Goal: Task Accomplishment & Management: Use online tool/utility

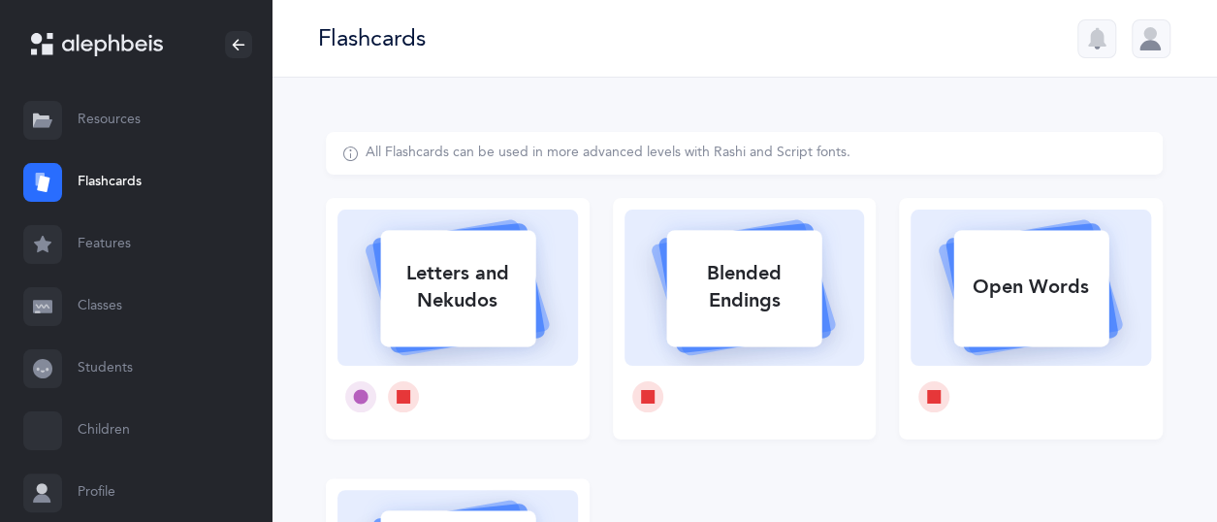
click at [95, 373] on link "Students" at bounding box center [136, 368] width 272 height 62
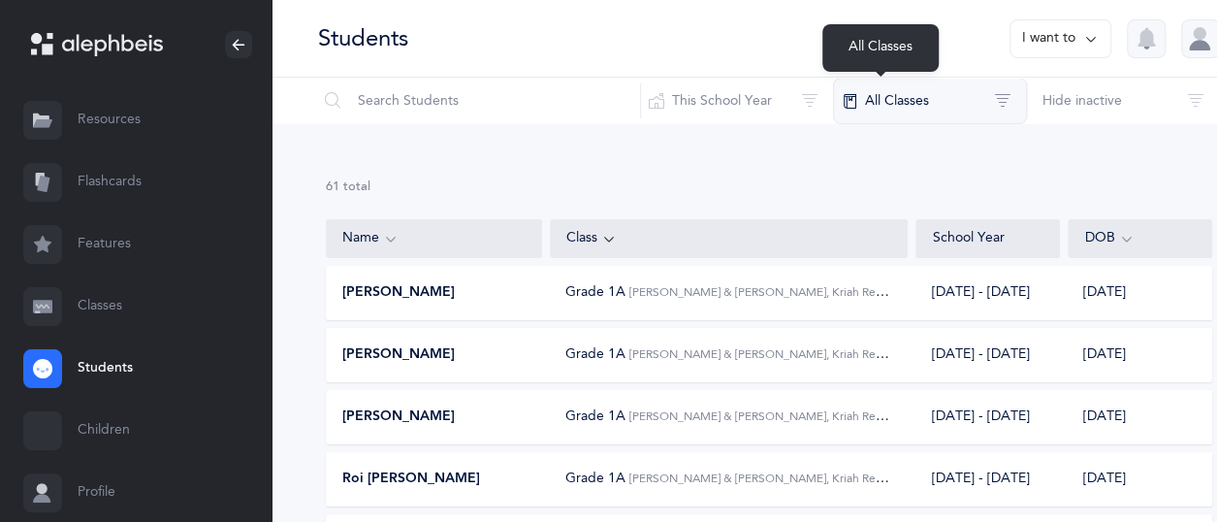
click at [834, 100] on button "All Classes" at bounding box center [930, 101] width 194 height 47
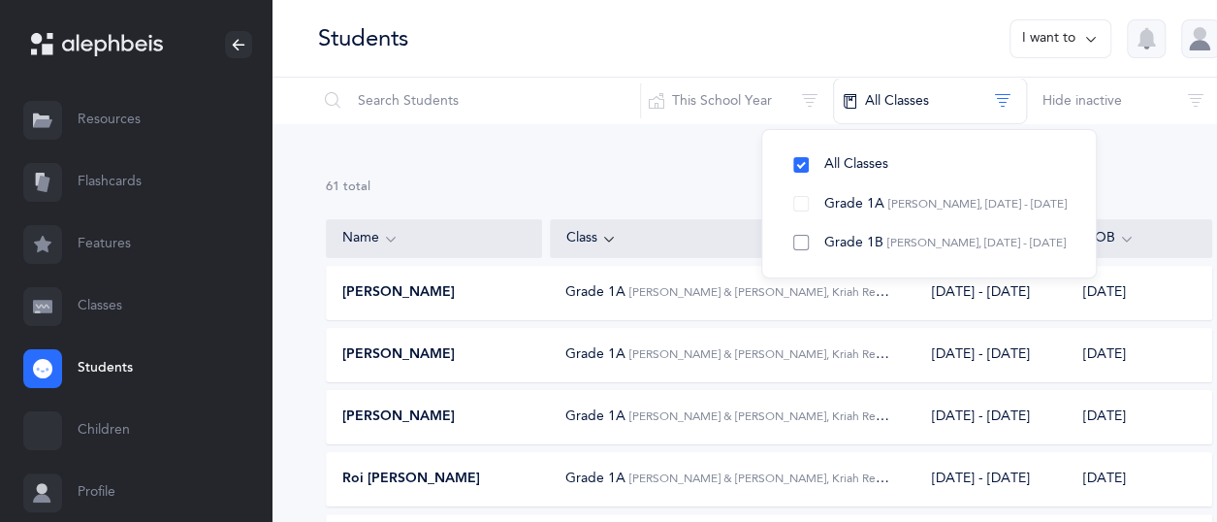
click at [824, 240] on span "Grade 1B" at bounding box center [853, 243] width 59 height 16
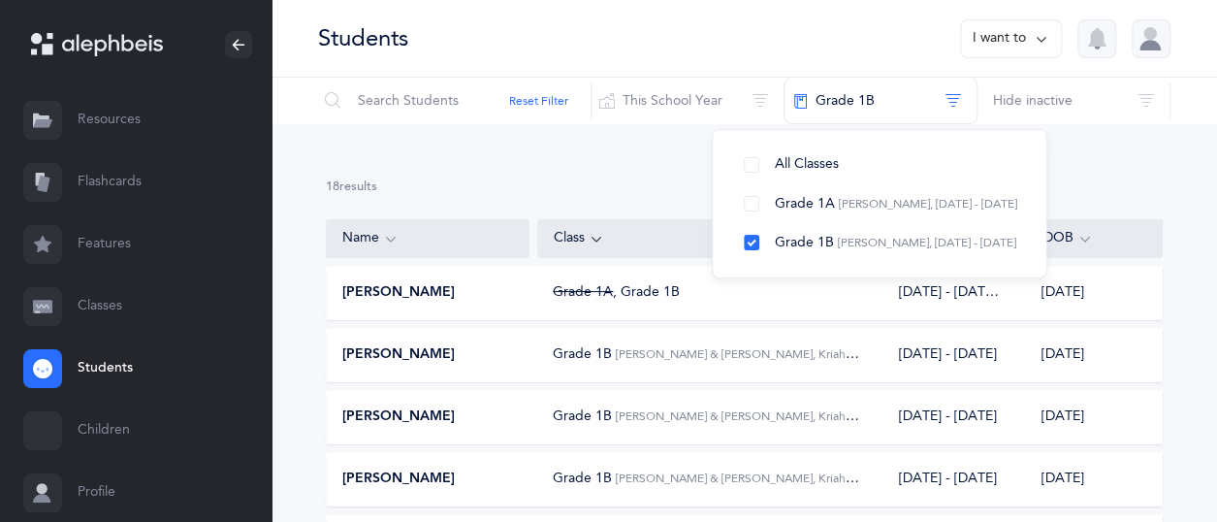
click at [520, 294] on div "[PERSON_NAME]" at bounding box center [428, 292] width 203 height 19
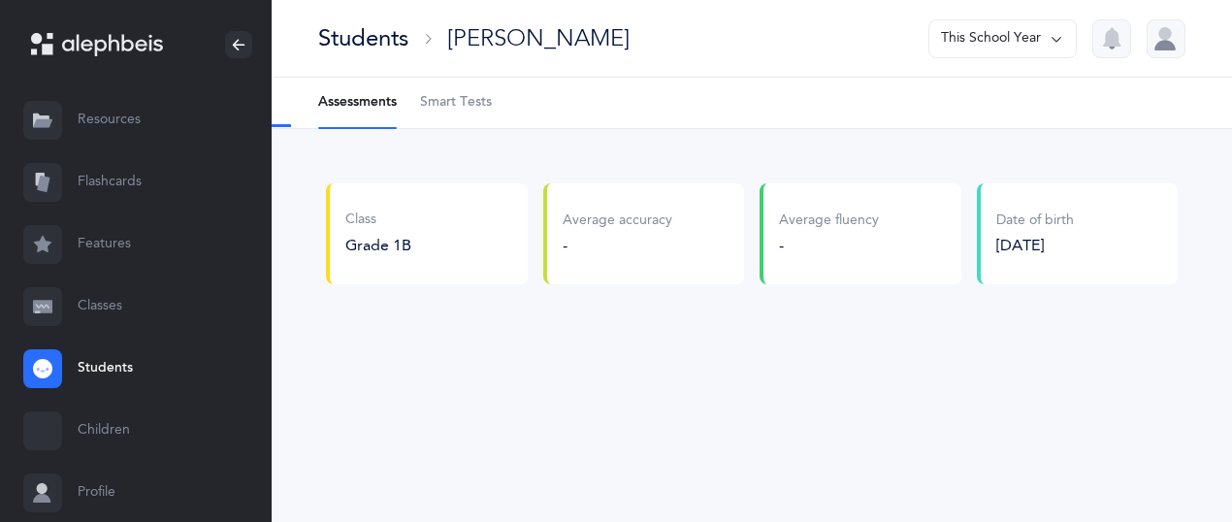
click at [483, 104] on span "Smart Tests" at bounding box center [456, 102] width 72 height 19
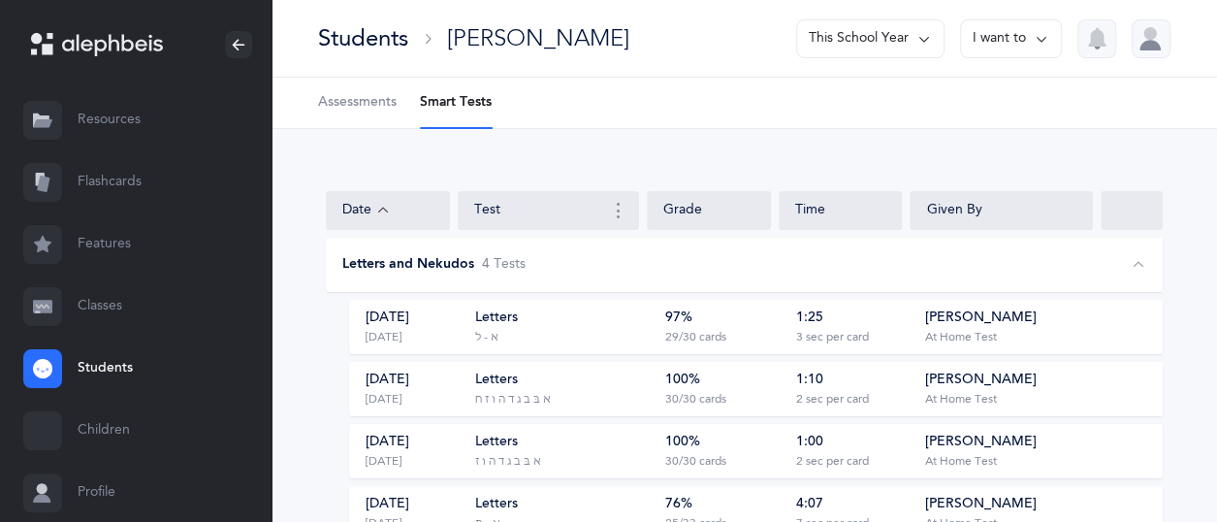
click at [638, 337] on div "Letters א - ל" at bounding box center [562, 326] width 176 height 37
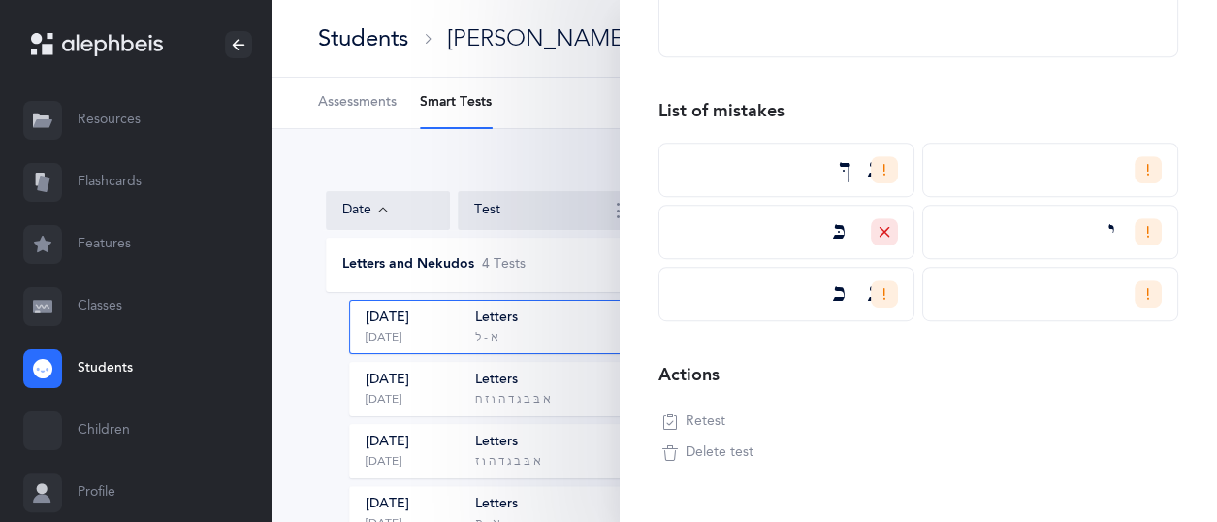
scroll to position [516, 0]
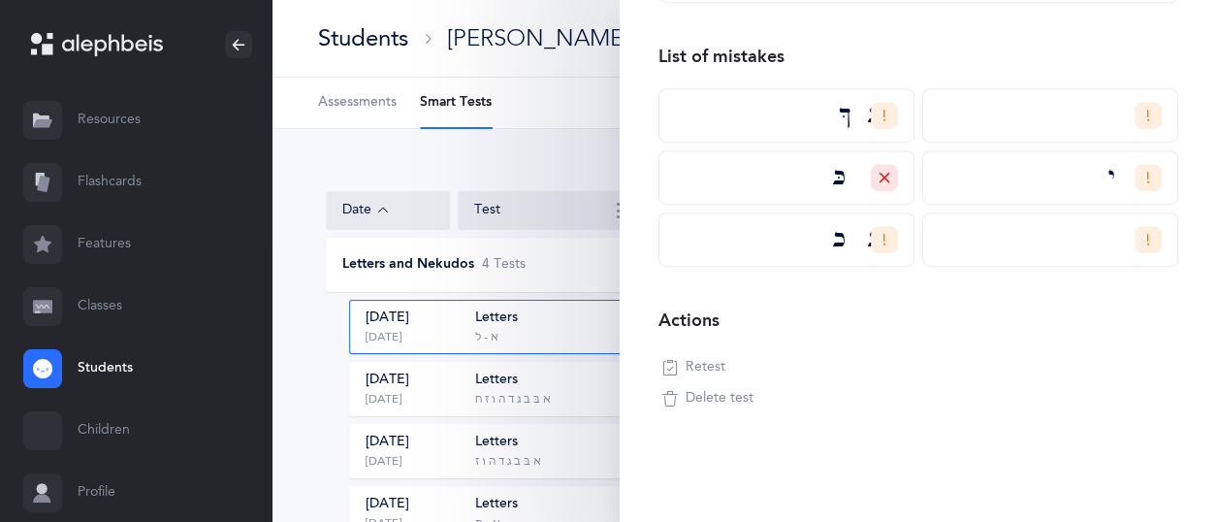
click at [726, 366] on button "Retest" at bounding box center [693, 367] width 71 height 31
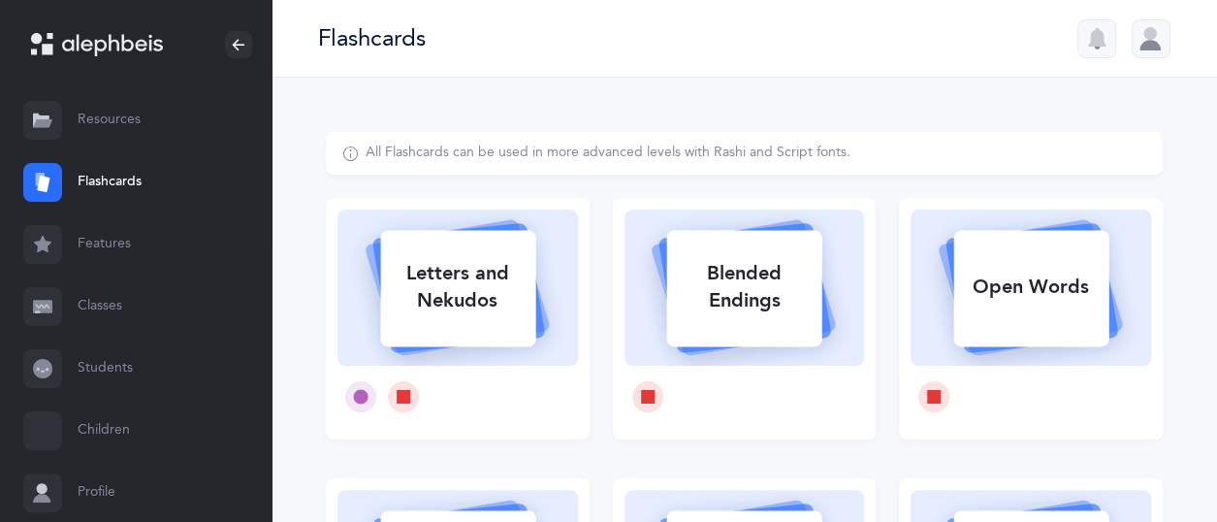
select select
select select "single"
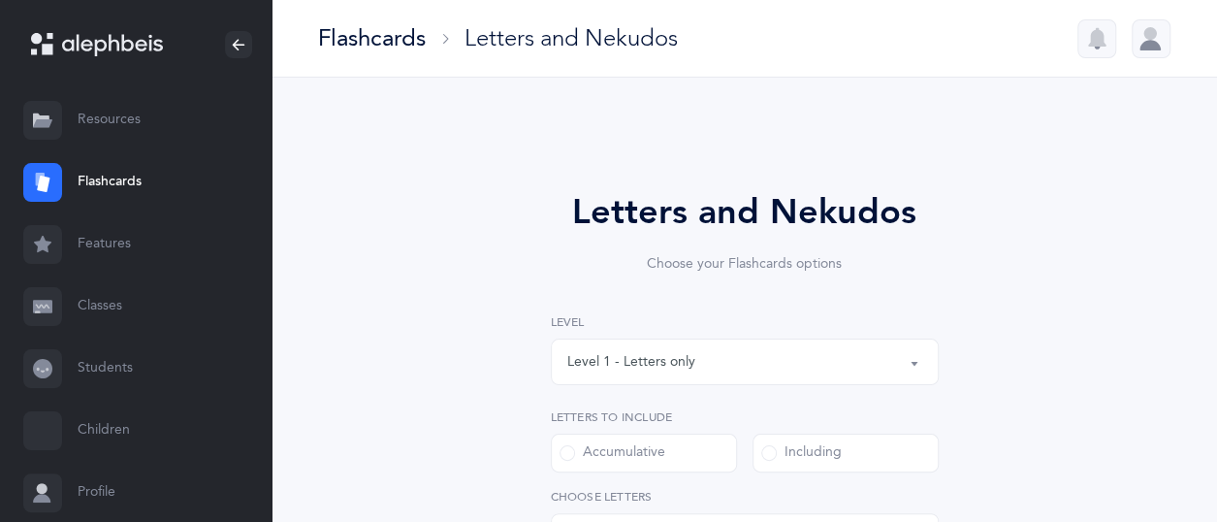
select select "13"
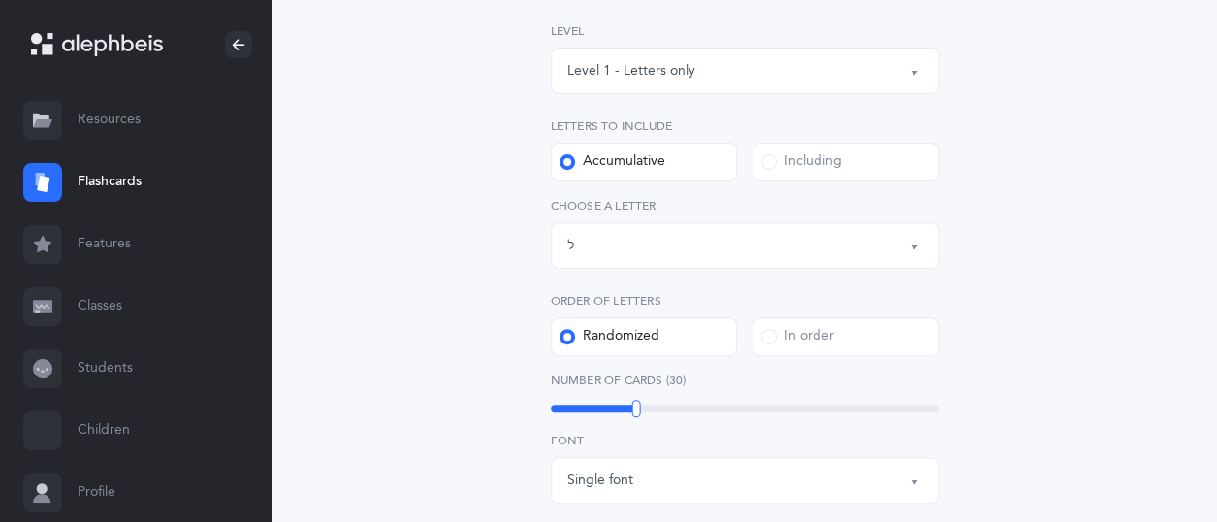
select select "14477"
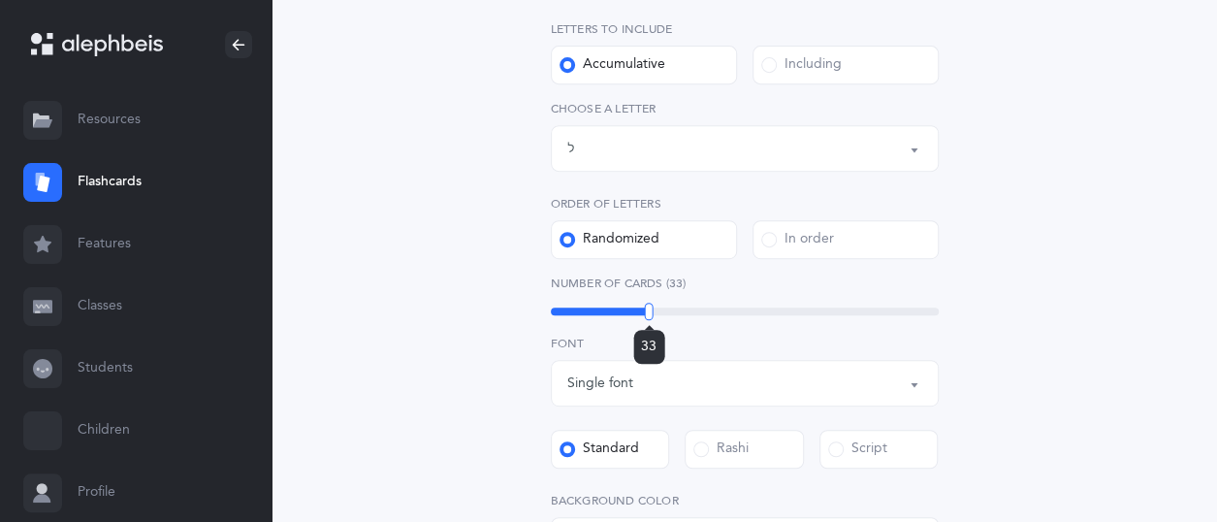
drag, startPoint x: 651, startPoint y: 305, endPoint x: 649, endPoint y: 315, distance: 9.9
click at [649, 315] on div "33" at bounding box center [745, 312] width 388 height 16
click at [1098, 270] on div "Letters and Nekudos Choose your Flashcards options Level 1 - Letters only Level…" at bounding box center [744, 366] width 837 height 1244
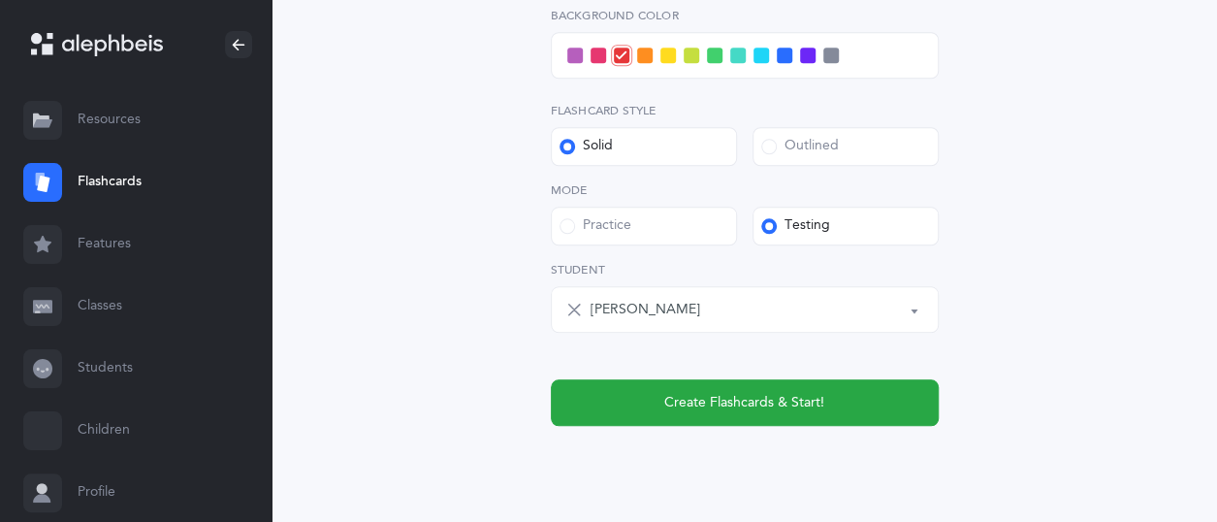
scroll to position [679, 0]
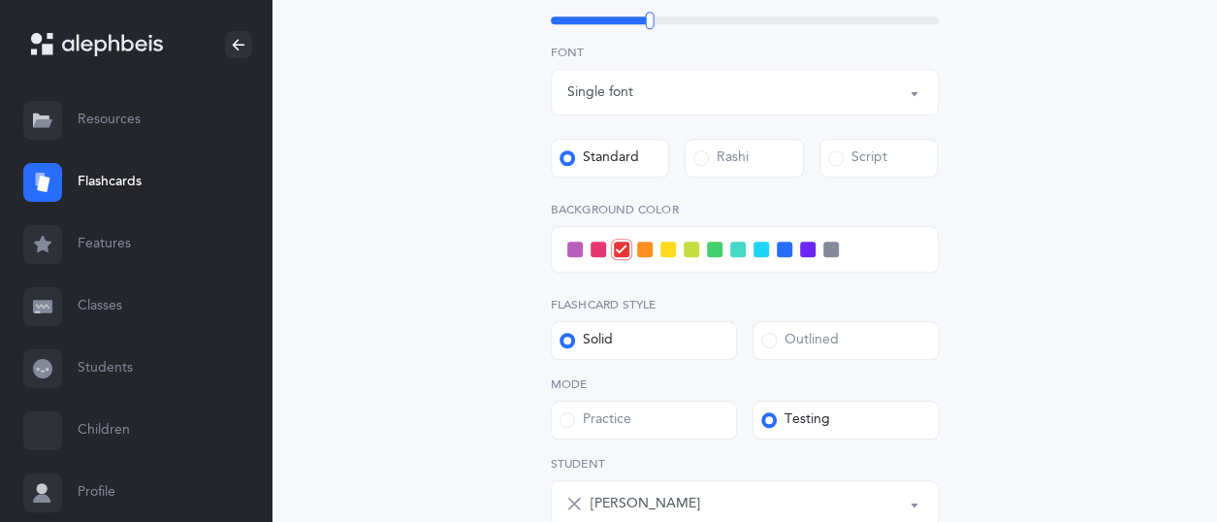
click at [714, 247] on span at bounding box center [715, 249] width 16 height 16
click at [0, 0] on input "checkbox" at bounding box center [0, 0] width 0 height 0
click at [855, 349] on label "Outlined" at bounding box center [846, 340] width 186 height 39
click at [0, 0] on input "Outlined" at bounding box center [0, 0] width 0 height 0
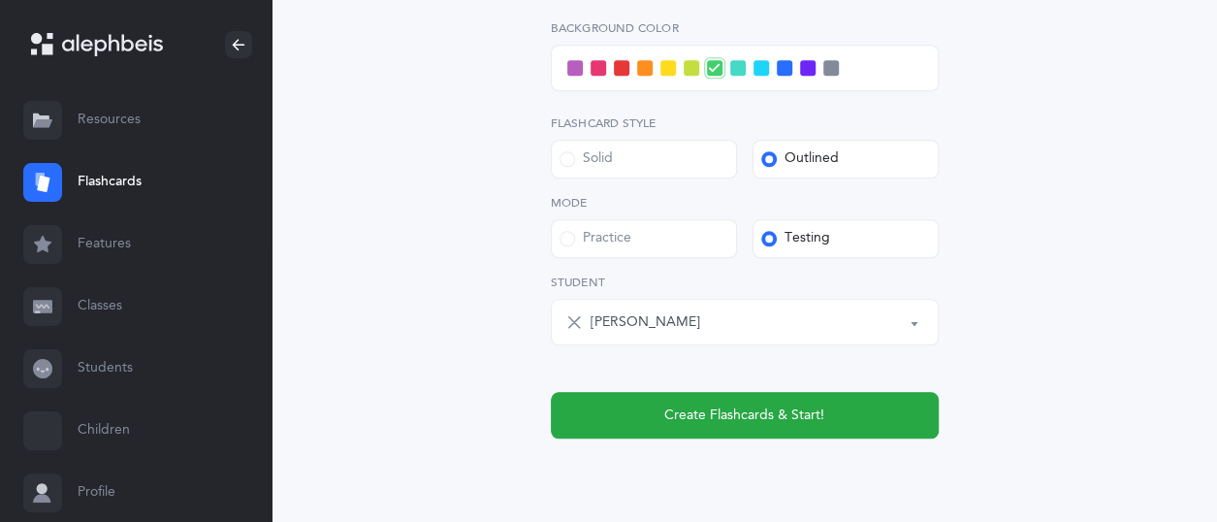
scroll to position [873, 0]
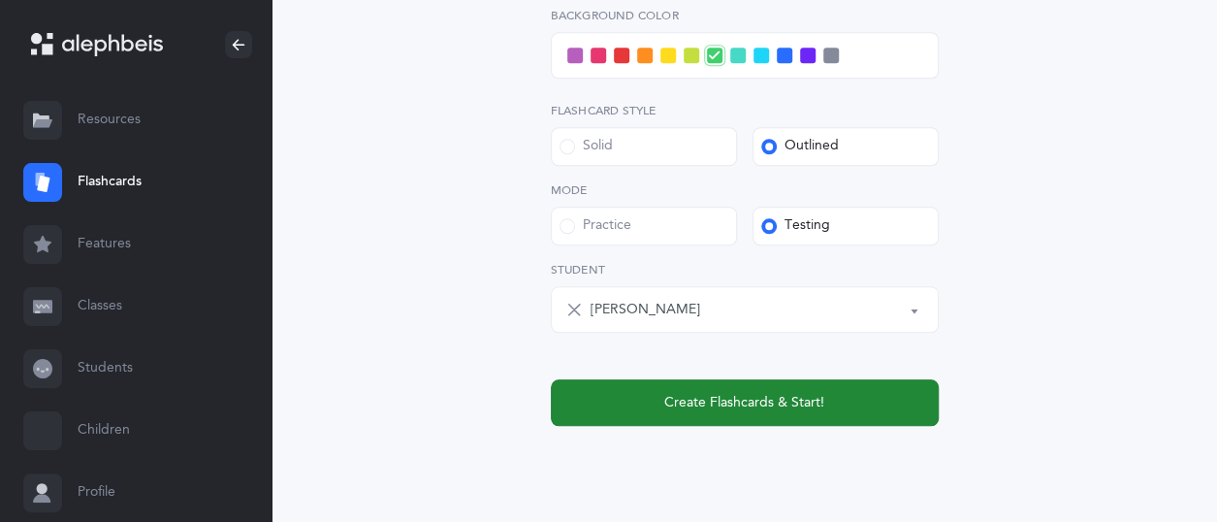
click at [875, 396] on button "Create Flashcards & Start!" at bounding box center [745, 402] width 388 height 47
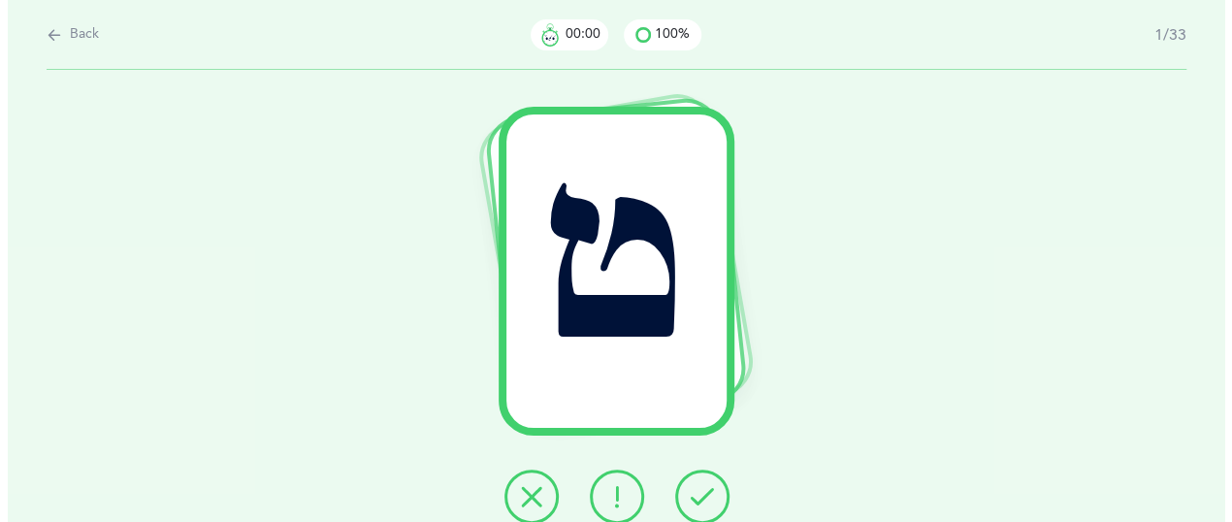
scroll to position [0, 0]
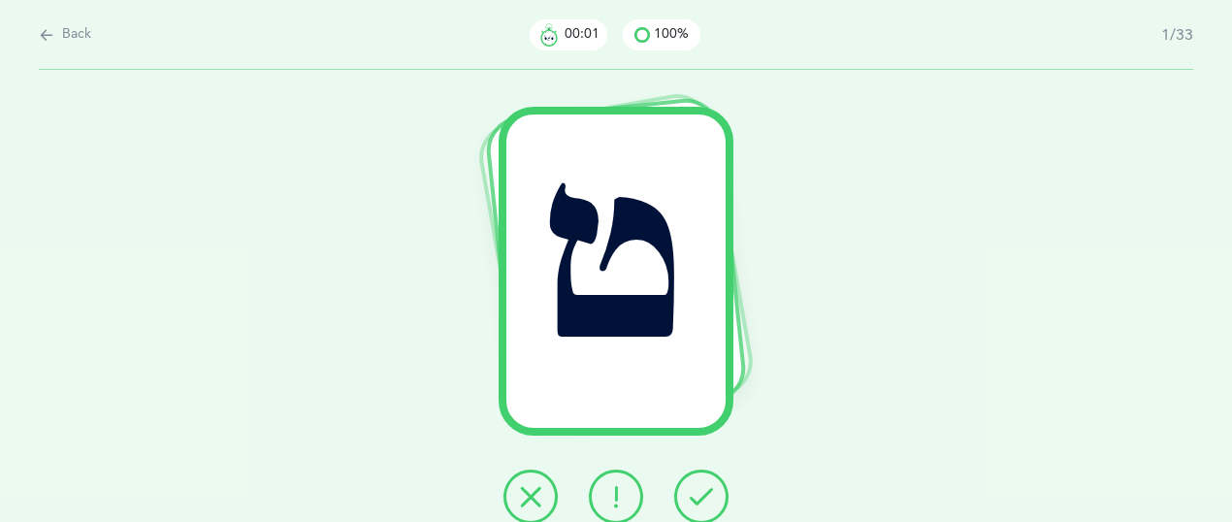
click at [714, 499] on button at bounding box center [701, 496] width 54 height 54
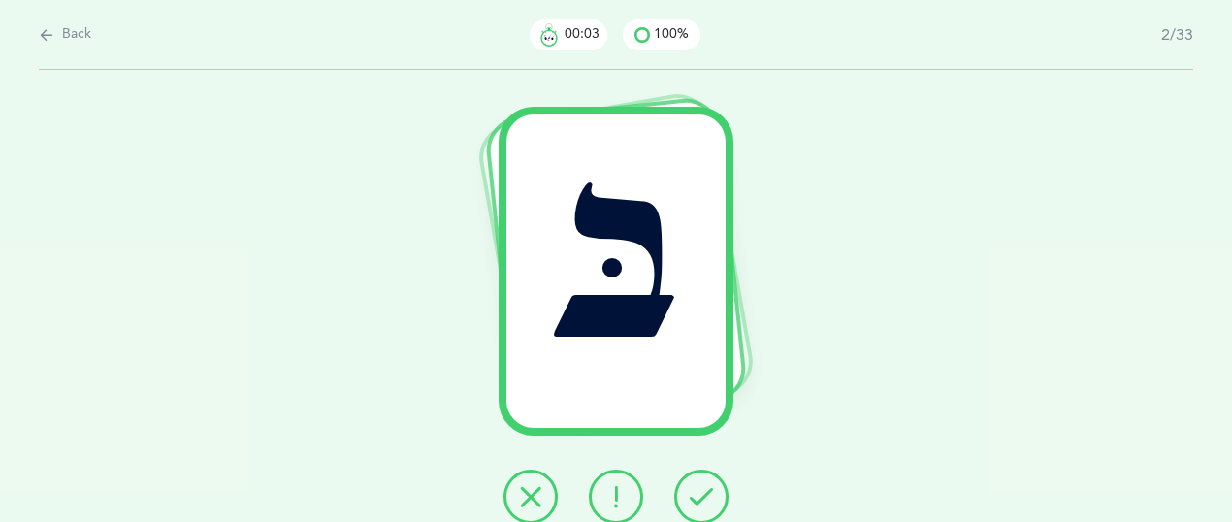
click at [714, 499] on button at bounding box center [701, 496] width 54 height 54
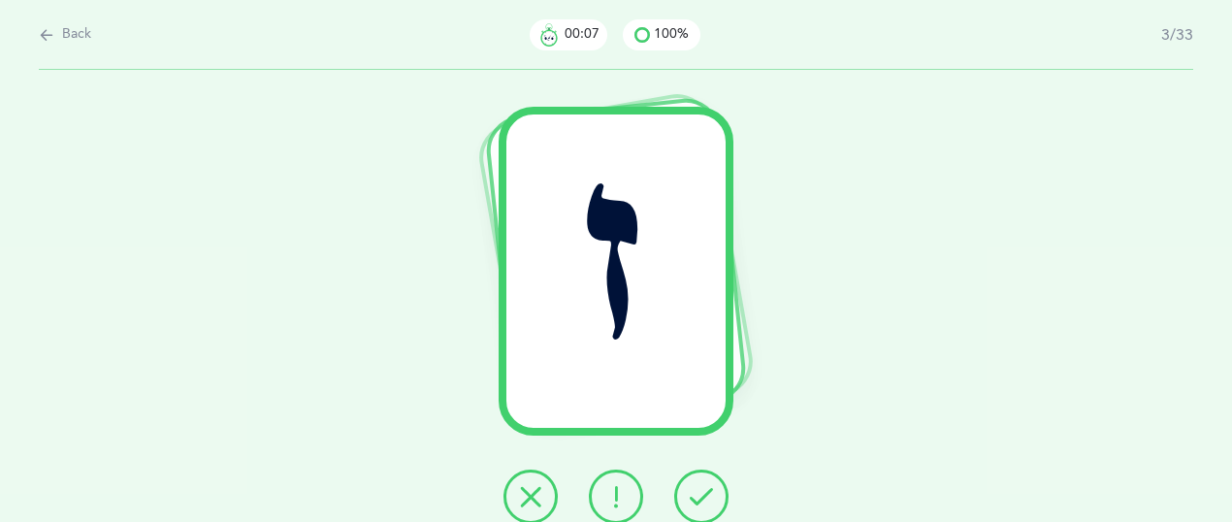
click at [714, 499] on button at bounding box center [701, 496] width 54 height 54
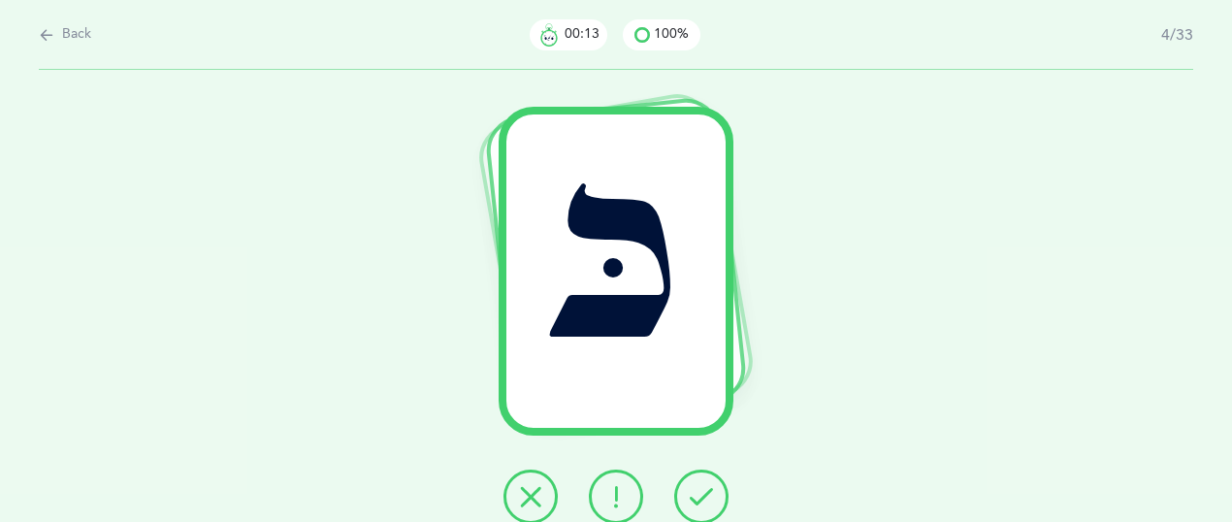
click at [605, 494] on icon at bounding box center [615, 496] width 23 height 23
click at [721, 504] on button at bounding box center [701, 496] width 54 height 54
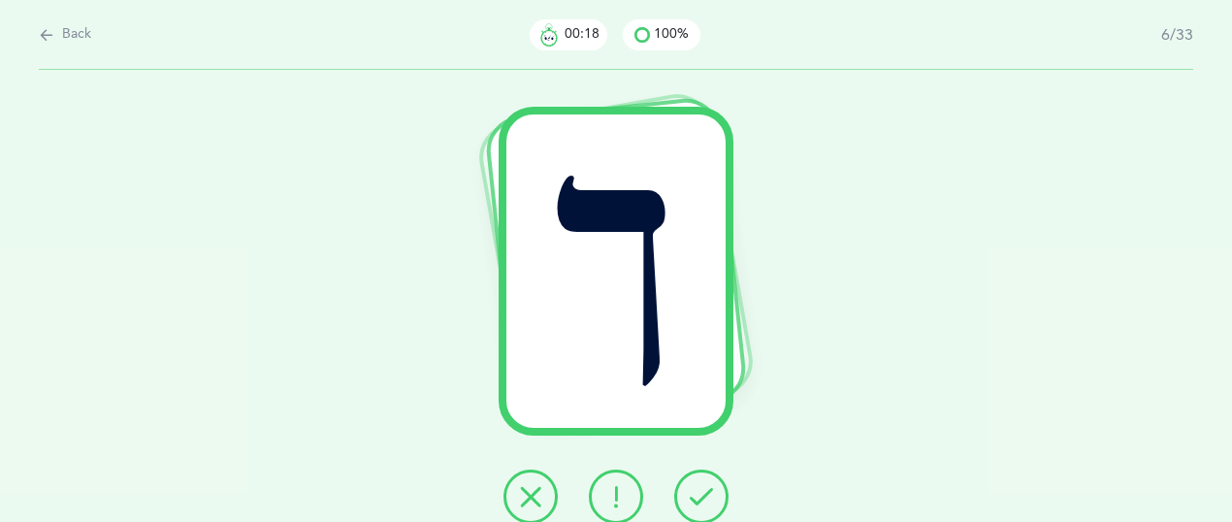
click at [721, 504] on button at bounding box center [701, 496] width 54 height 54
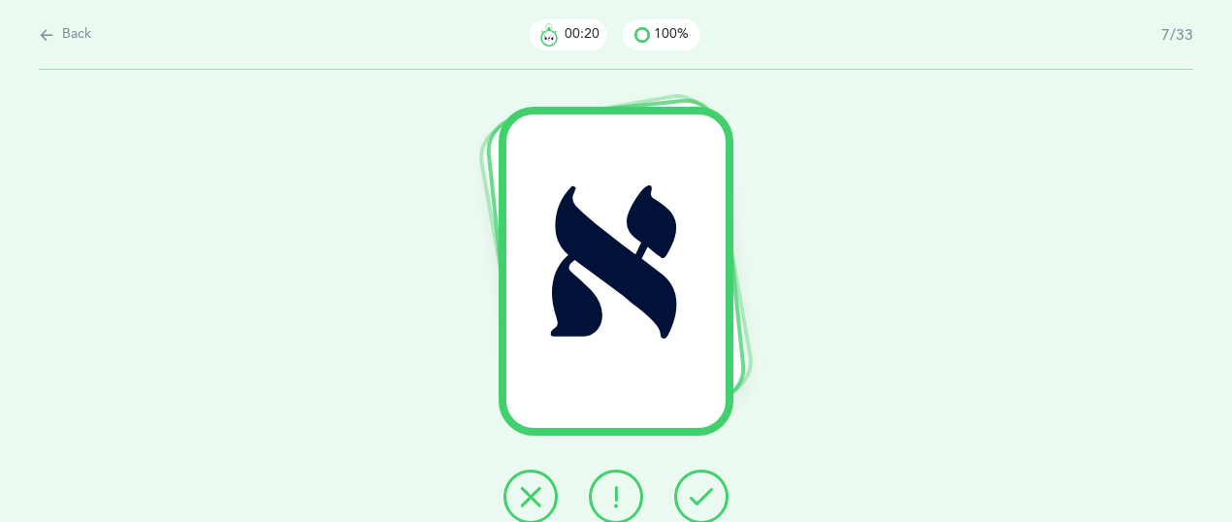
click at [719, 503] on button at bounding box center [701, 496] width 54 height 54
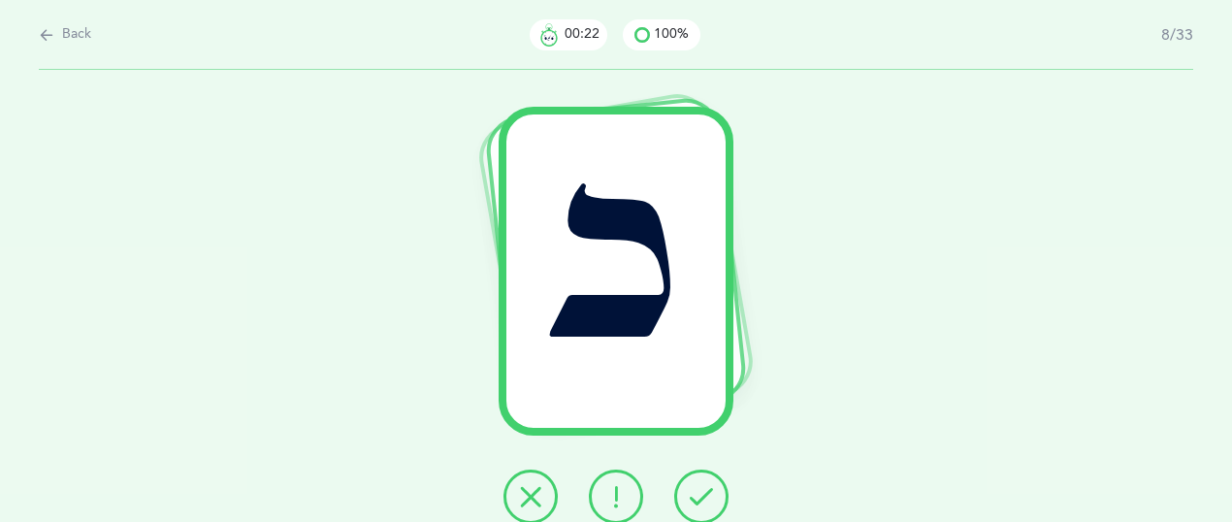
click at [719, 503] on button at bounding box center [701, 496] width 54 height 54
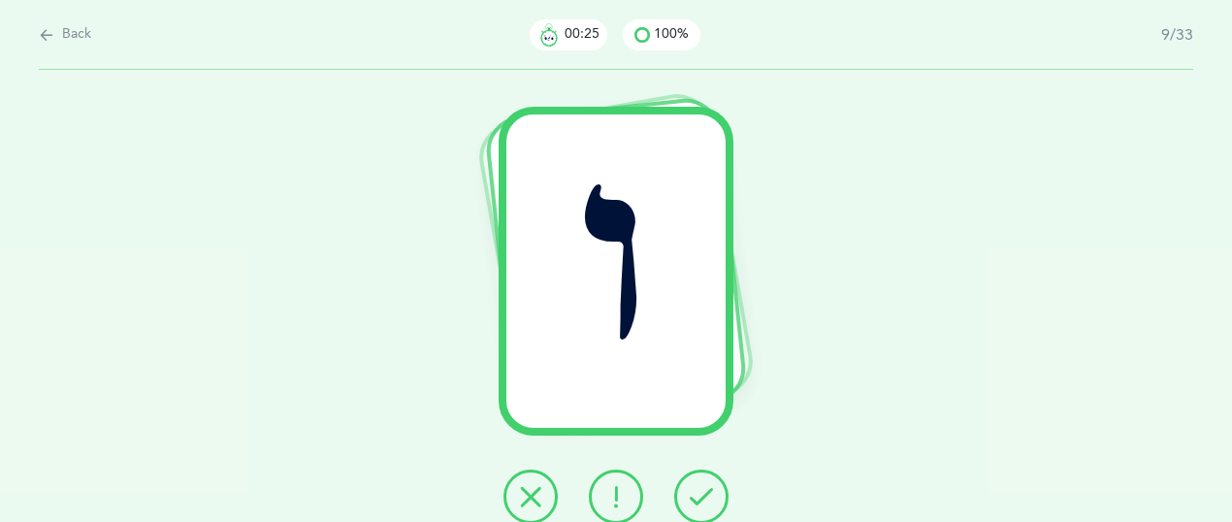
click at [716, 501] on button at bounding box center [701, 496] width 54 height 54
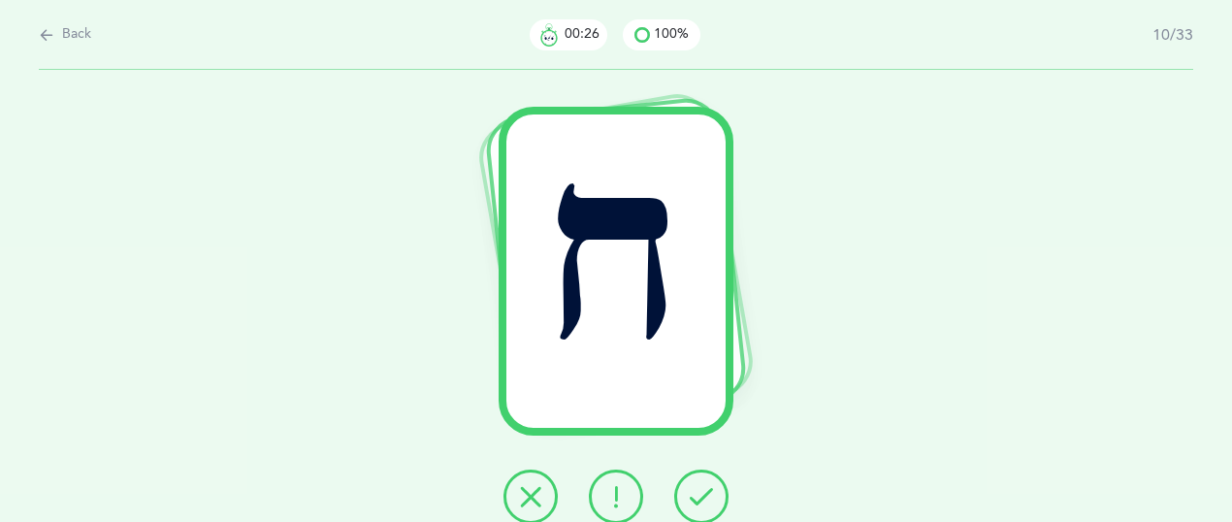
click at [700, 509] on button at bounding box center [701, 496] width 54 height 54
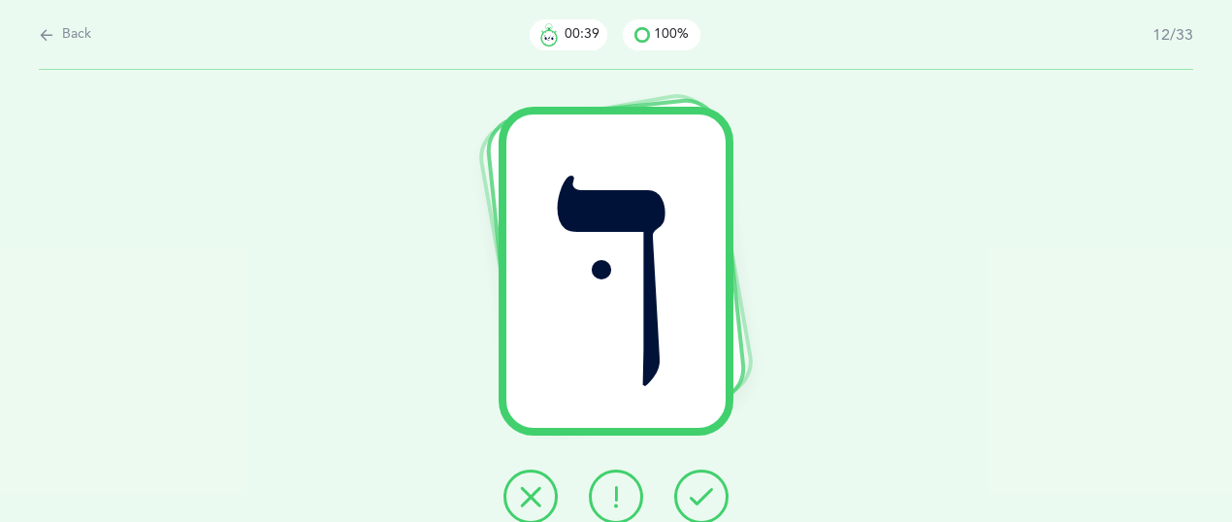
click at [631, 490] on button at bounding box center [616, 496] width 54 height 54
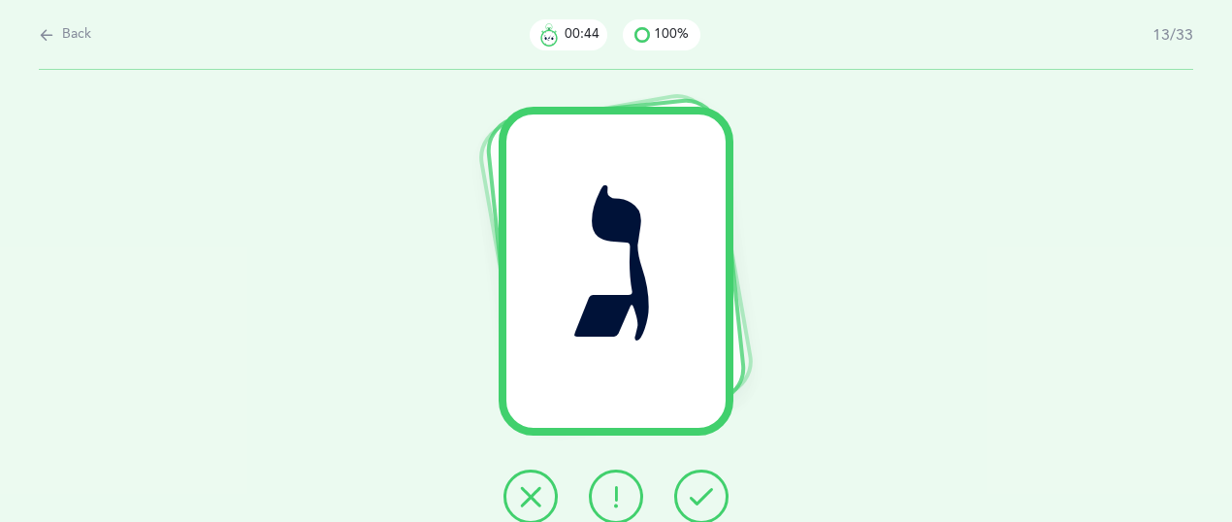
click at [708, 500] on icon at bounding box center [700, 496] width 23 height 23
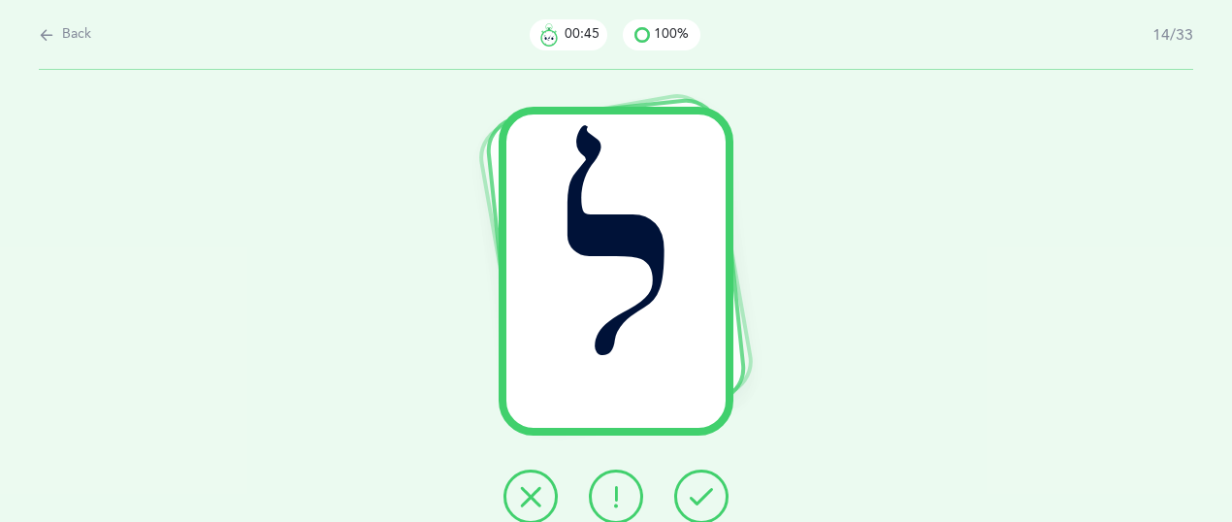
click at [708, 501] on icon at bounding box center [700, 496] width 23 height 23
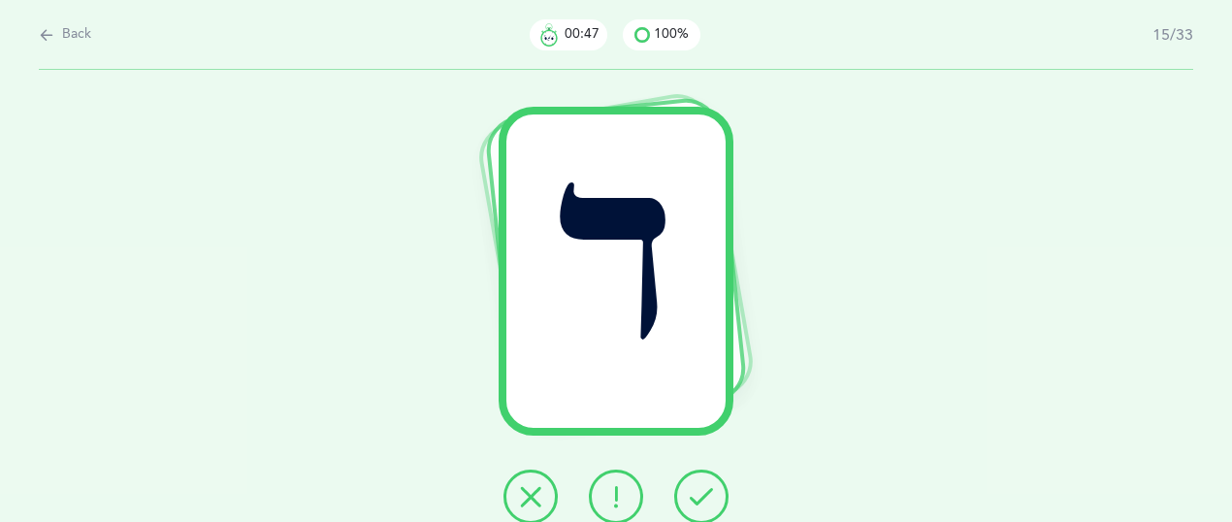
click at [708, 501] on icon at bounding box center [700, 496] width 23 height 23
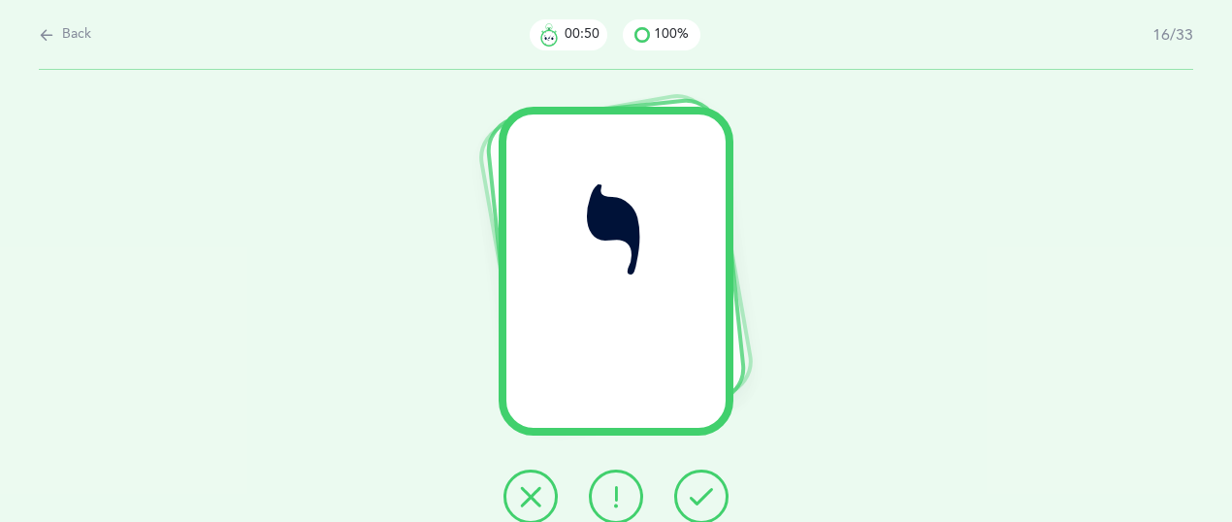
click at [708, 503] on icon at bounding box center [700, 496] width 23 height 23
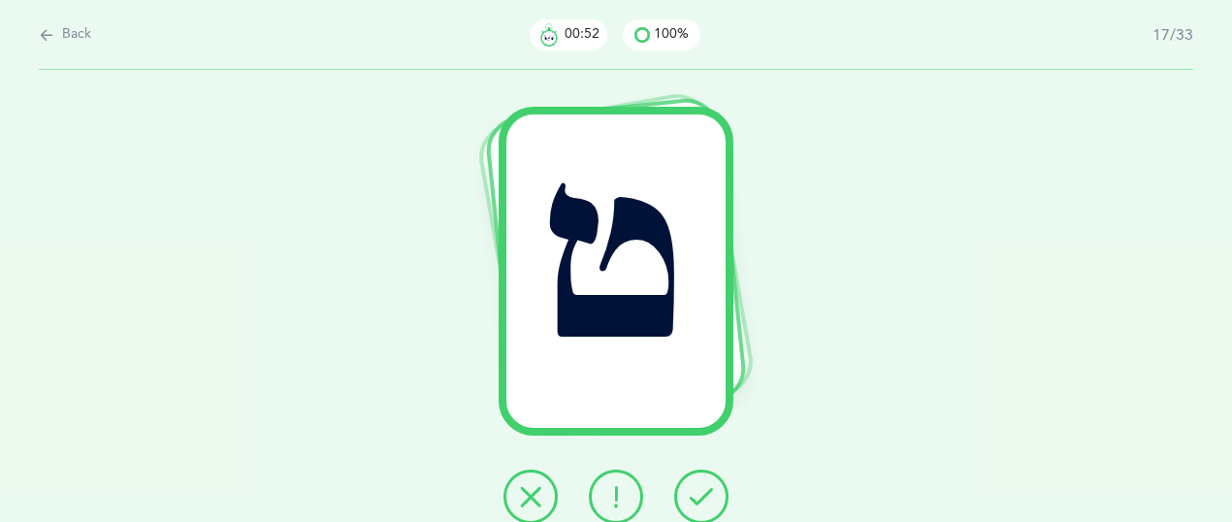
click at [708, 503] on icon at bounding box center [700, 496] width 23 height 23
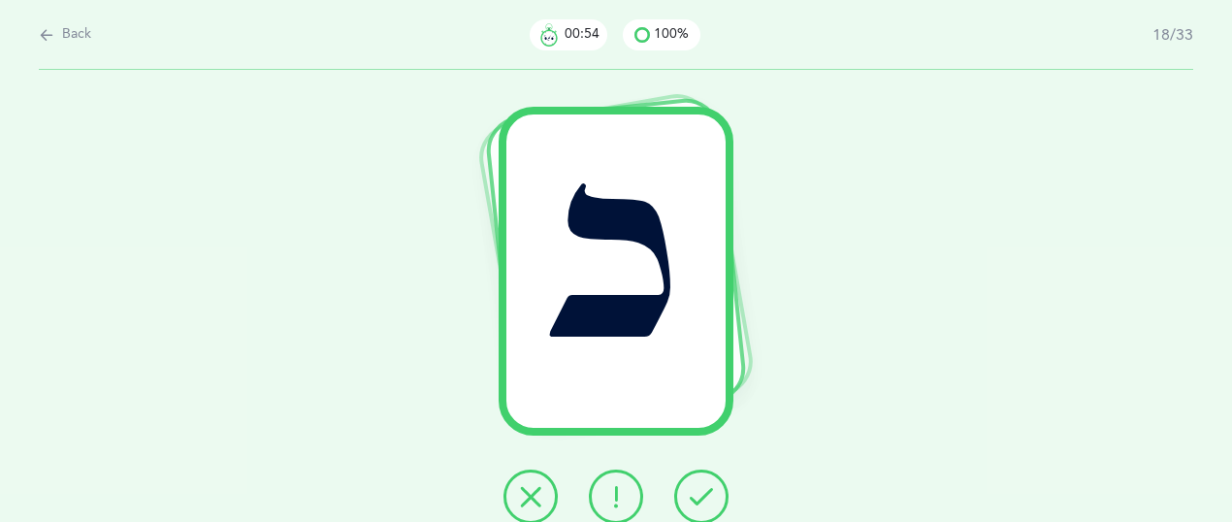
click at [708, 507] on icon at bounding box center [700, 496] width 23 height 23
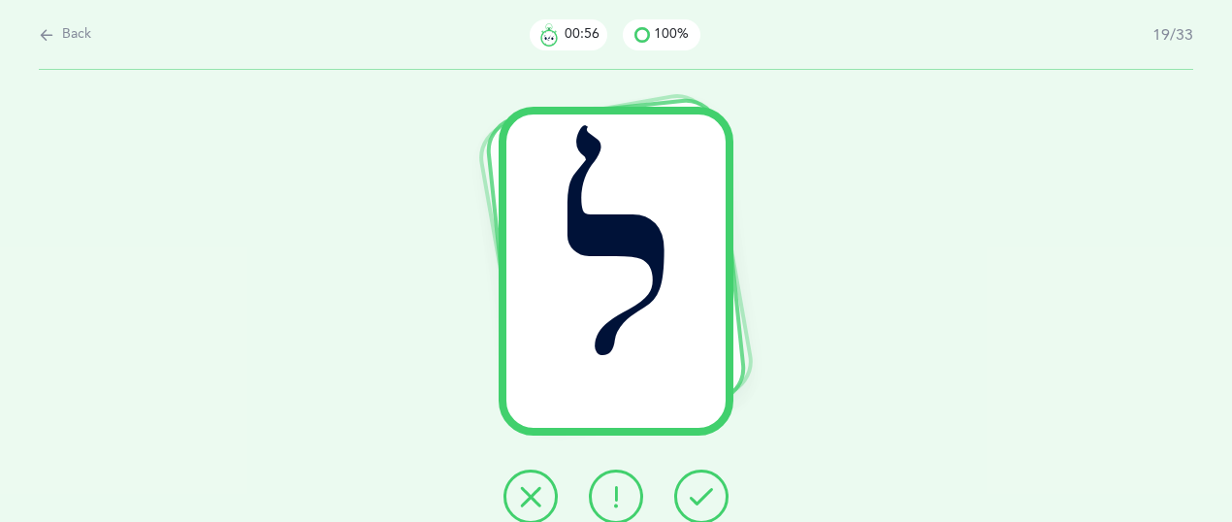
click at [708, 507] on icon at bounding box center [700, 496] width 23 height 23
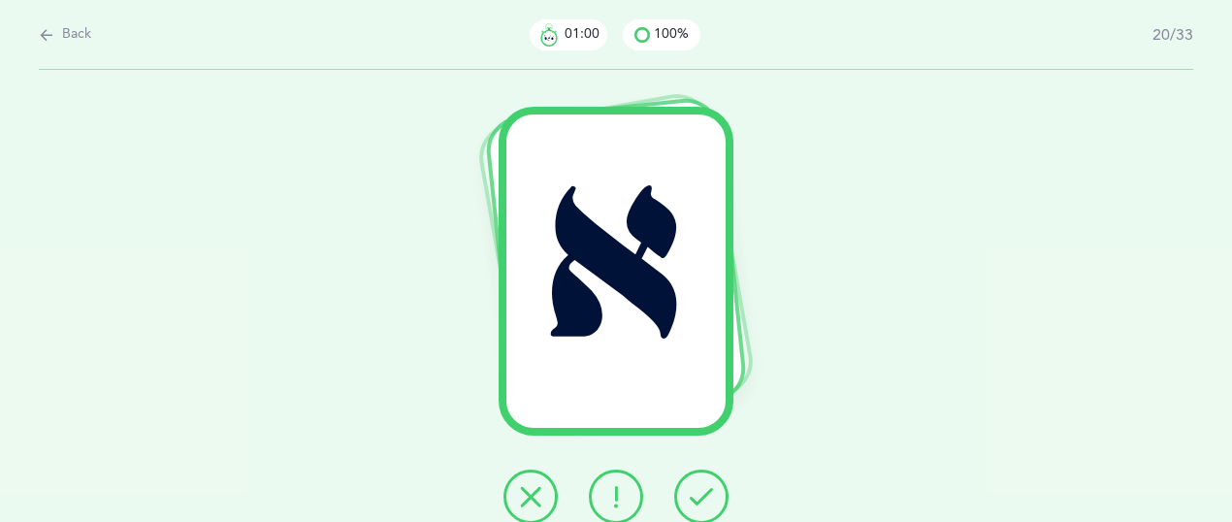
click at [625, 505] on icon at bounding box center [615, 496] width 23 height 23
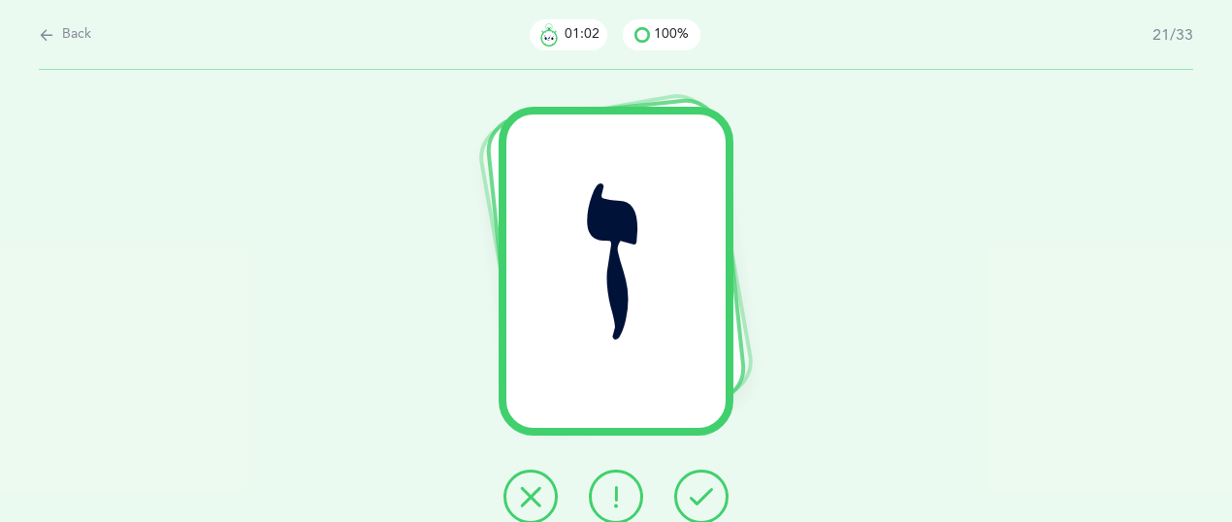
click at [707, 493] on icon at bounding box center [700, 496] width 23 height 23
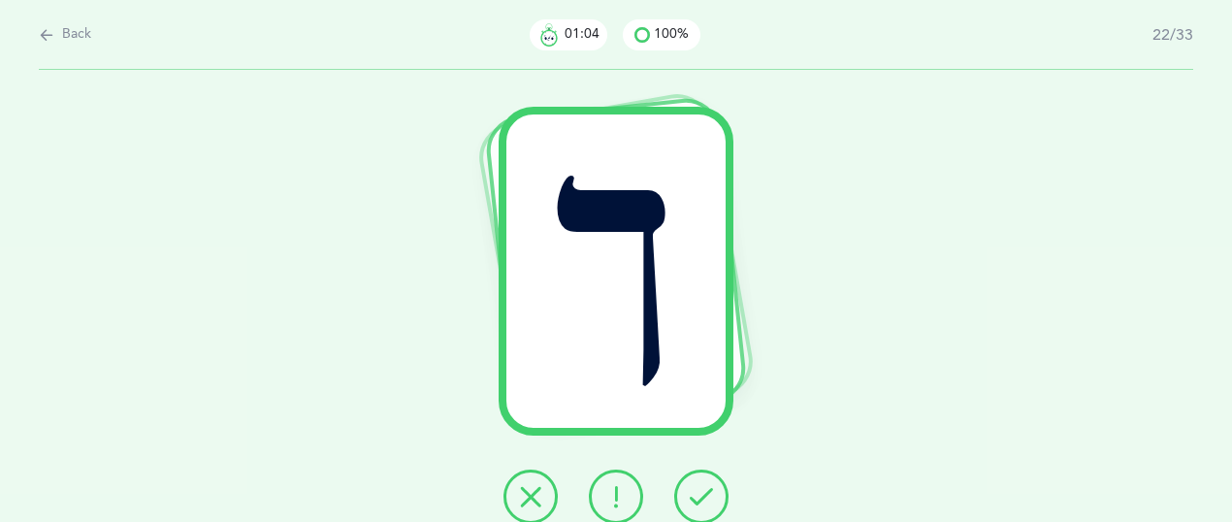
click at [706, 493] on icon at bounding box center [700, 496] width 23 height 23
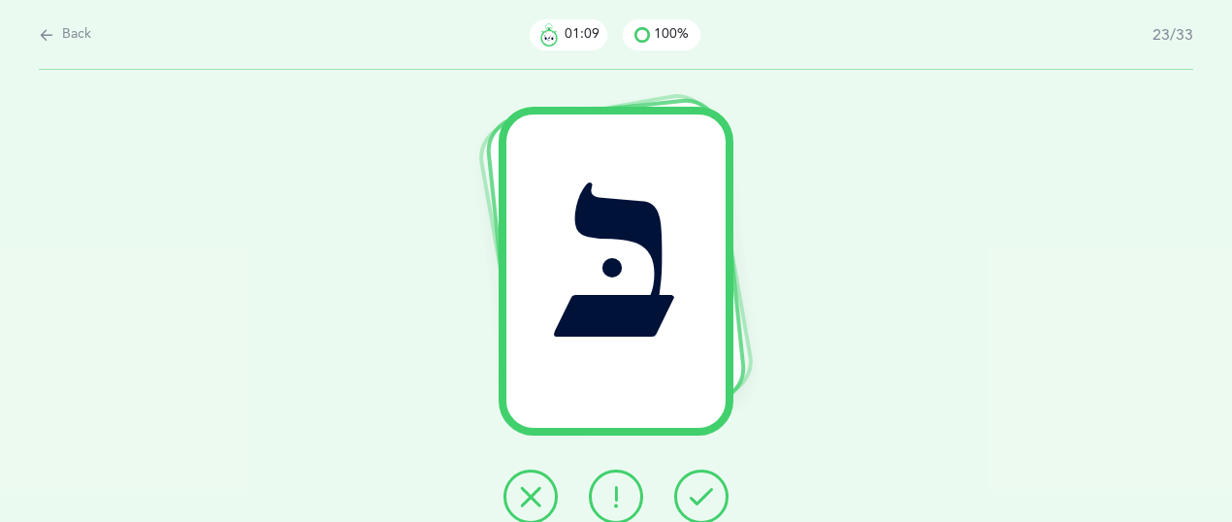
click at [638, 500] on button at bounding box center [616, 496] width 54 height 54
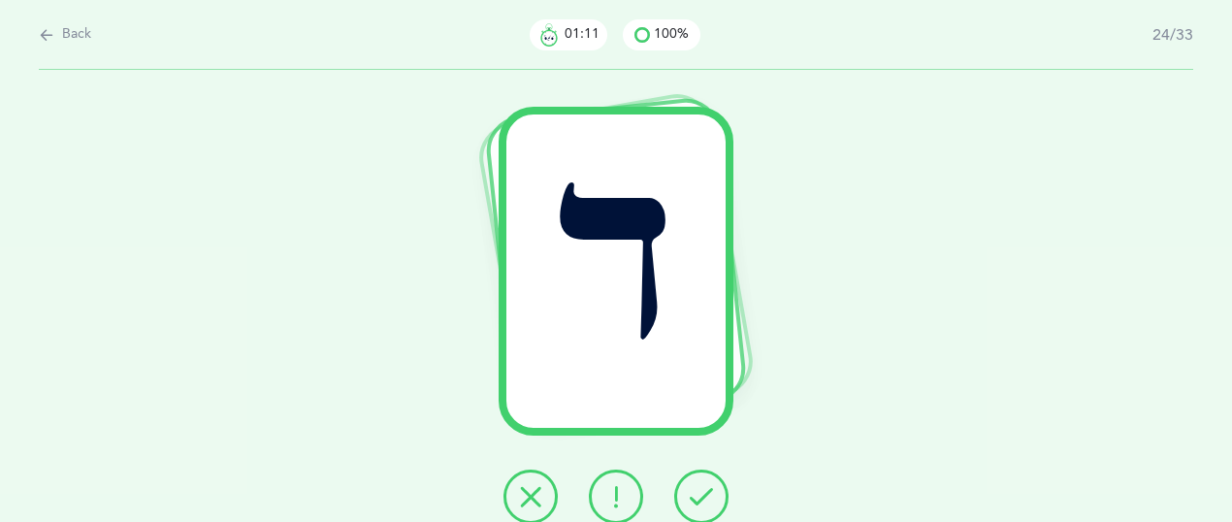
click at [697, 486] on icon at bounding box center [700, 496] width 23 height 23
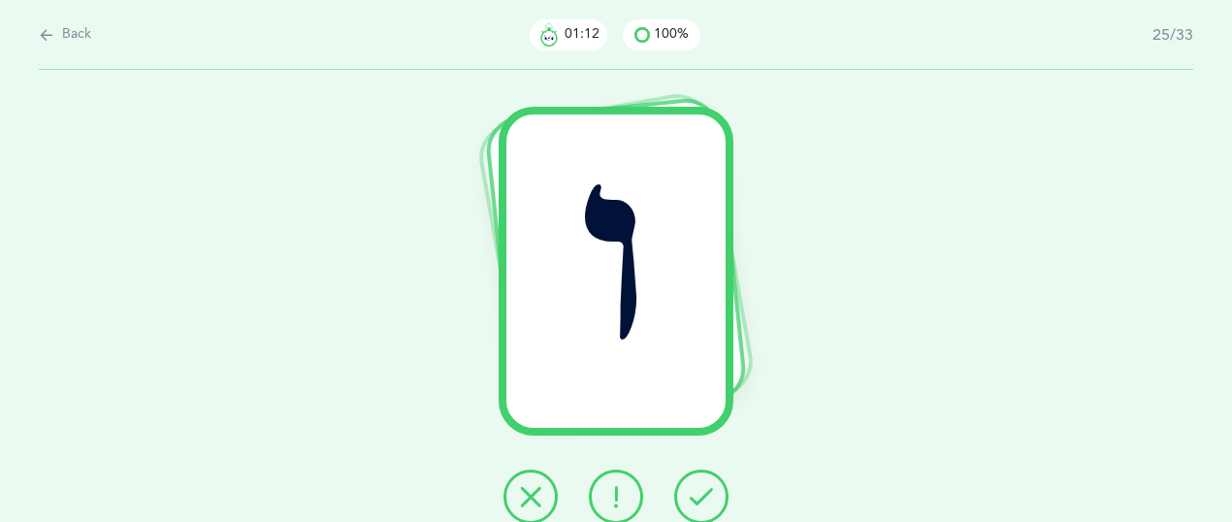
click at [698, 486] on icon at bounding box center [700, 496] width 23 height 23
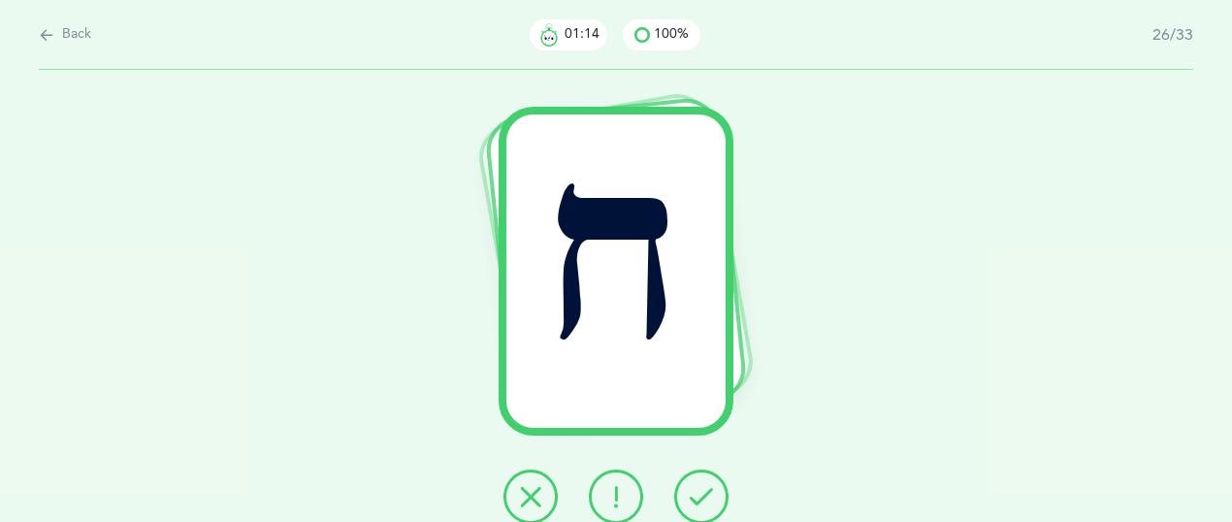
click at [701, 488] on icon at bounding box center [700, 496] width 23 height 23
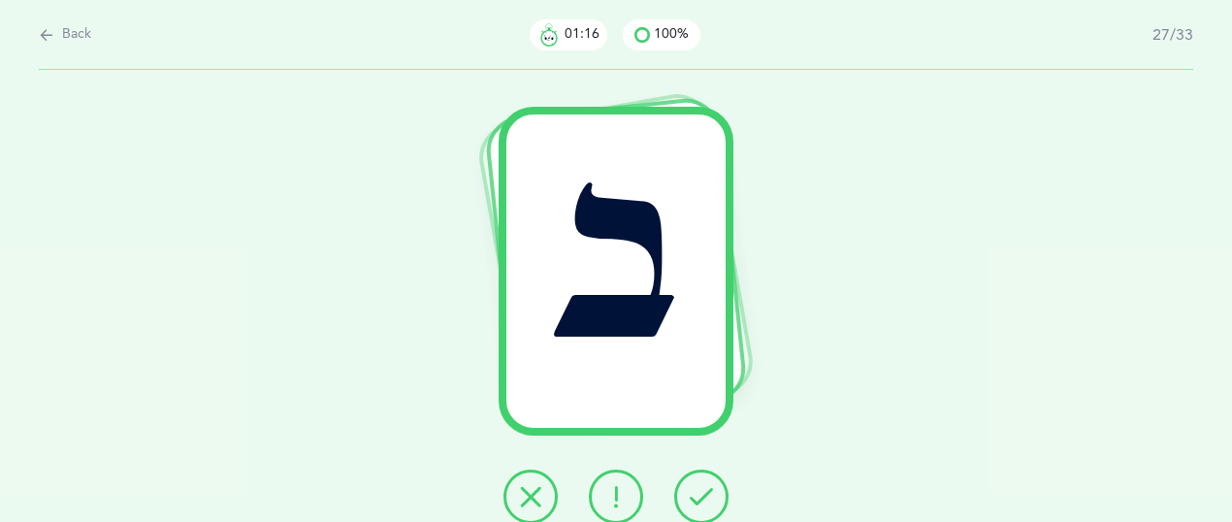
click at [701, 488] on icon at bounding box center [700, 496] width 23 height 23
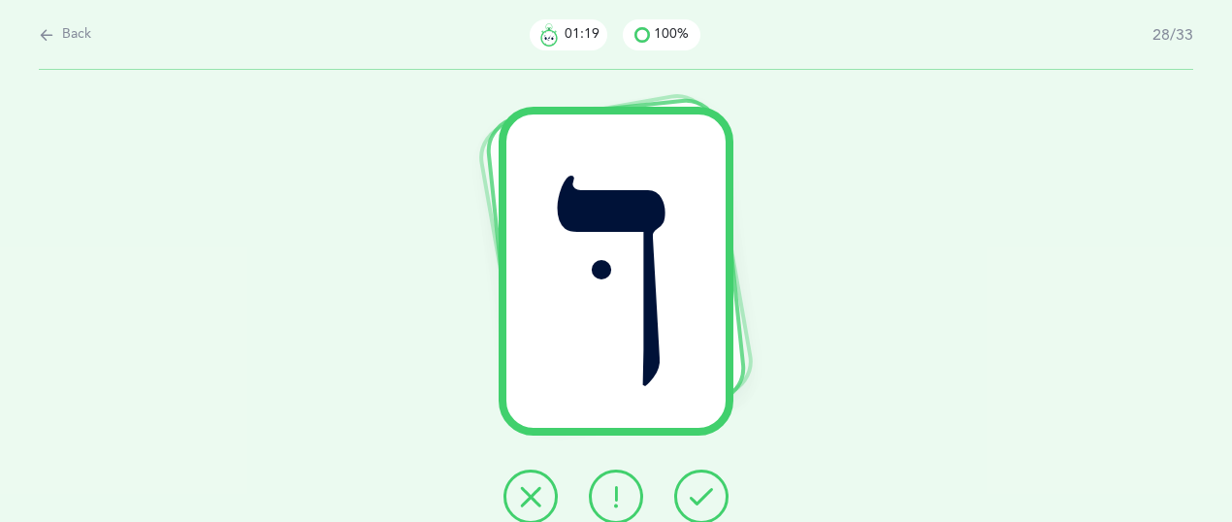
click at [701, 490] on icon at bounding box center [700, 496] width 23 height 23
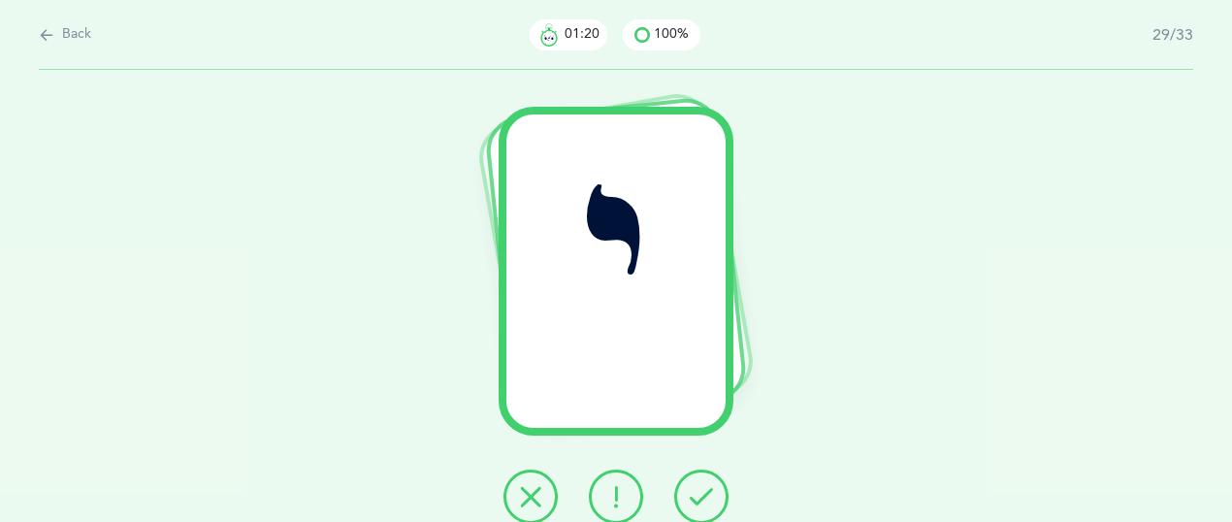
click at [701, 490] on icon at bounding box center [700, 496] width 23 height 23
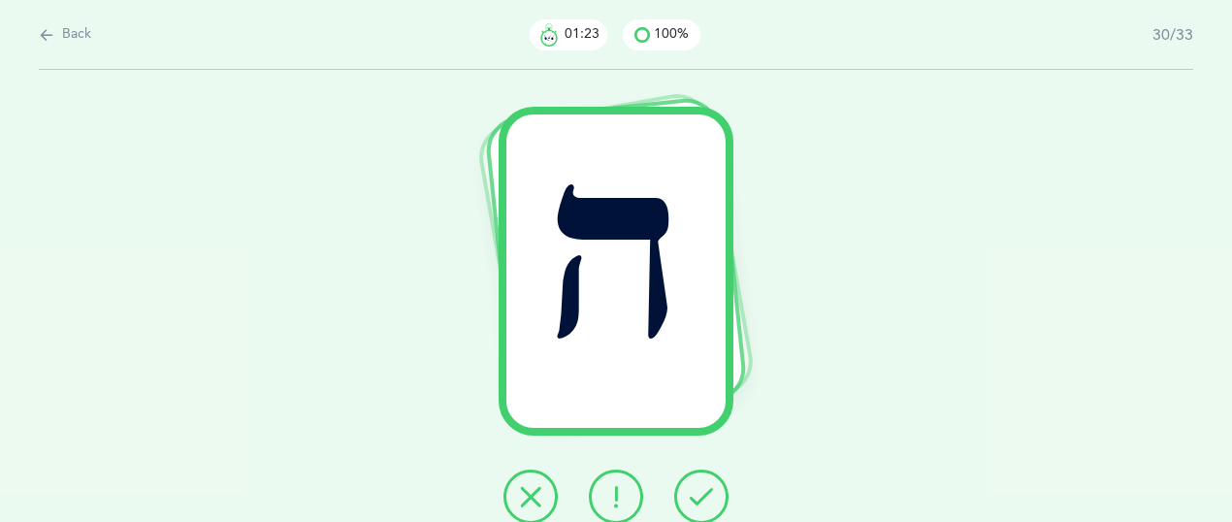
click at [701, 490] on icon at bounding box center [700, 496] width 23 height 23
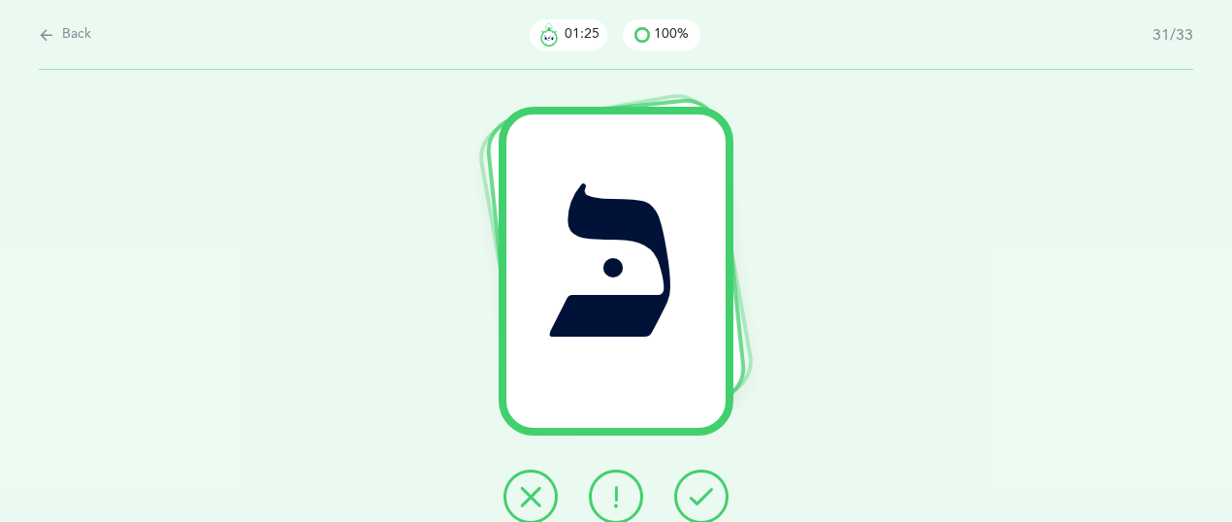
click at [702, 497] on icon at bounding box center [700, 496] width 23 height 23
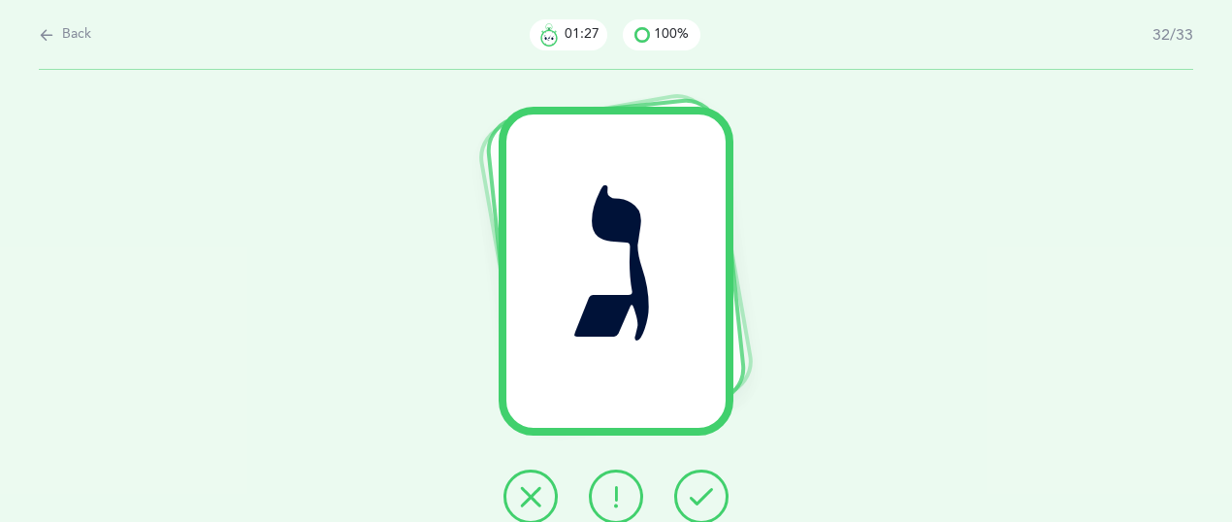
click at [702, 497] on icon at bounding box center [700, 496] width 23 height 23
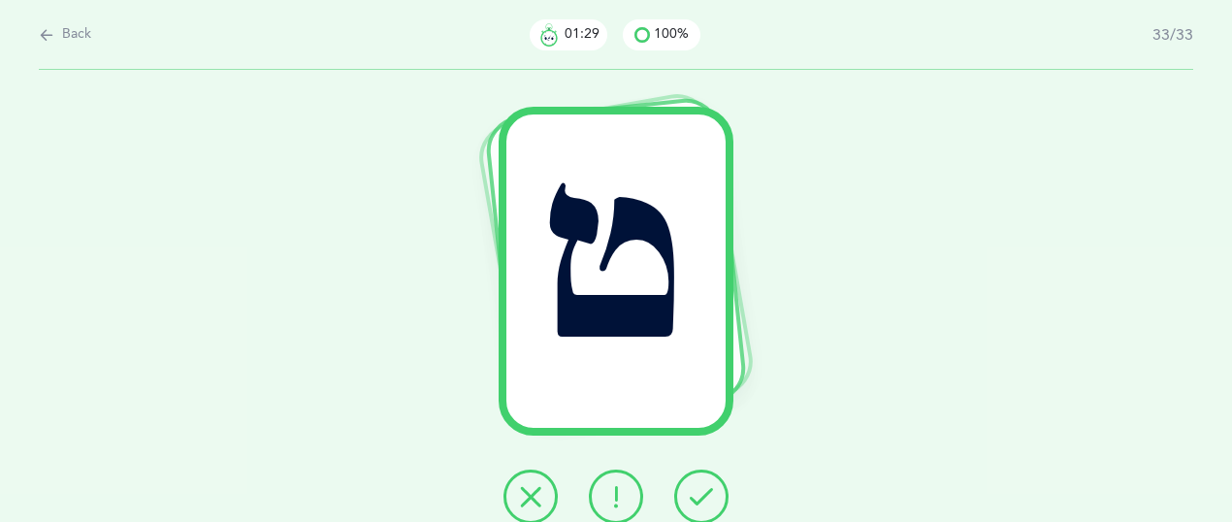
click at [702, 497] on icon at bounding box center [700, 496] width 23 height 23
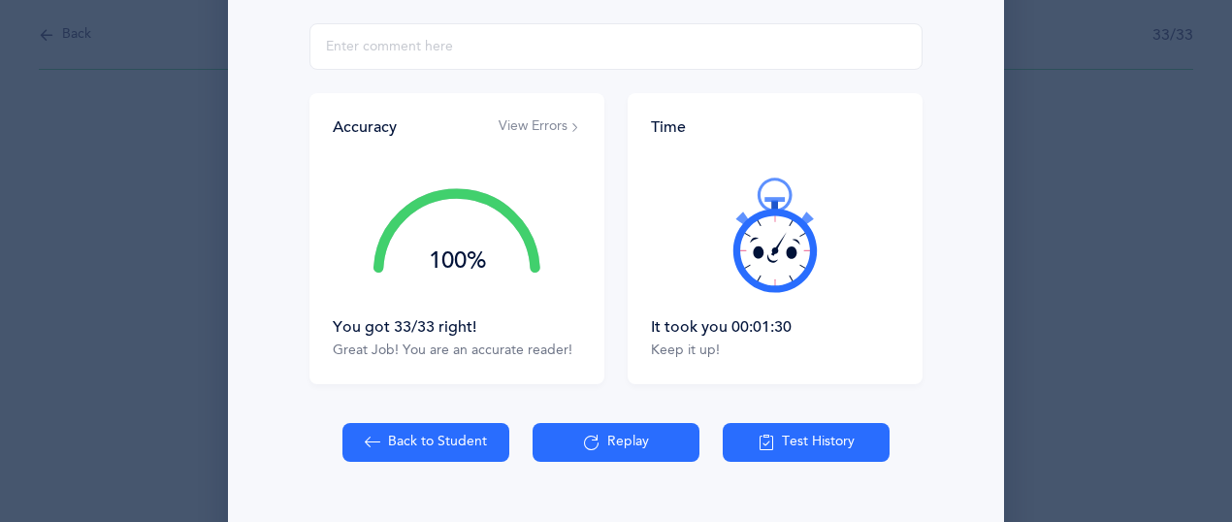
scroll to position [388, 0]
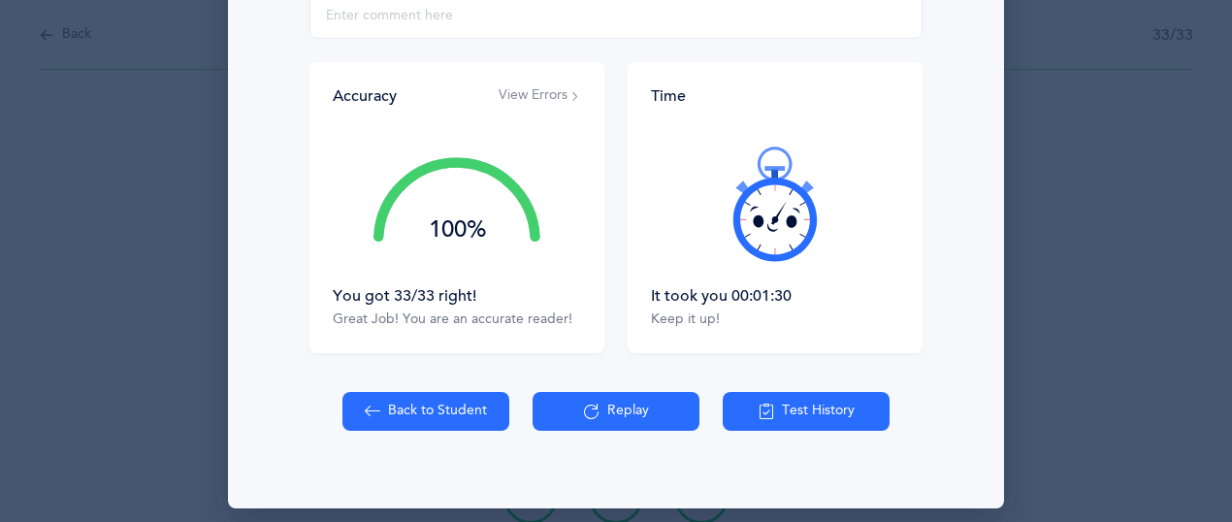
click at [837, 412] on button "Test History" at bounding box center [805, 411] width 167 height 39
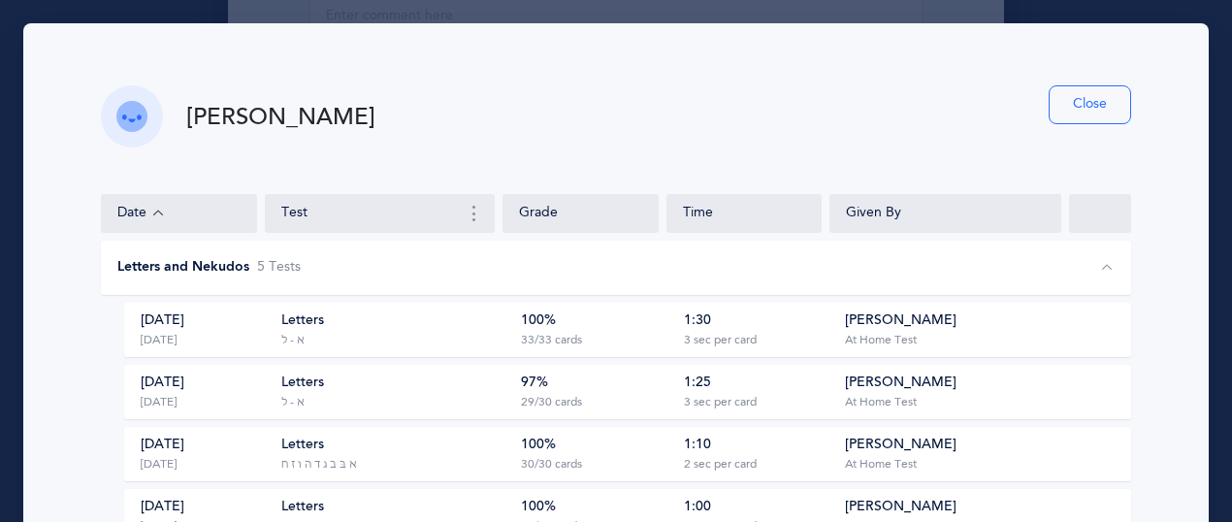
click at [1048, 98] on button "Close" at bounding box center [1089, 104] width 82 height 39
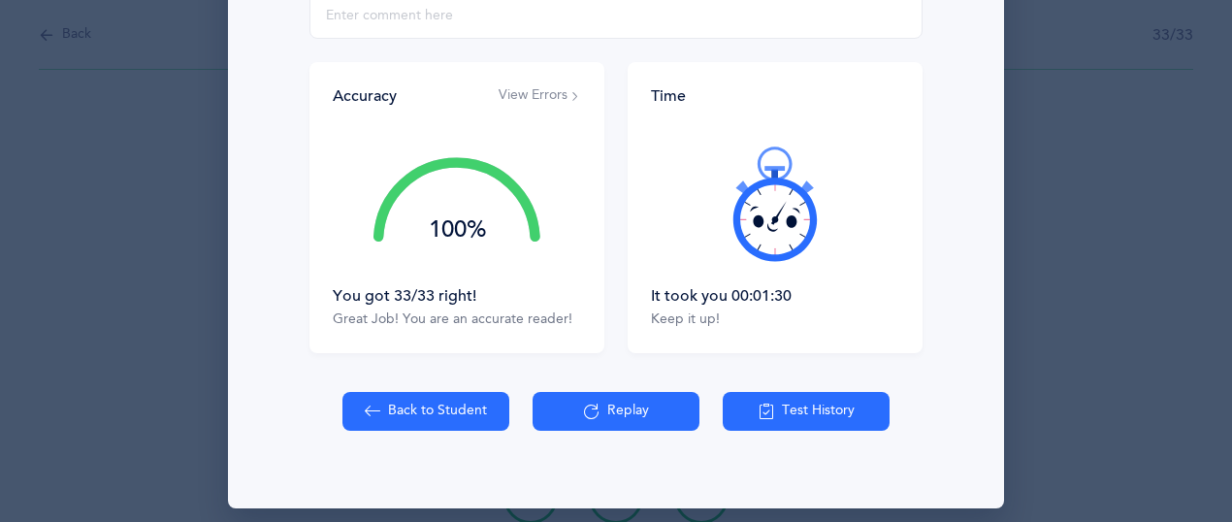
click at [447, 433] on div "Back to Student Replay Test History" at bounding box center [616, 450] width 753 height 116
click at [446, 410] on button "Back to Student" at bounding box center [425, 411] width 167 height 39
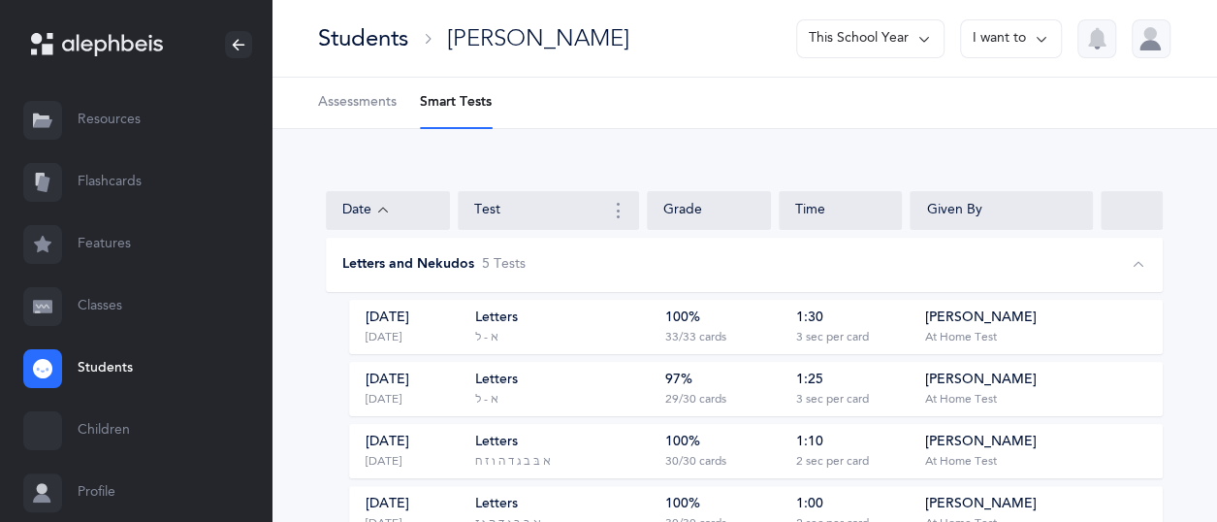
click at [337, 42] on div "Students" at bounding box center [363, 38] width 90 height 32
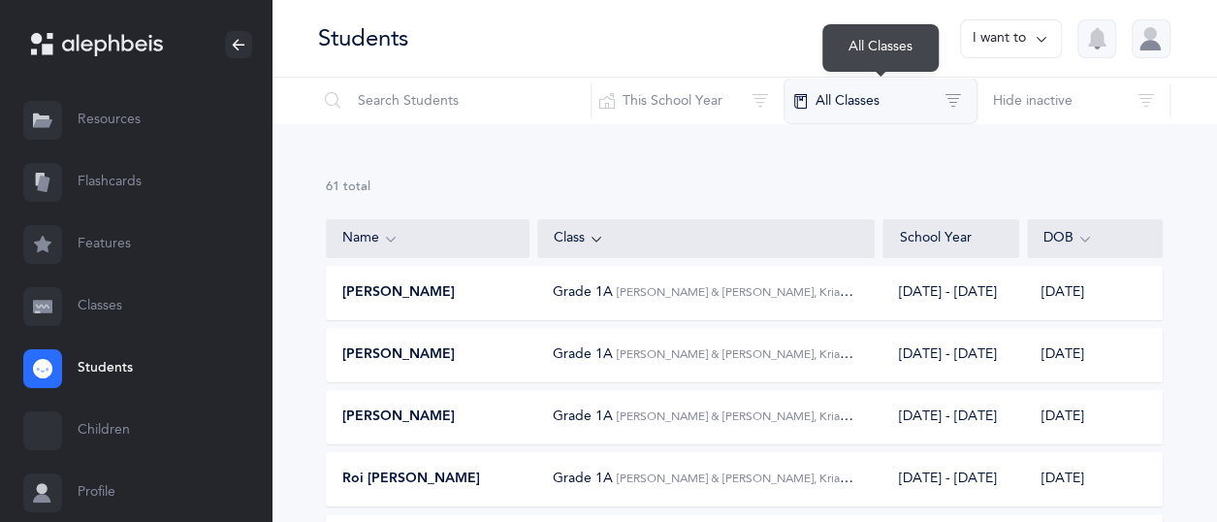
click at [849, 93] on button "All Classes" at bounding box center [881, 101] width 194 height 47
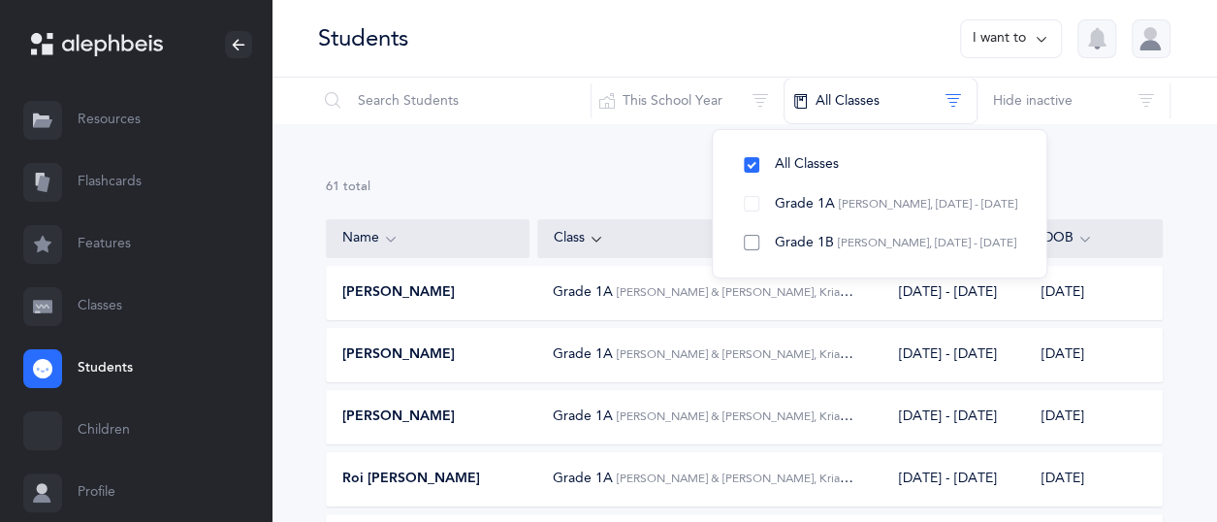
click at [813, 245] on span "Grade 1B" at bounding box center [804, 243] width 59 height 16
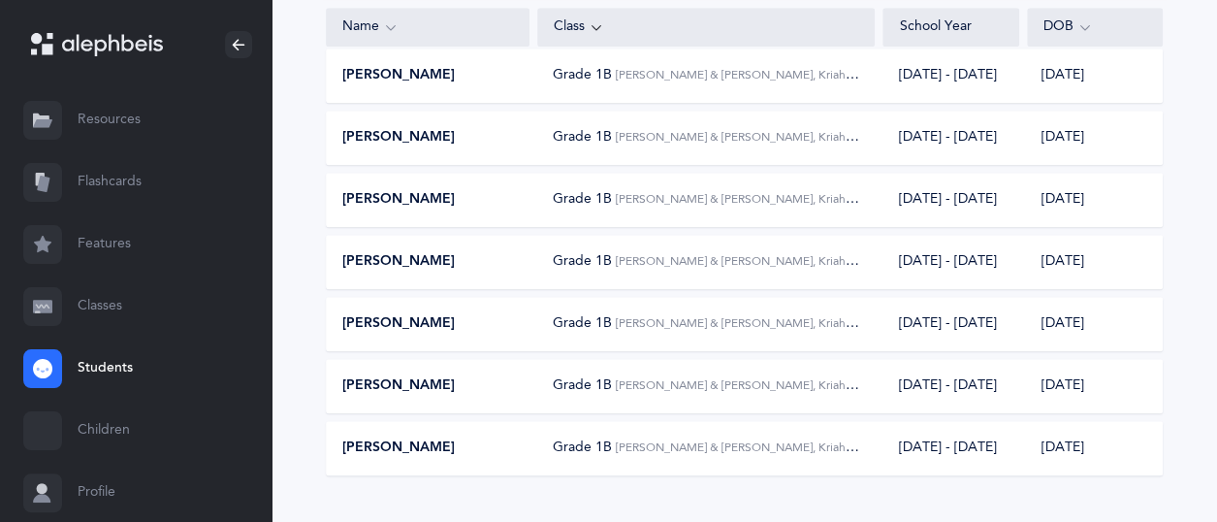
scroll to position [842, 0]
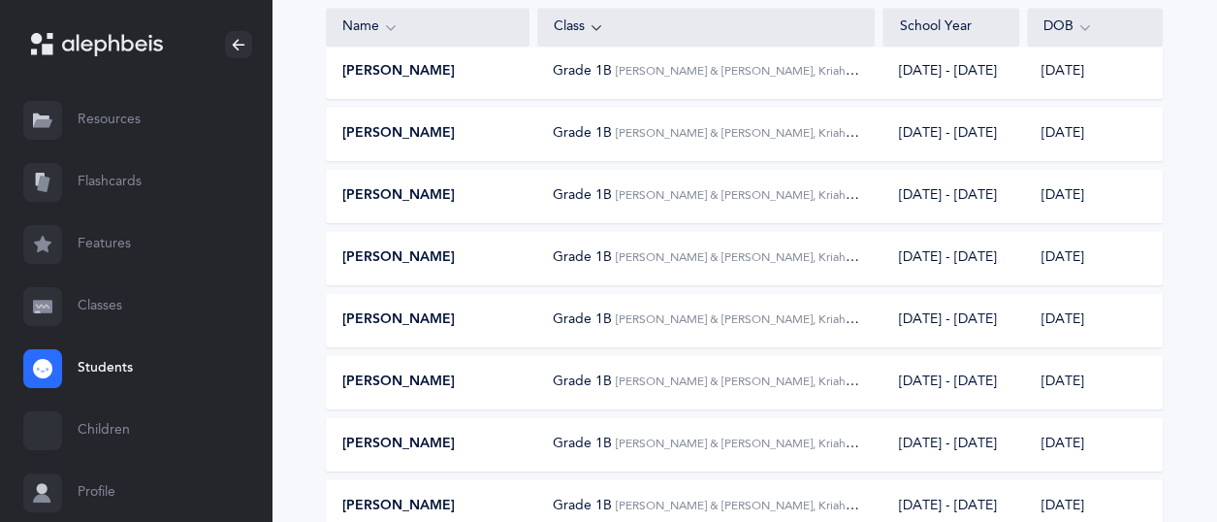
click at [493, 253] on div "[PERSON_NAME]" at bounding box center [428, 257] width 203 height 19
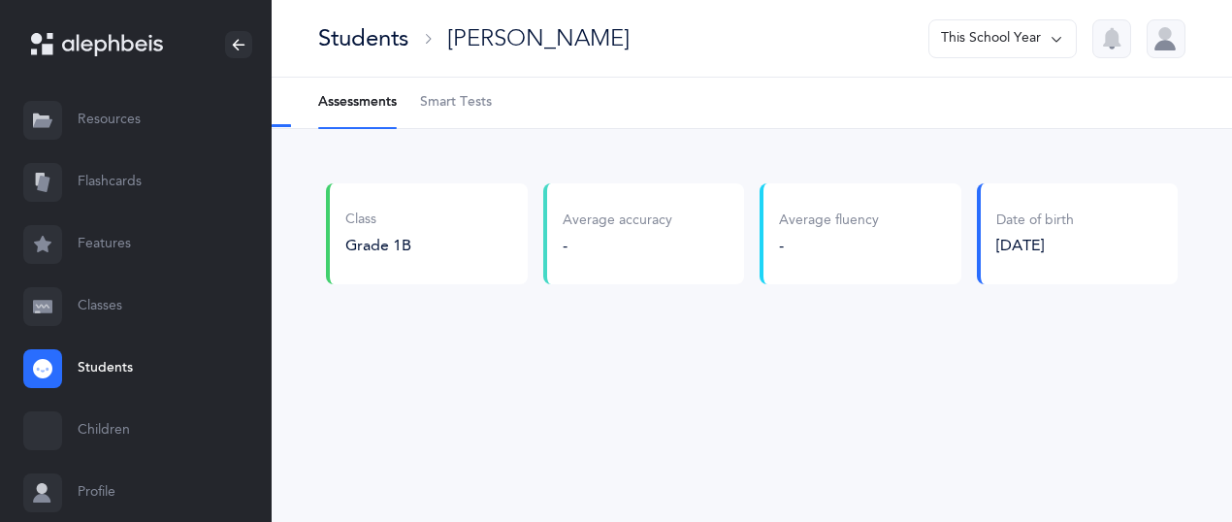
click at [489, 108] on span "Smart Tests" at bounding box center [456, 102] width 72 height 19
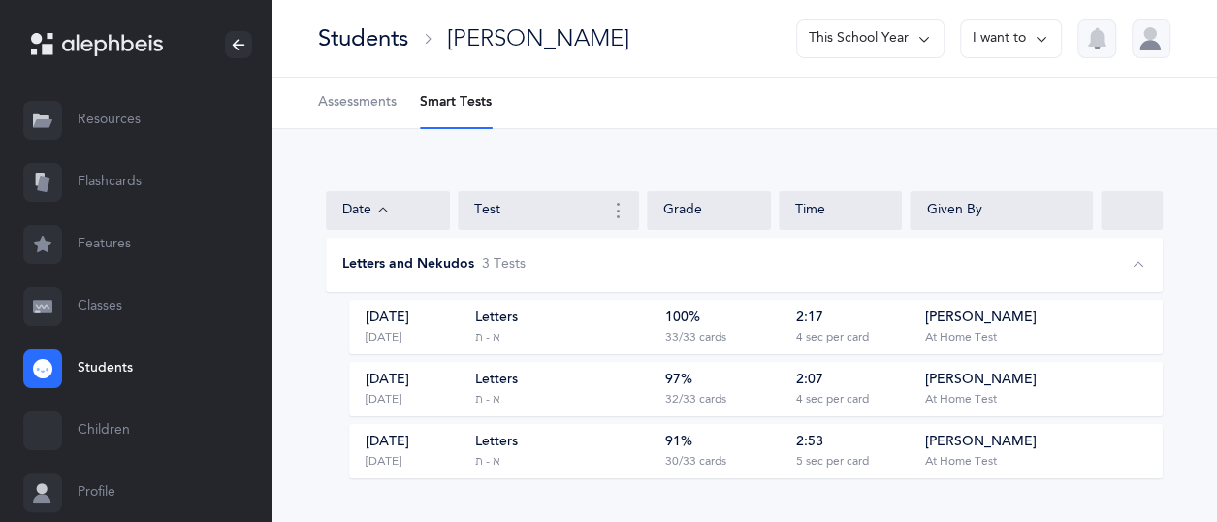
click at [571, 331] on div "Letters א - ת" at bounding box center [562, 326] width 176 height 37
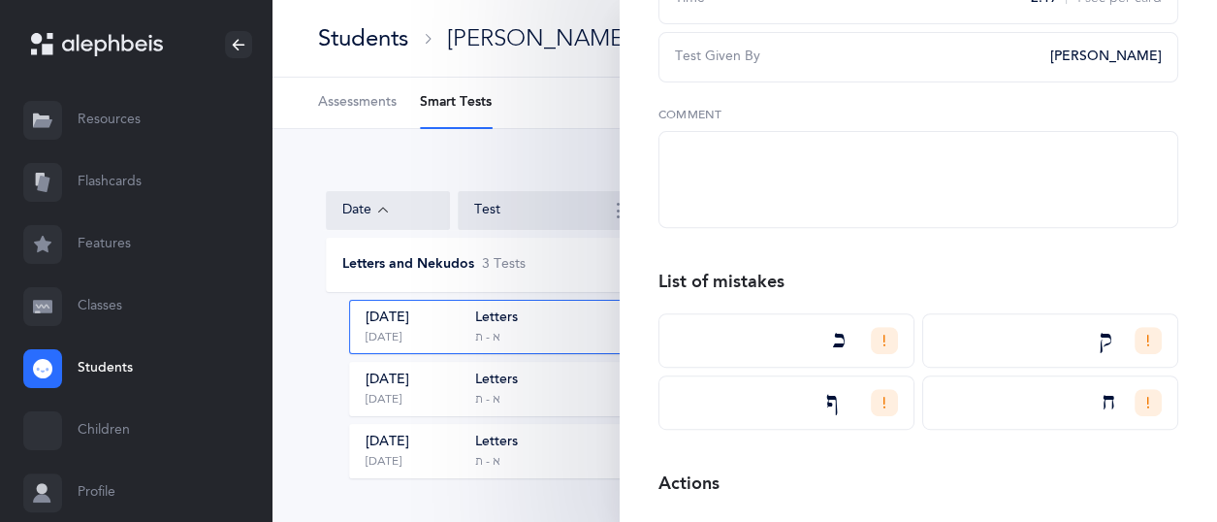
scroll to position [388, 0]
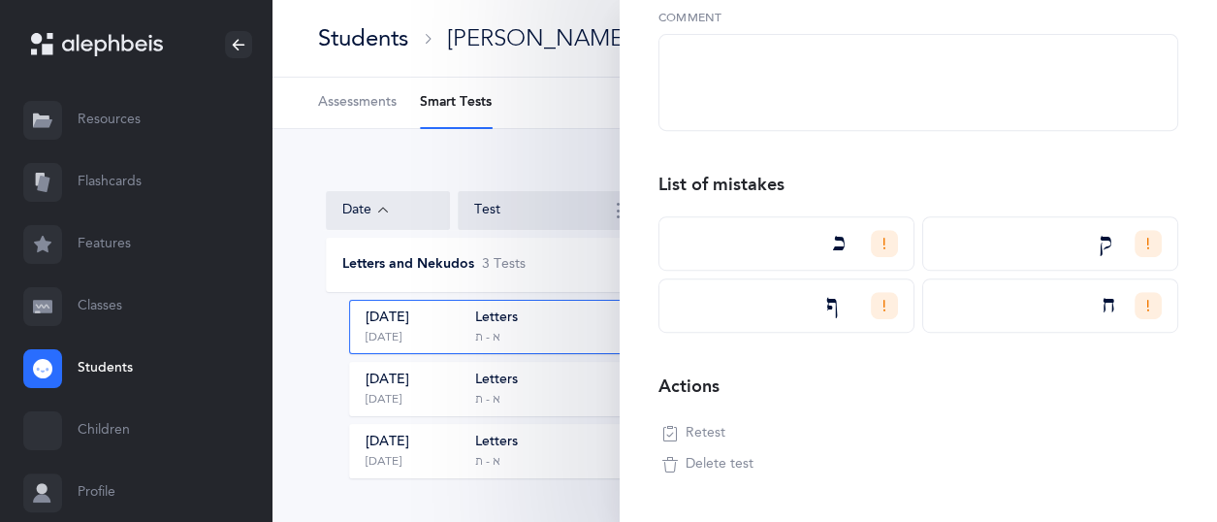
click at [692, 433] on span "Retest" at bounding box center [706, 433] width 40 height 19
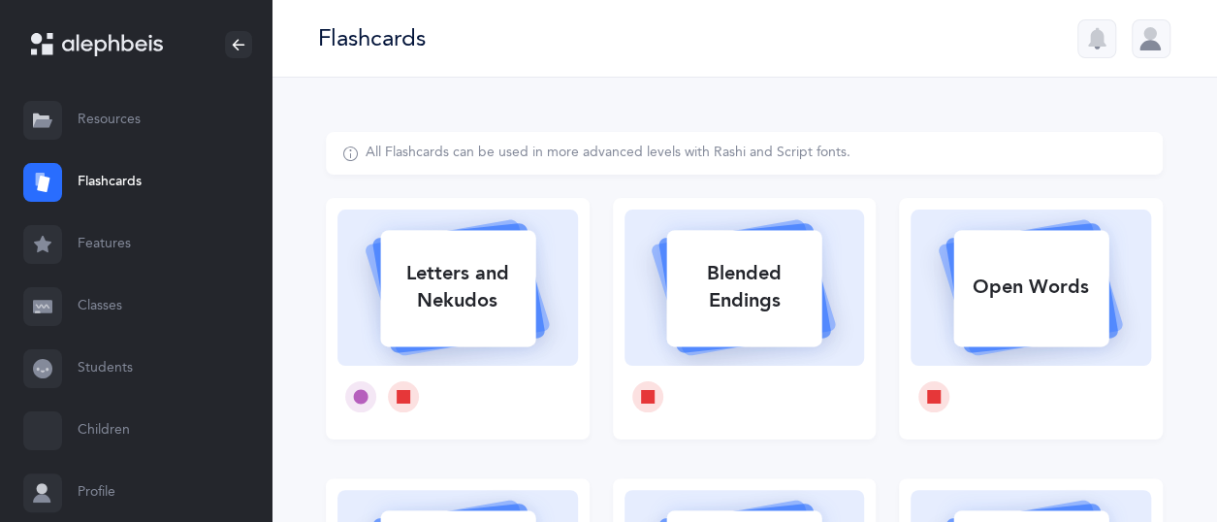
select select
select select "single"
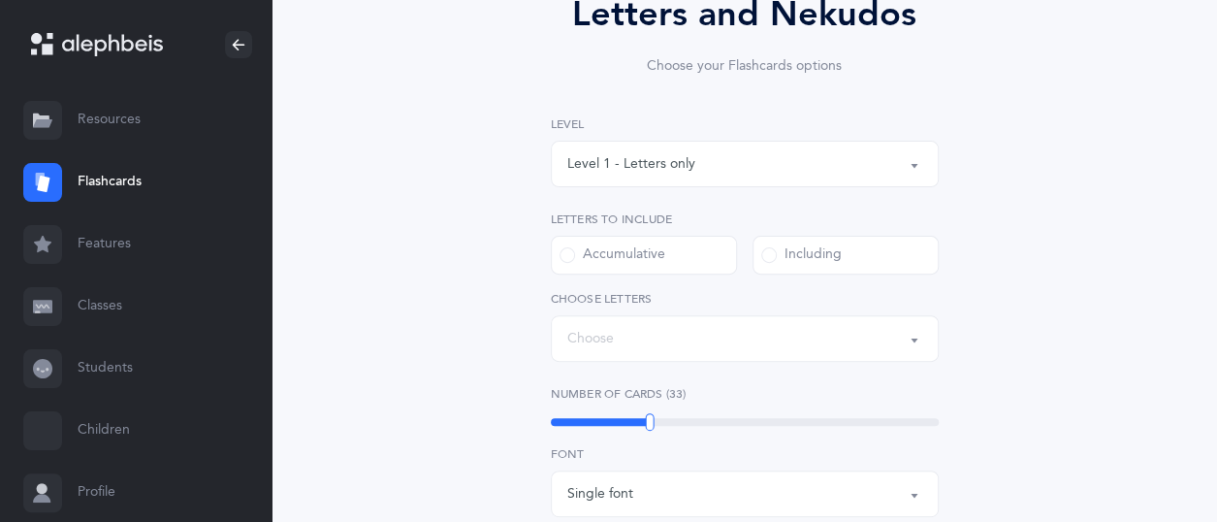
select select "27"
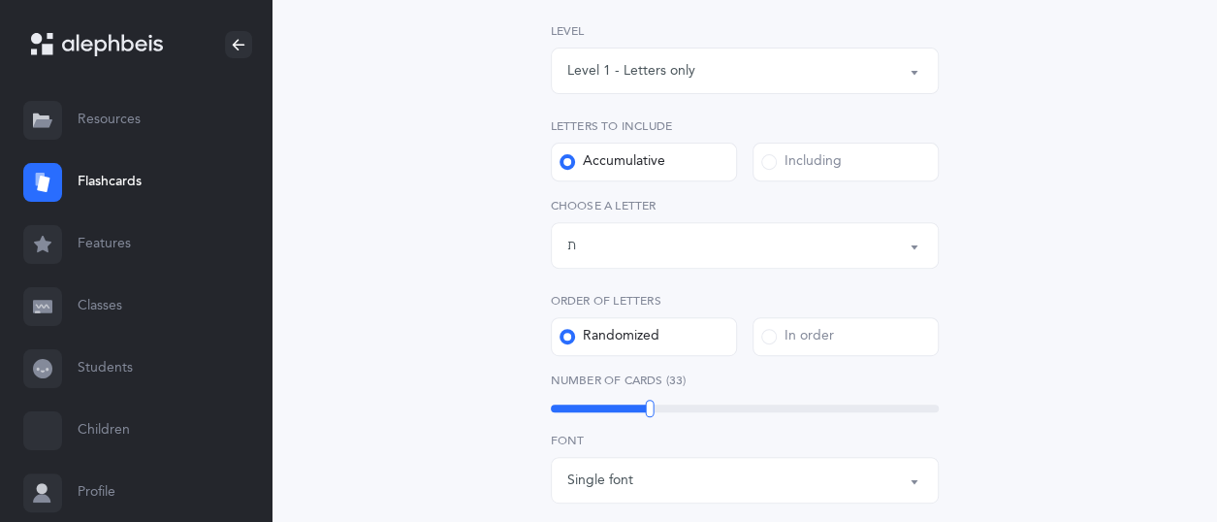
select select "14499"
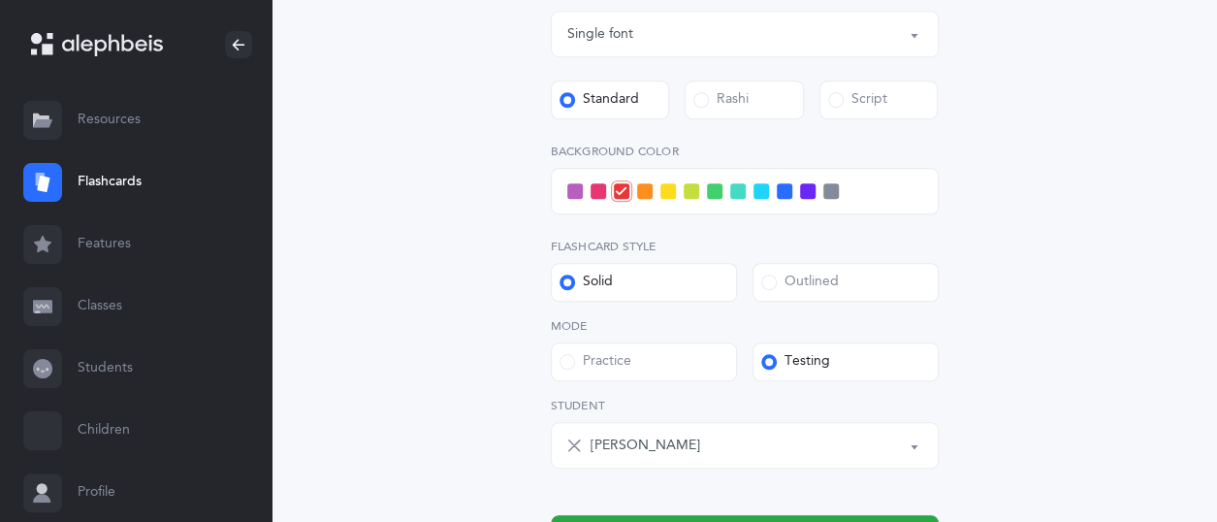
scroll to position [776, 0]
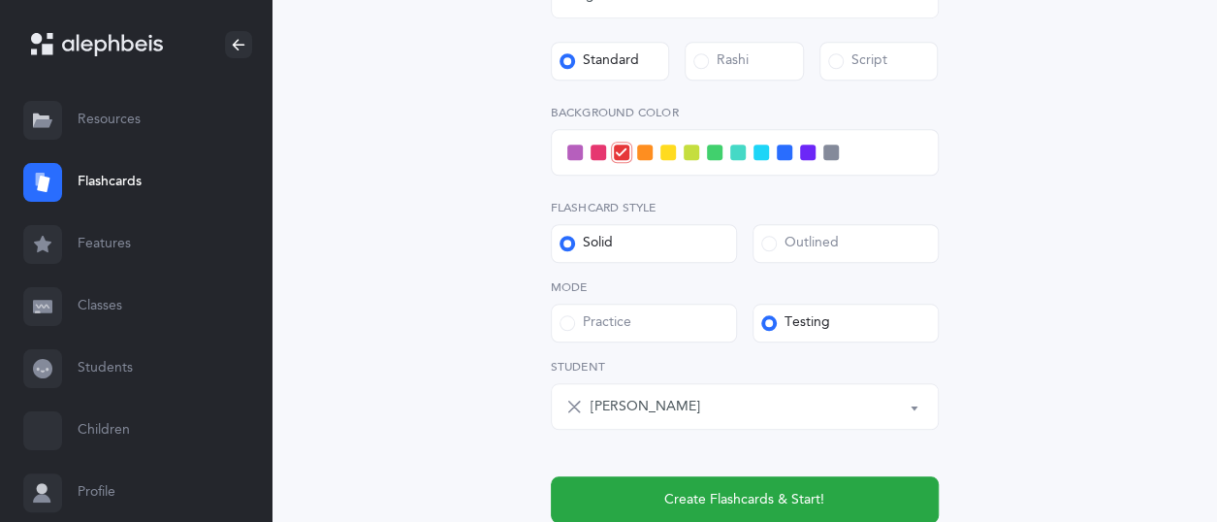
click at [788, 150] on span at bounding box center [785, 152] width 16 height 16
click at [0, 0] on input "checkbox" at bounding box center [0, 0] width 0 height 0
click at [766, 270] on div "Level 1 - Letters only Level 2 - Nekudos only Level 3 - Letters and Nekudos Lev…" at bounding box center [745, 29] width 388 height 985
click at [773, 262] on label "Outlined" at bounding box center [846, 243] width 186 height 39
click at [0, 0] on input "Outlined" at bounding box center [0, 0] width 0 height 0
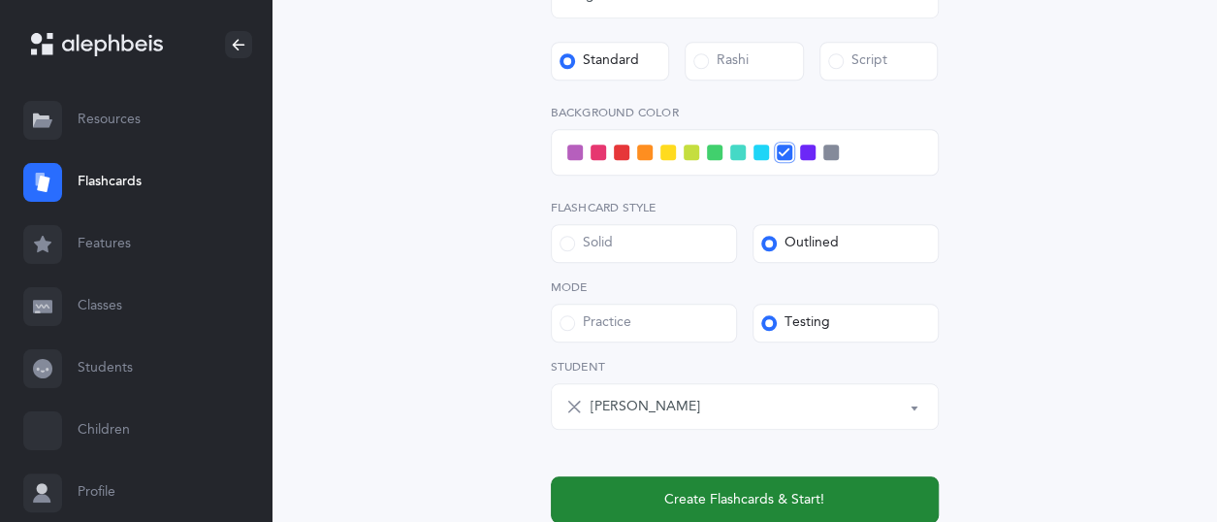
click at [816, 488] on button "Create Flashcards & Start!" at bounding box center [745, 499] width 388 height 47
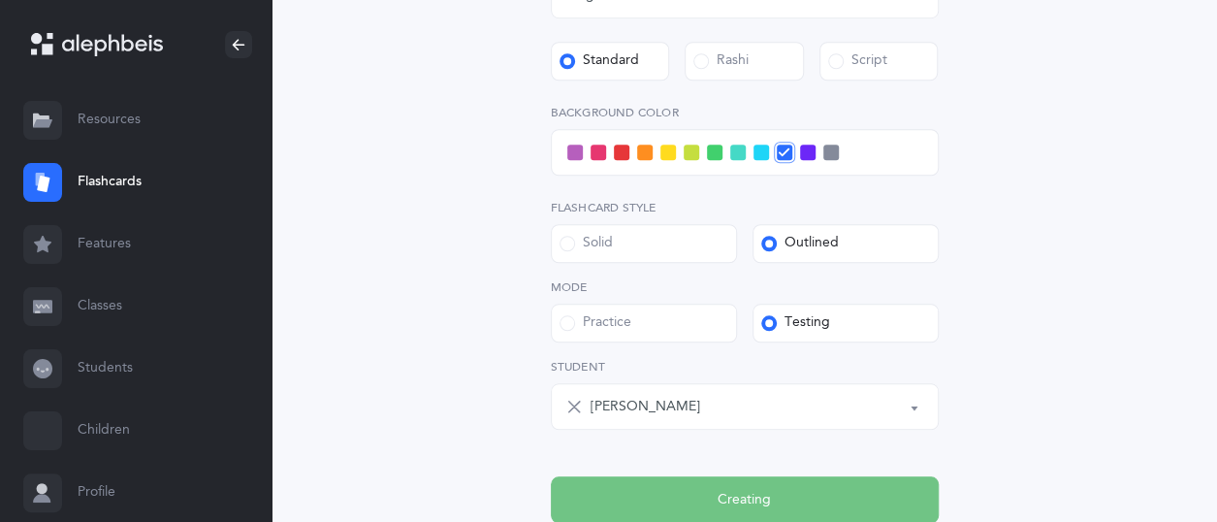
scroll to position [0, 0]
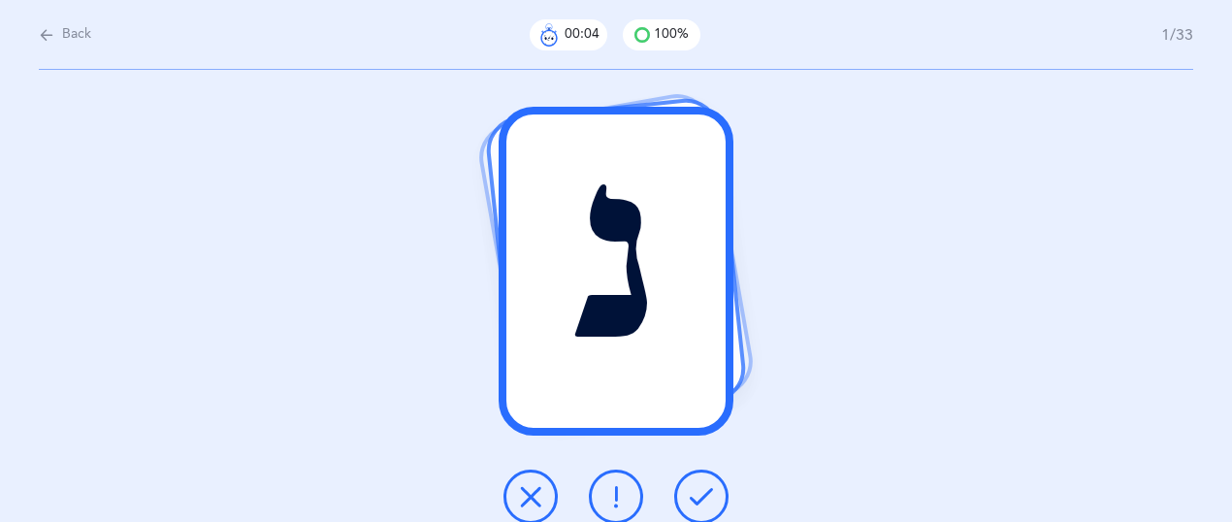
click at [679, 479] on div at bounding box center [616, 496] width 256 height 54
click at [693, 487] on icon at bounding box center [700, 496] width 23 height 23
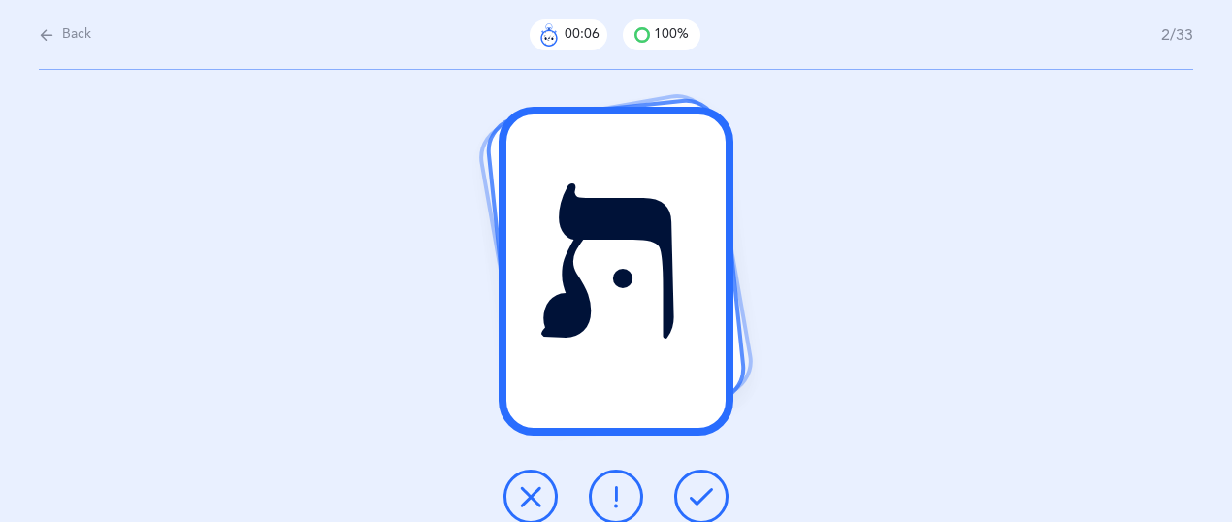
click at [692, 505] on icon at bounding box center [700, 496] width 23 height 23
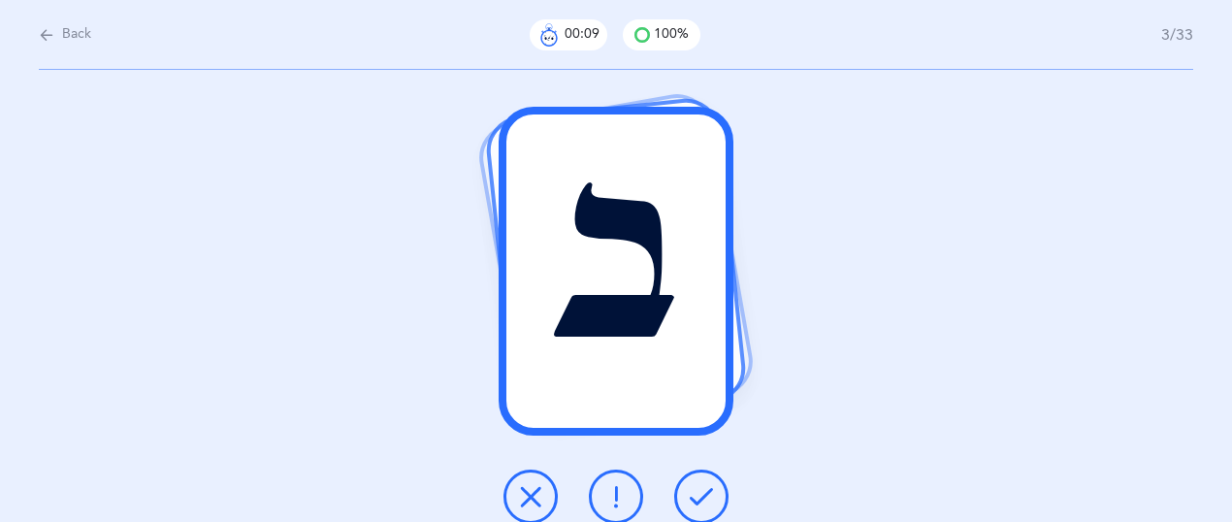
click at [695, 494] on icon at bounding box center [700, 496] width 23 height 23
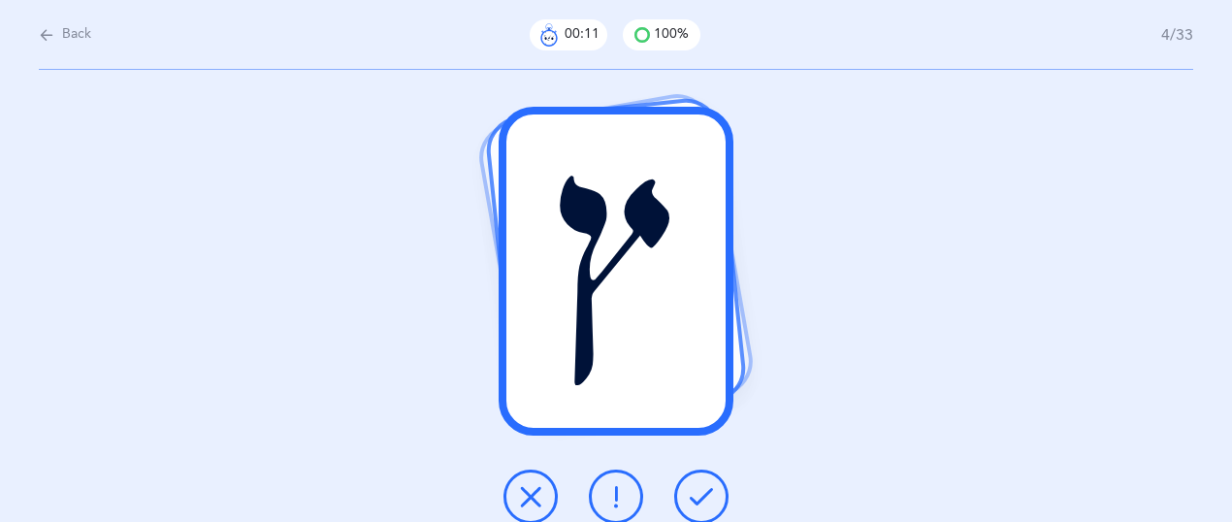
click at [696, 493] on icon at bounding box center [700, 496] width 23 height 23
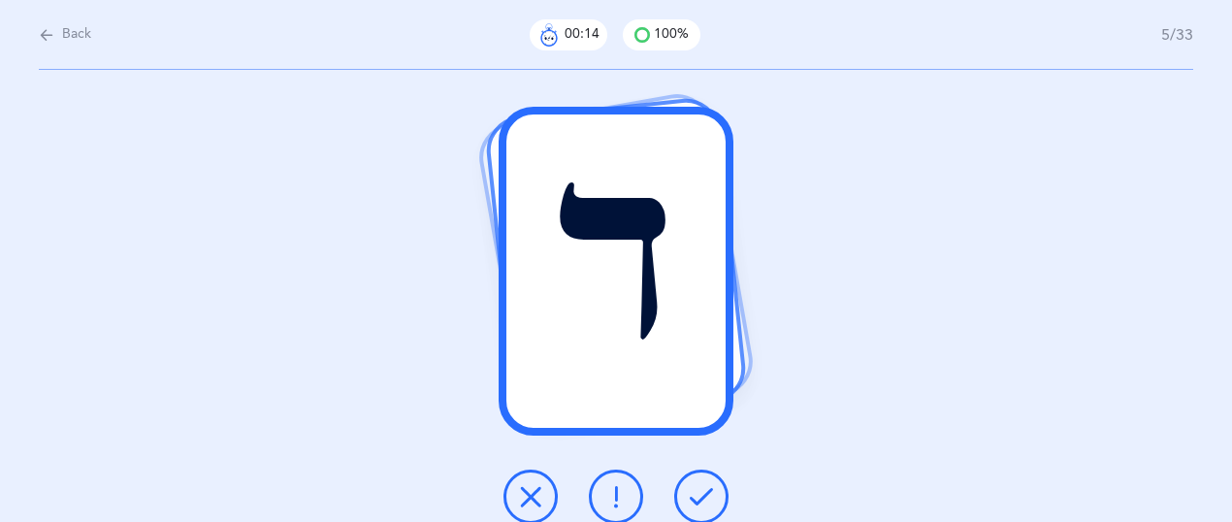
click at [696, 493] on icon at bounding box center [700, 496] width 23 height 23
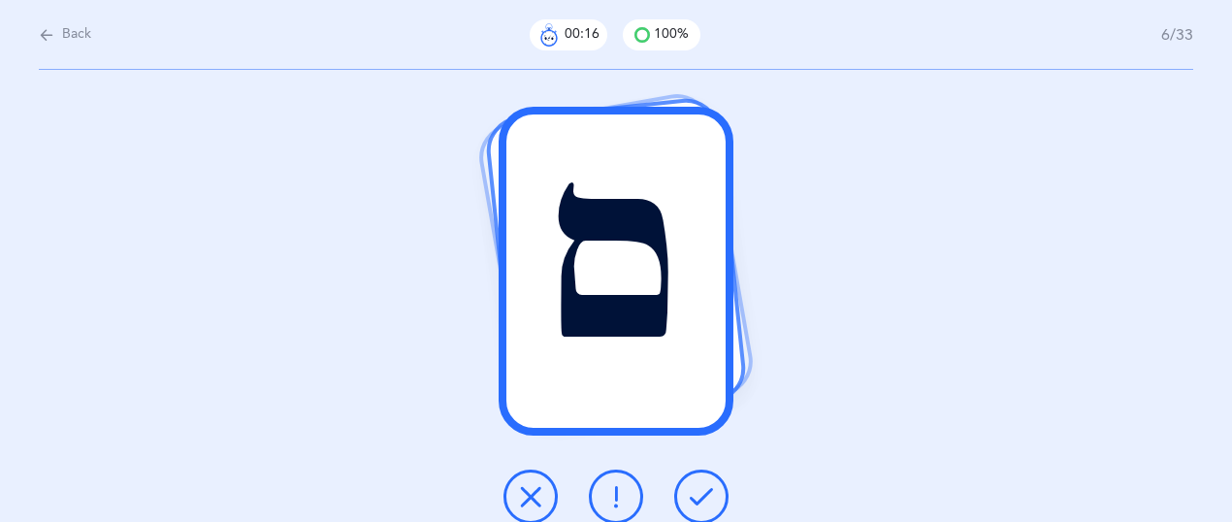
click at [697, 492] on icon at bounding box center [700, 496] width 23 height 23
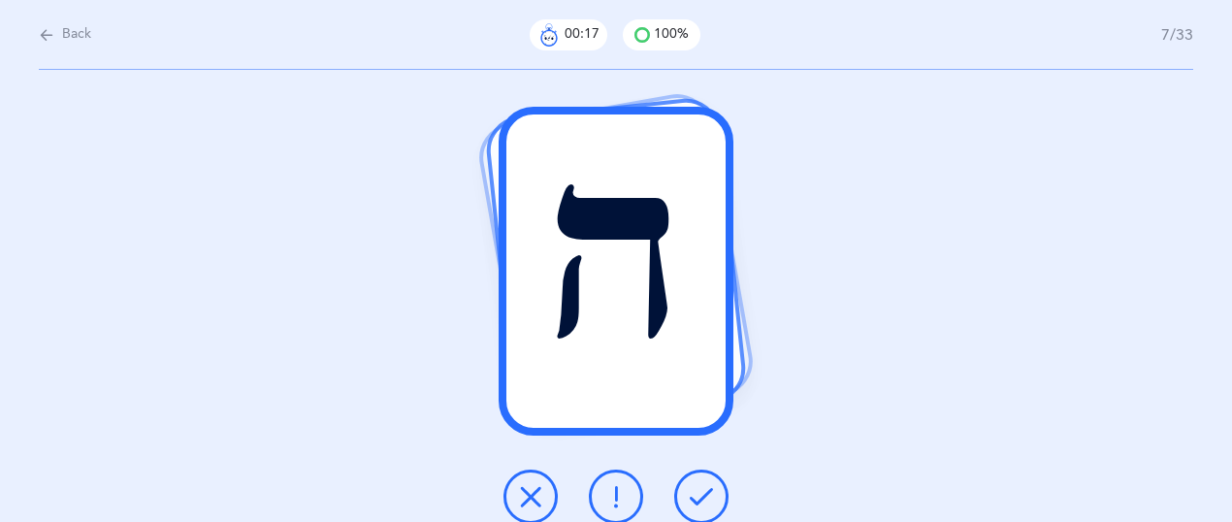
click at [698, 491] on icon at bounding box center [700, 496] width 23 height 23
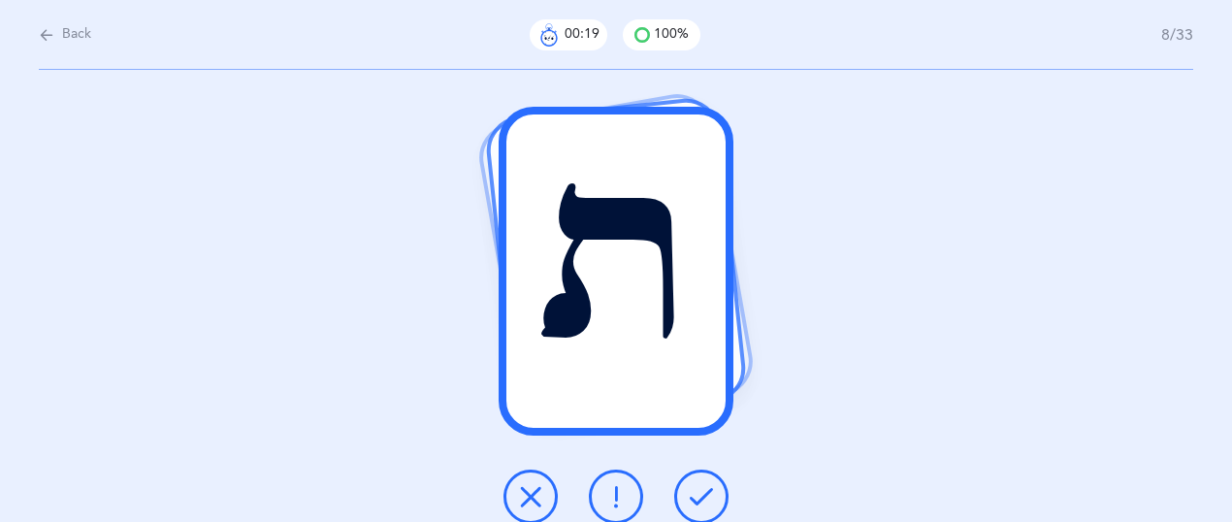
click at [698, 488] on icon at bounding box center [700, 496] width 23 height 23
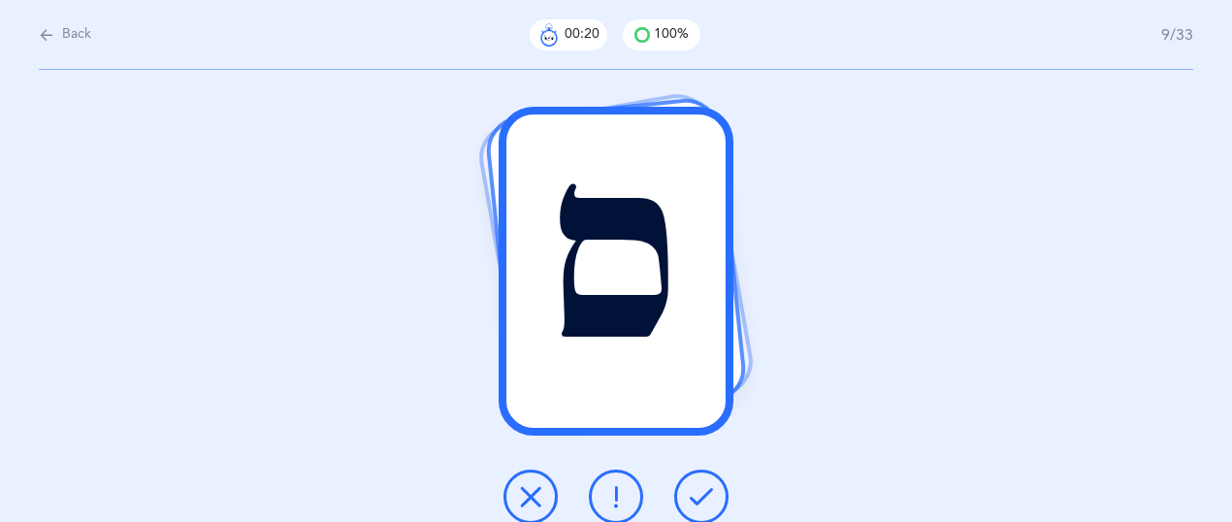
click at [698, 488] on icon at bounding box center [700, 496] width 23 height 23
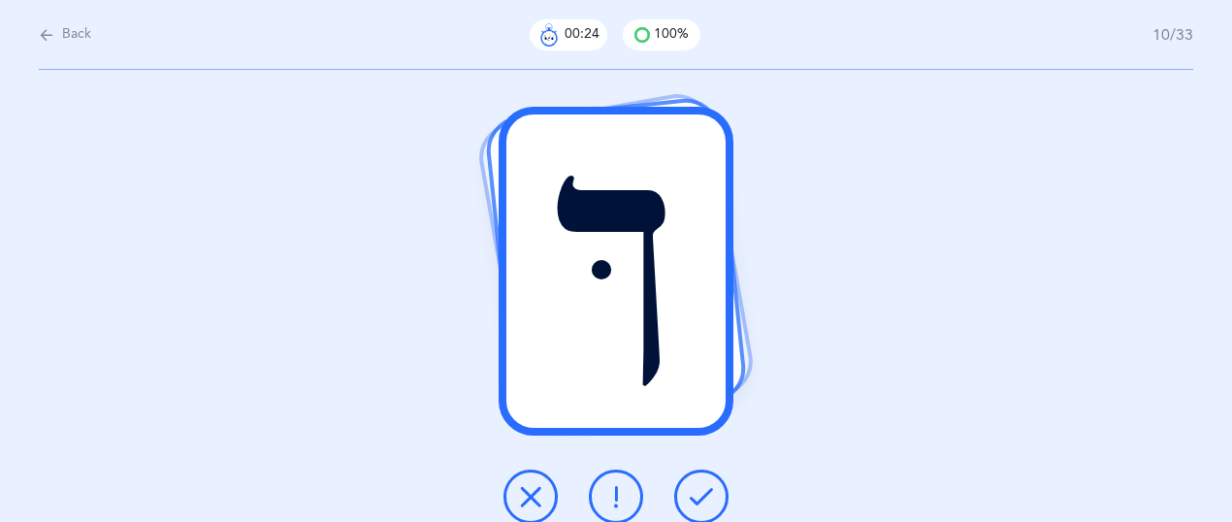
click at [698, 488] on icon at bounding box center [700, 496] width 23 height 23
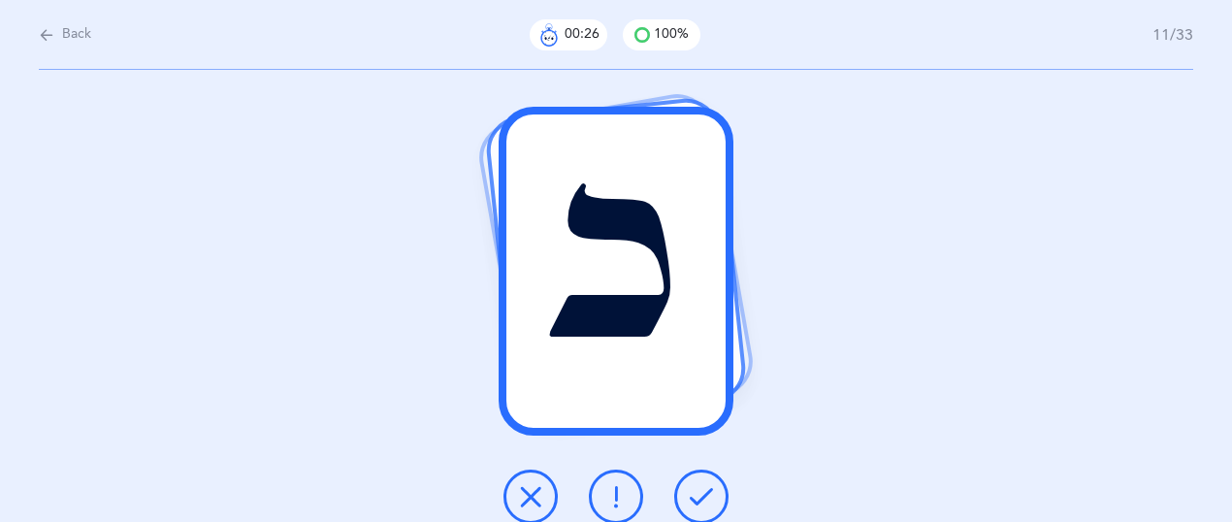
click at [698, 488] on icon at bounding box center [700, 496] width 23 height 23
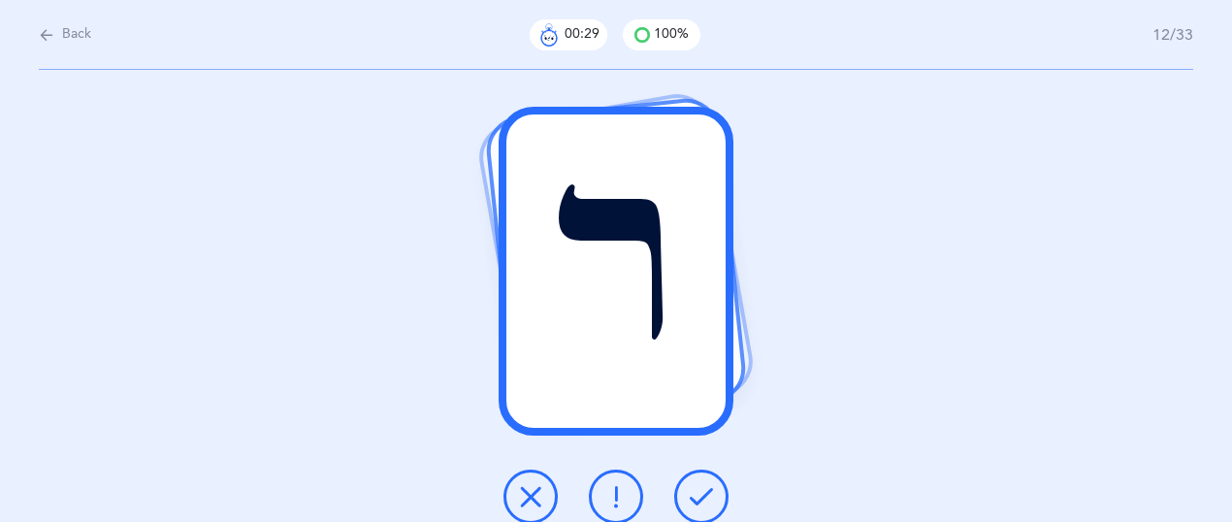
click at [698, 488] on icon at bounding box center [700, 496] width 23 height 23
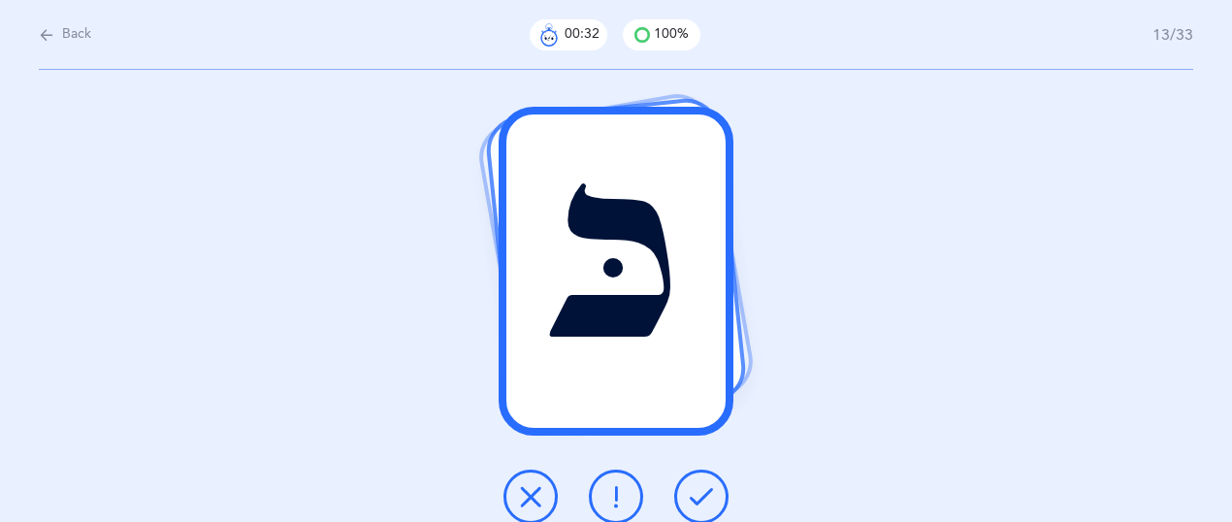
click at [700, 488] on icon at bounding box center [700, 496] width 23 height 23
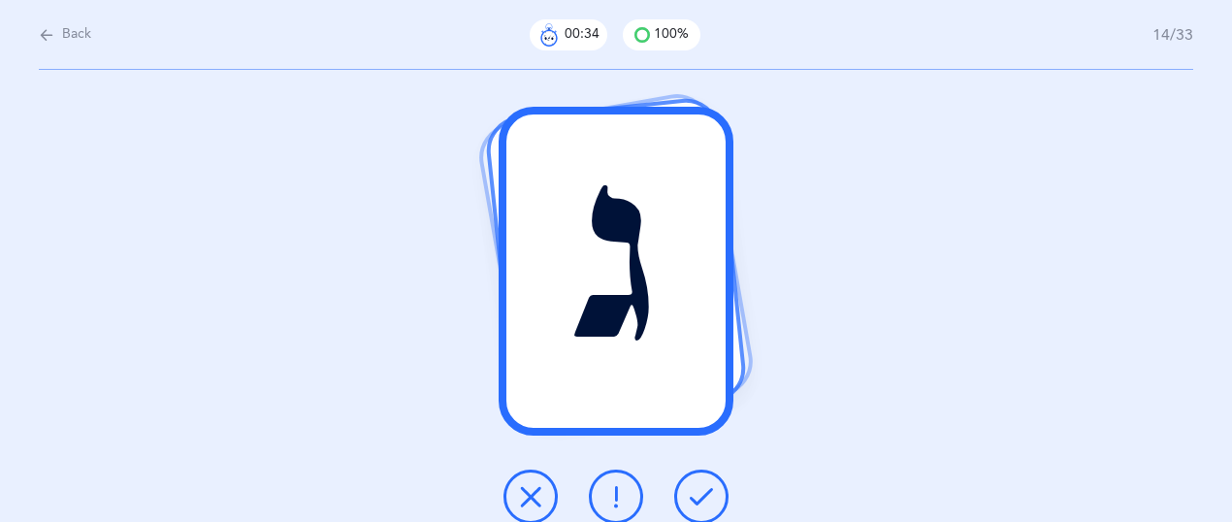
click at [700, 488] on icon at bounding box center [700, 496] width 23 height 23
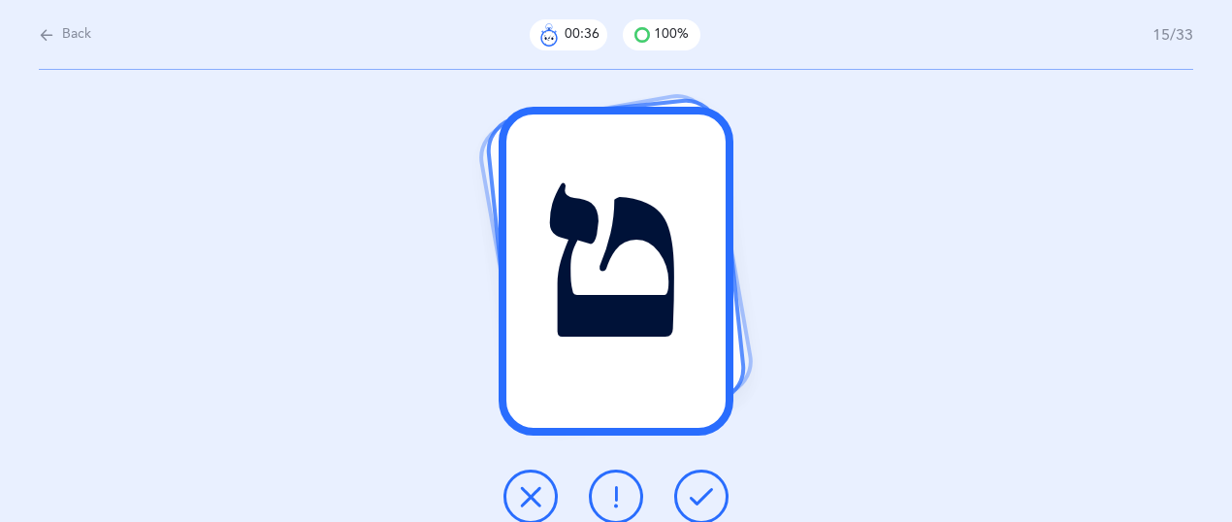
click at [700, 488] on icon at bounding box center [700, 496] width 23 height 23
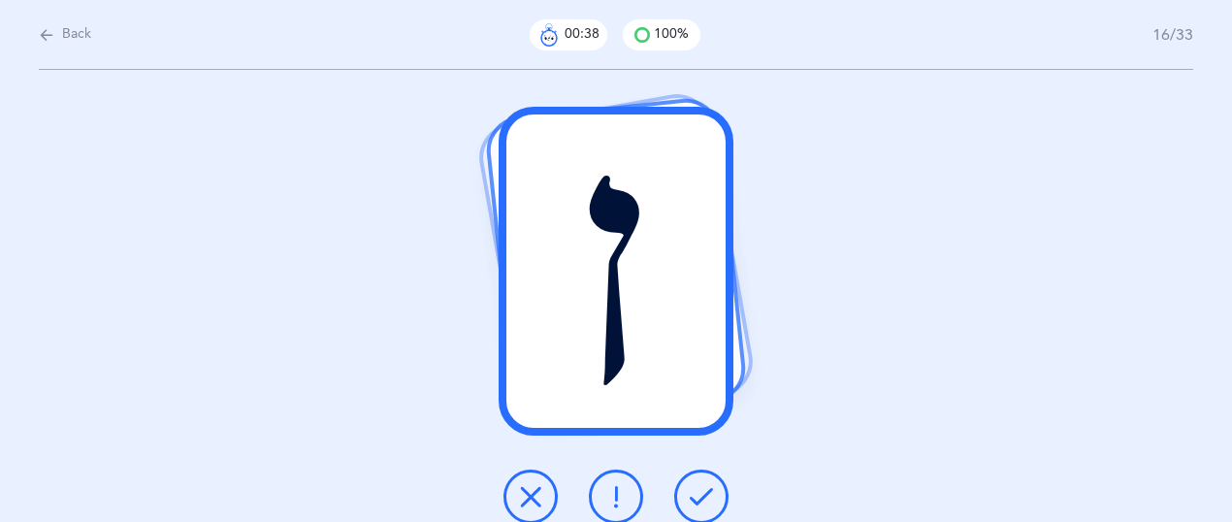
click at [700, 488] on icon at bounding box center [700, 496] width 23 height 23
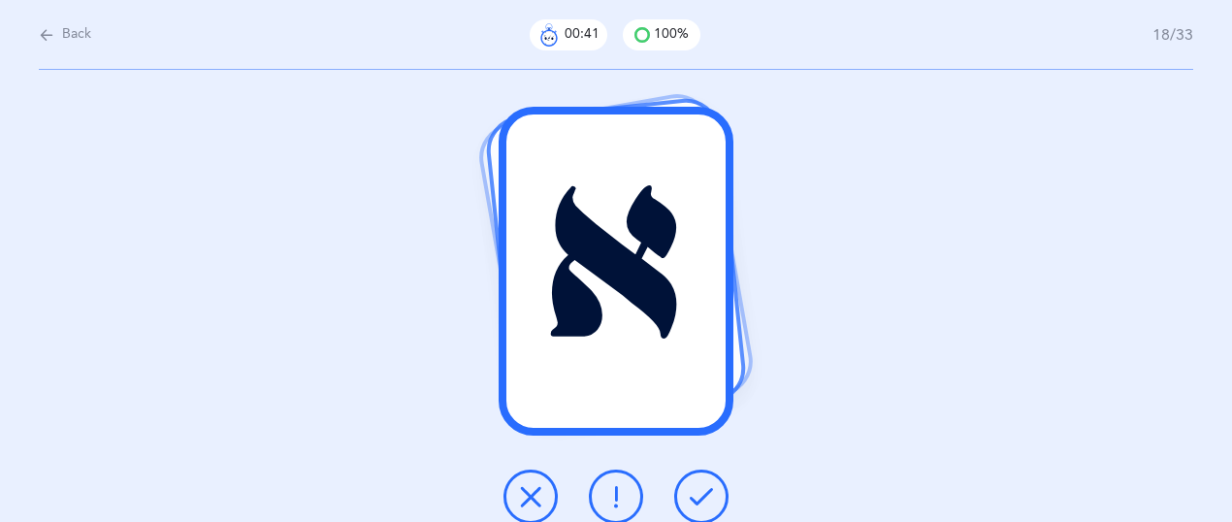
click at [700, 488] on icon at bounding box center [700, 496] width 23 height 23
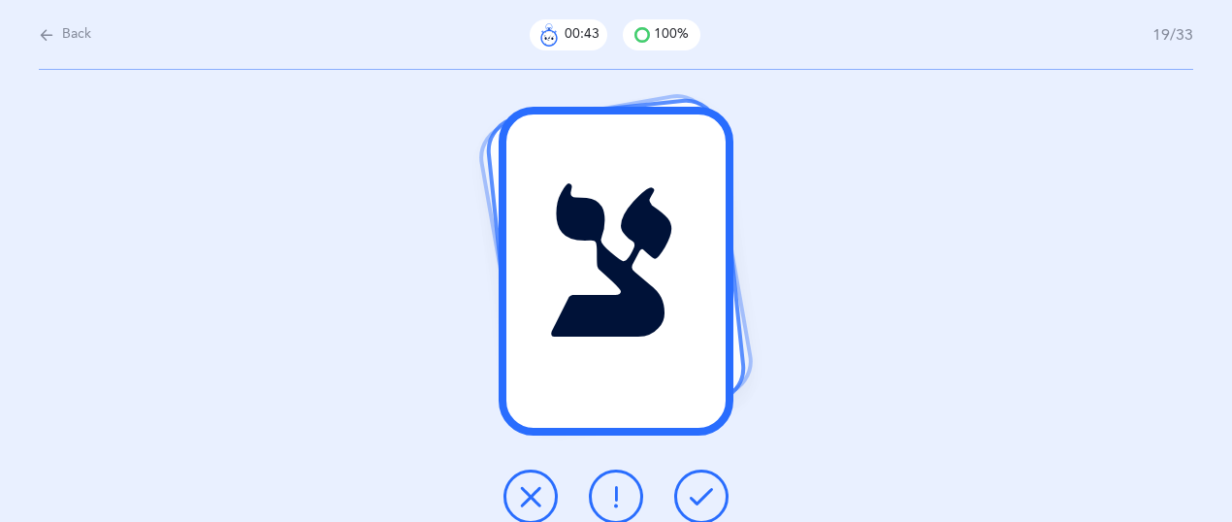
click at [700, 488] on icon at bounding box center [700, 496] width 23 height 23
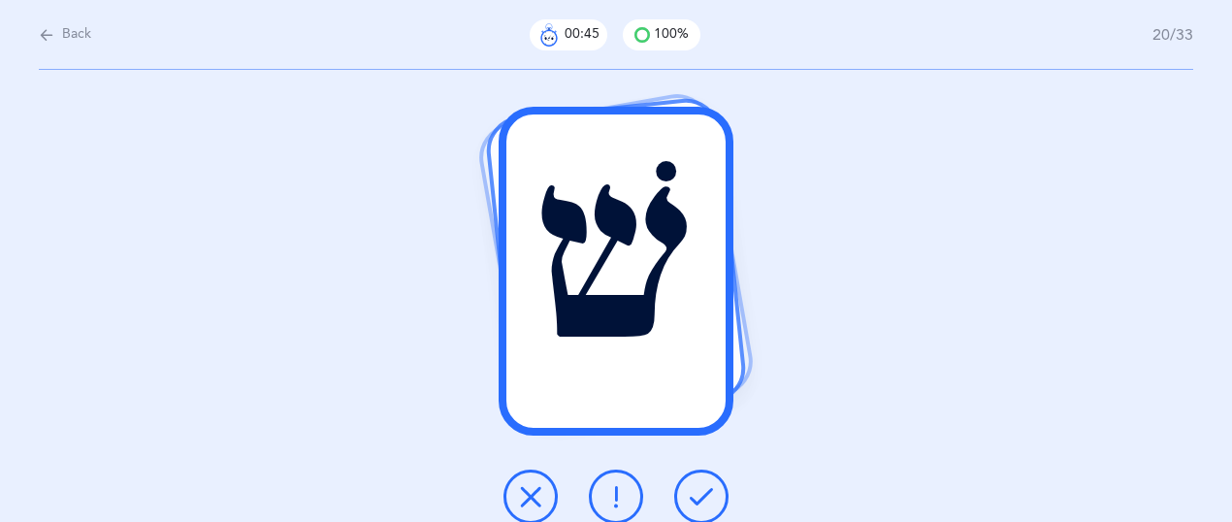
click at [700, 488] on icon at bounding box center [700, 496] width 23 height 23
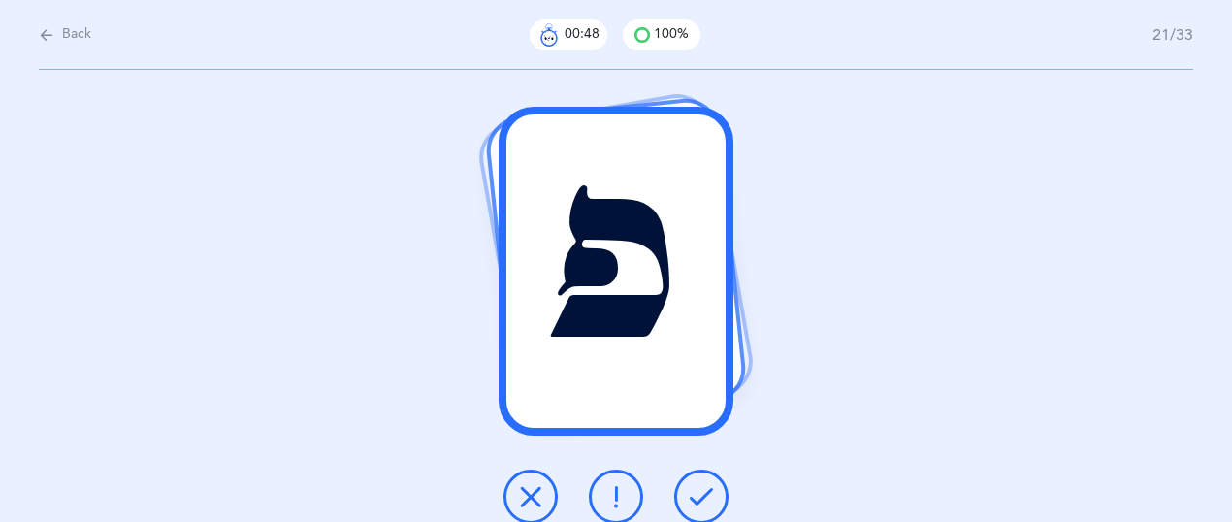
click at [702, 484] on button at bounding box center [701, 496] width 54 height 54
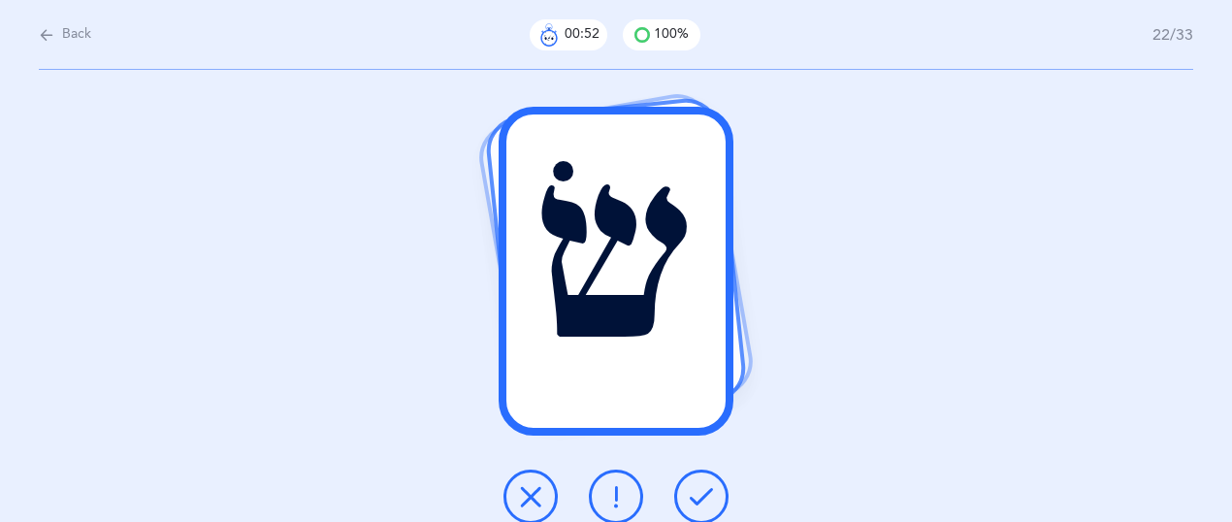
click at [702, 484] on button at bounding box center [701, 496] width 54 height 54
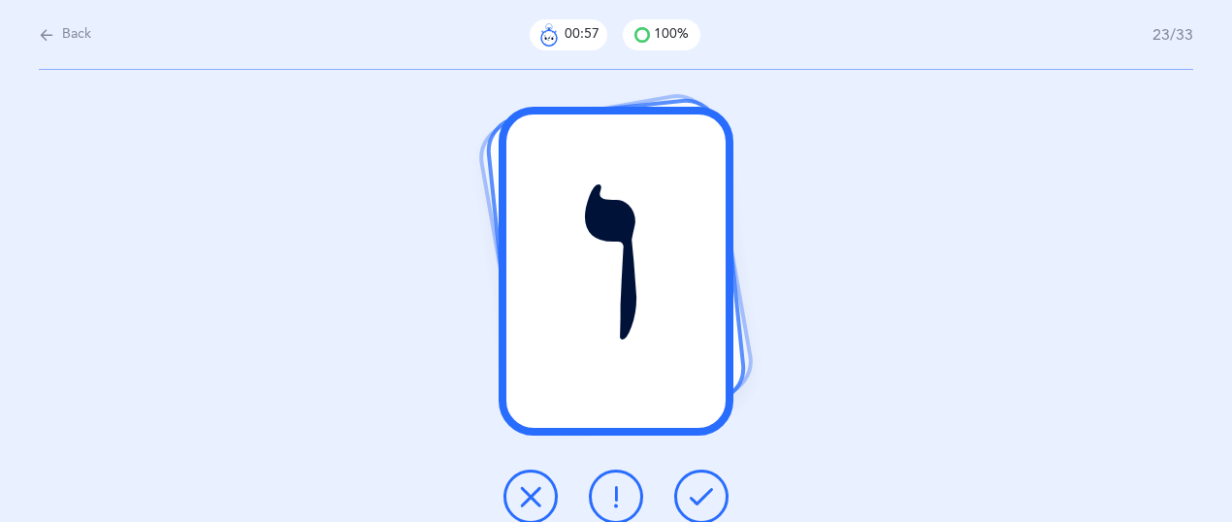
click at [702, 484] on button at bounding box center [701, 496] width 54 height 54
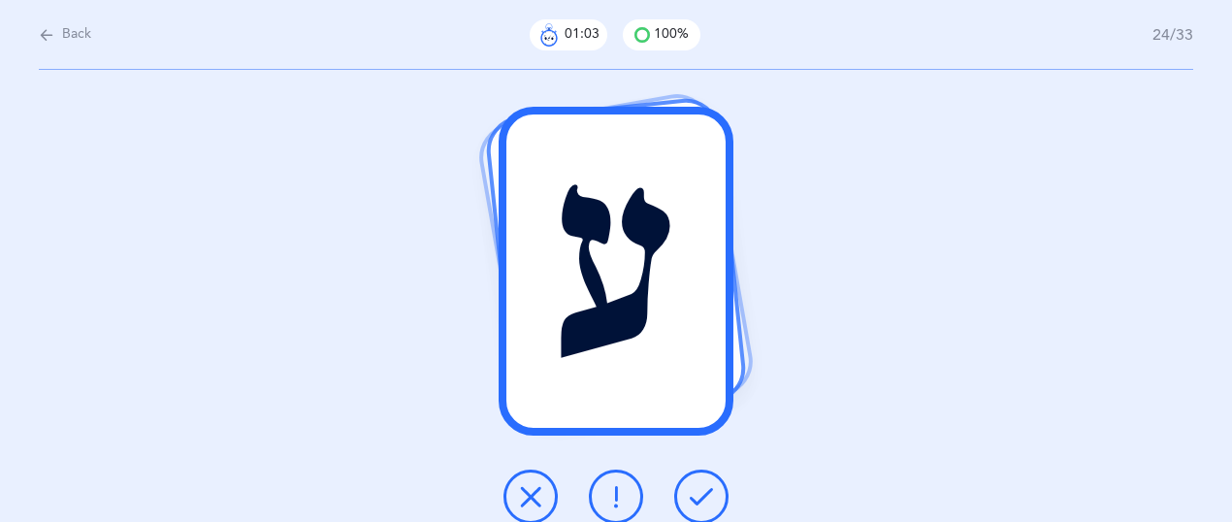
click at [709, 485] on icon at bounding box center [700, 496] width 23 height 23
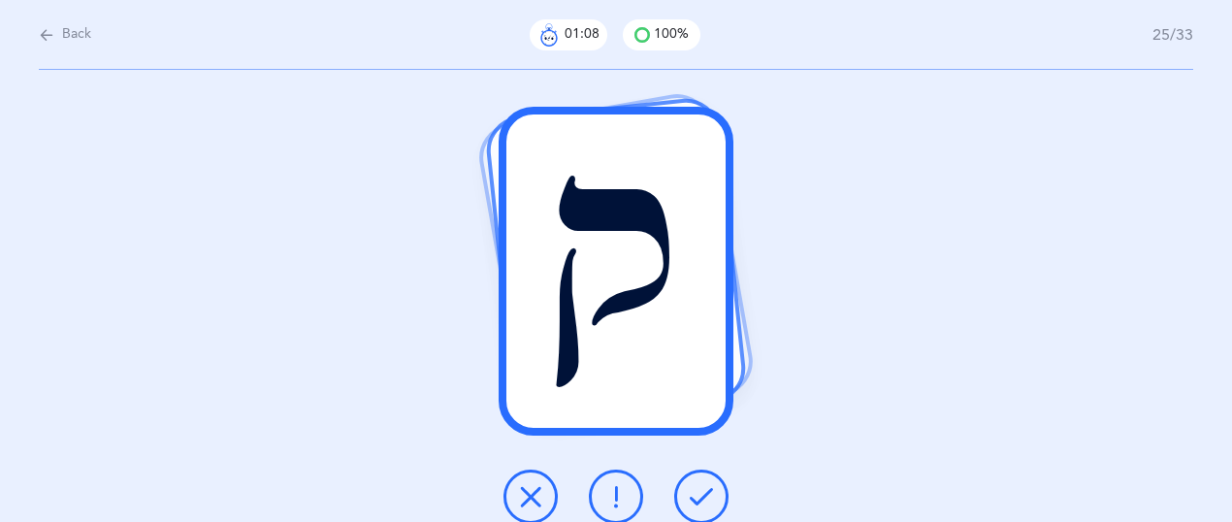
click at [625, 497] on icon at bounding box center [615, 496] width 23 height 23
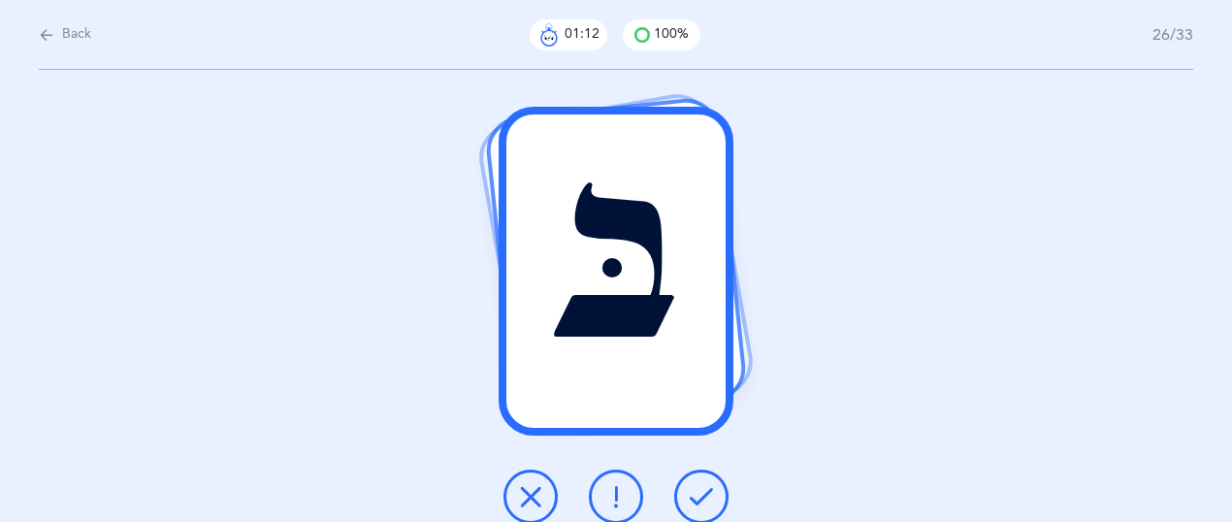
click at [702, 496] on icon at bounding box center [700, 496] width 23 height 23
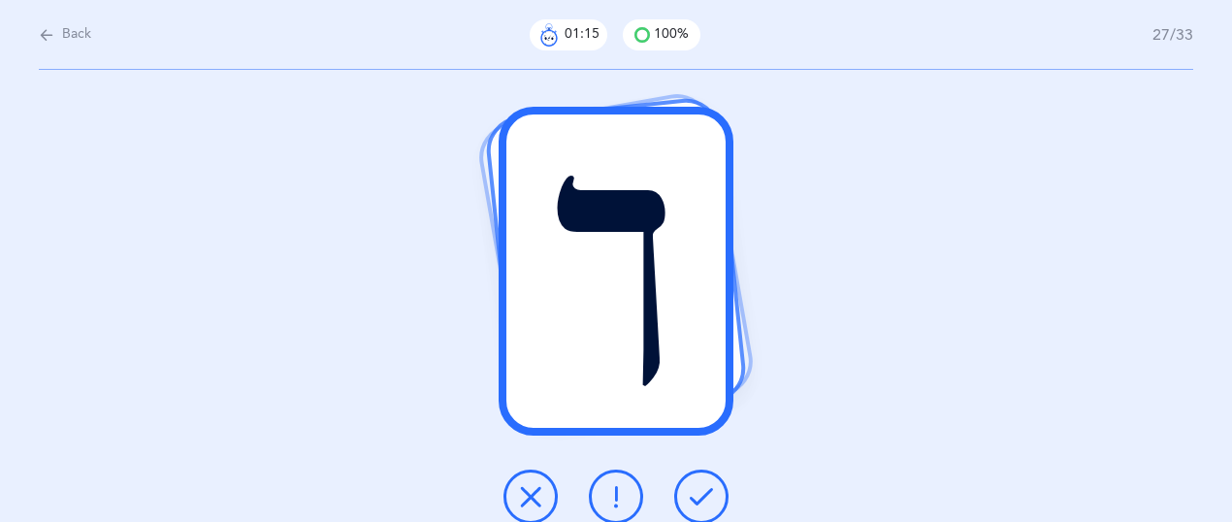
click at [704, 496] on icon at bounding box center [700, 496] width 23 height 23
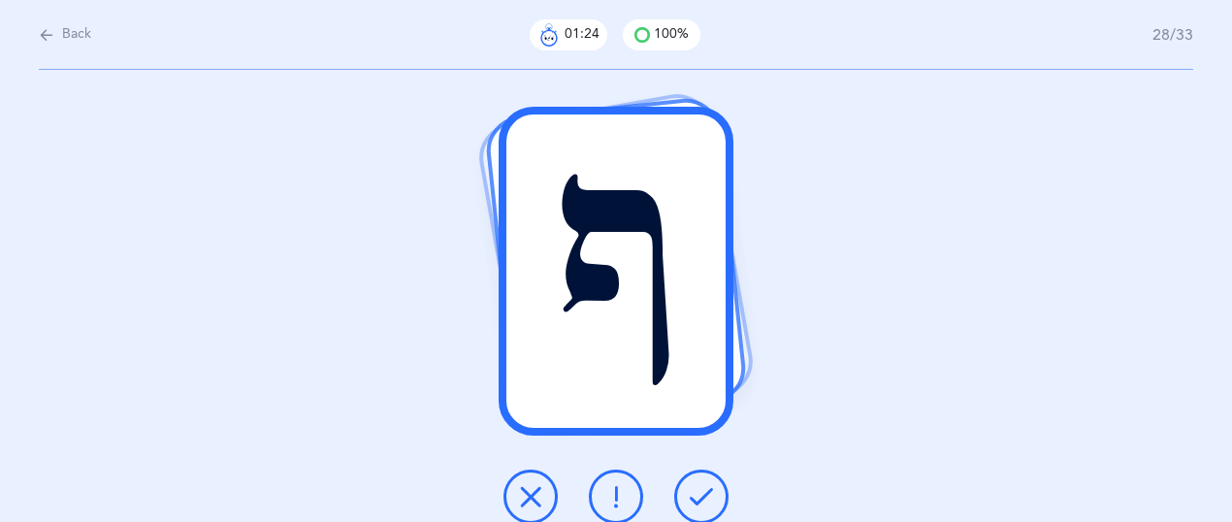
click at [711, 501] on icon at bounding box center [700, 496] width 23 height 23
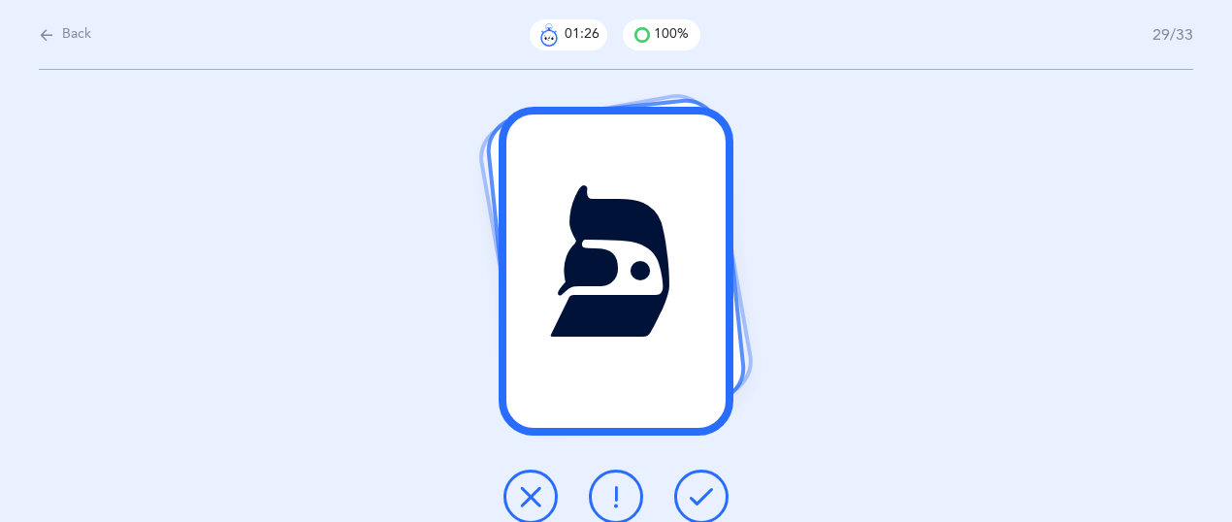
click at [710, 501] on icon at bounding box center [700, 496] width 23 height 23
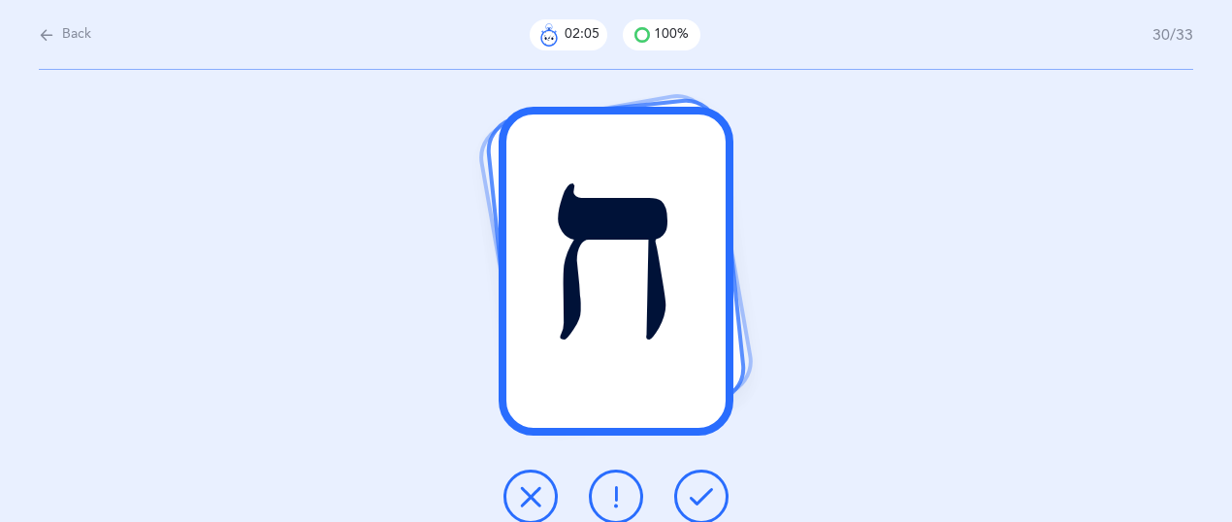
click at [58, 24] on button "Back" at bounding box center [65, 34] width 52 height 21
select select "27"
select select "single"
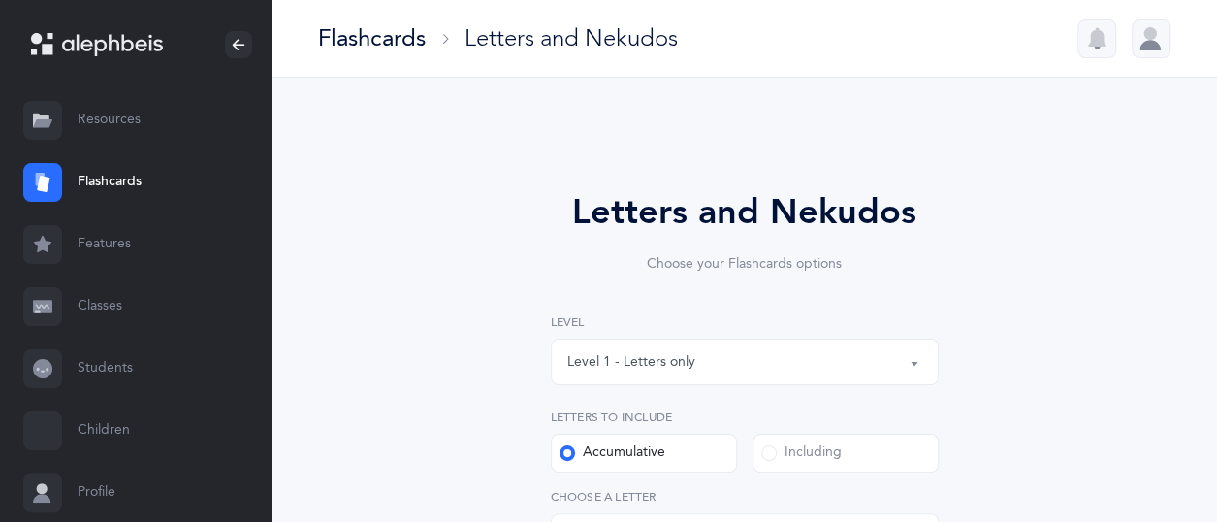
select select "14499"
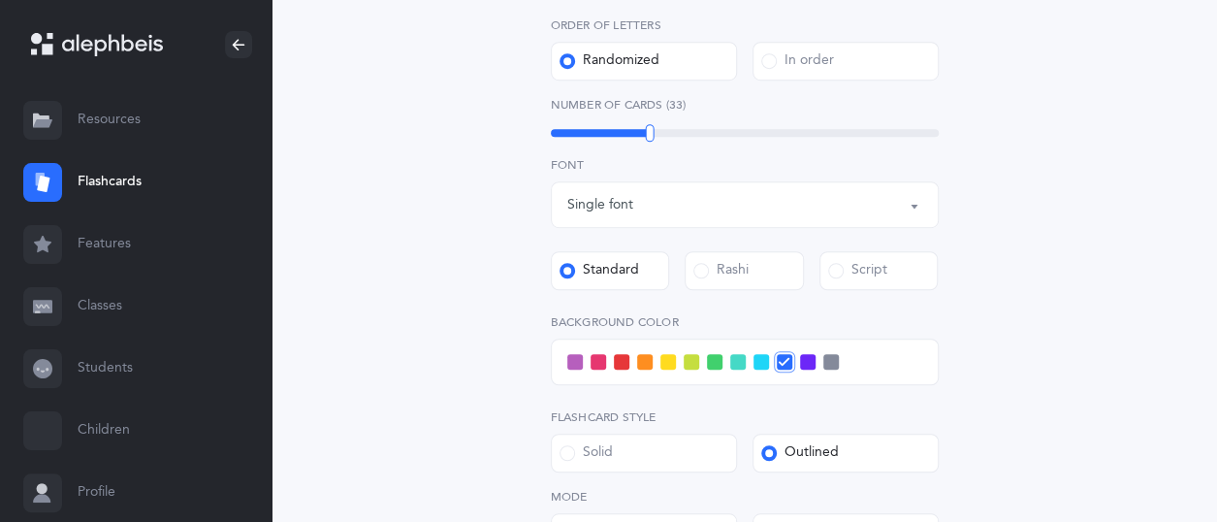
scroll to position [679, 0]
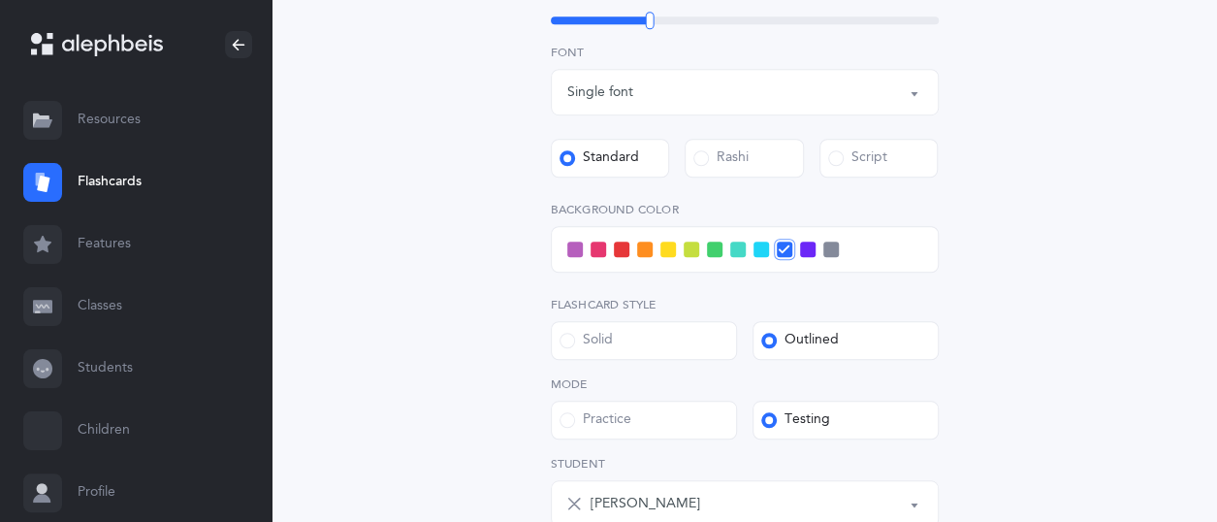
click at [570, 250] on span at bounding box center [575, 249] width 16 height 16
click at [0, 0] on input "checkbox" at bounding box center [0, 0] width 0 height 0
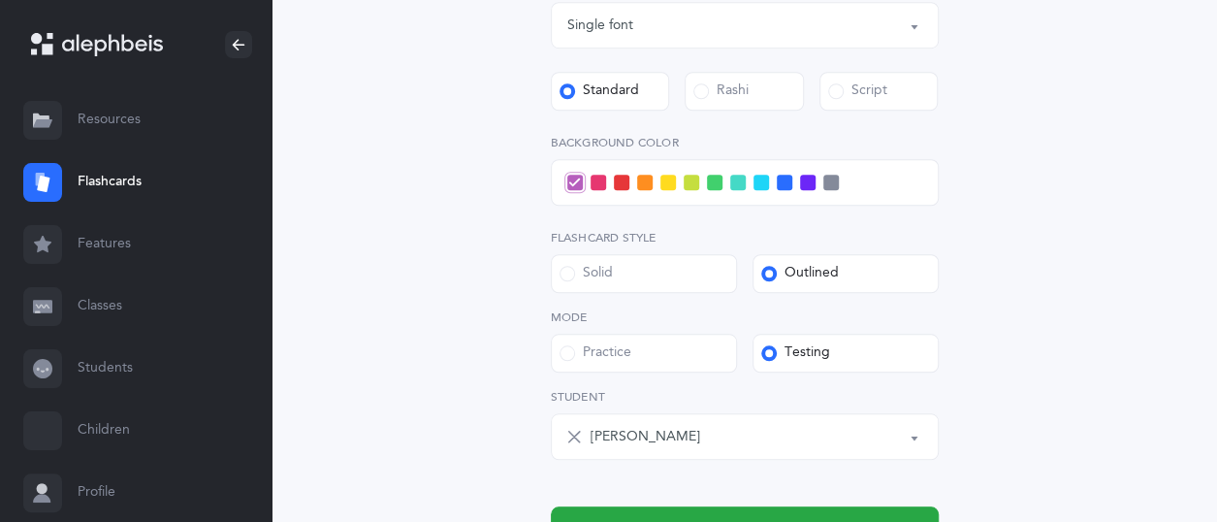
scroll to position [776, 0]
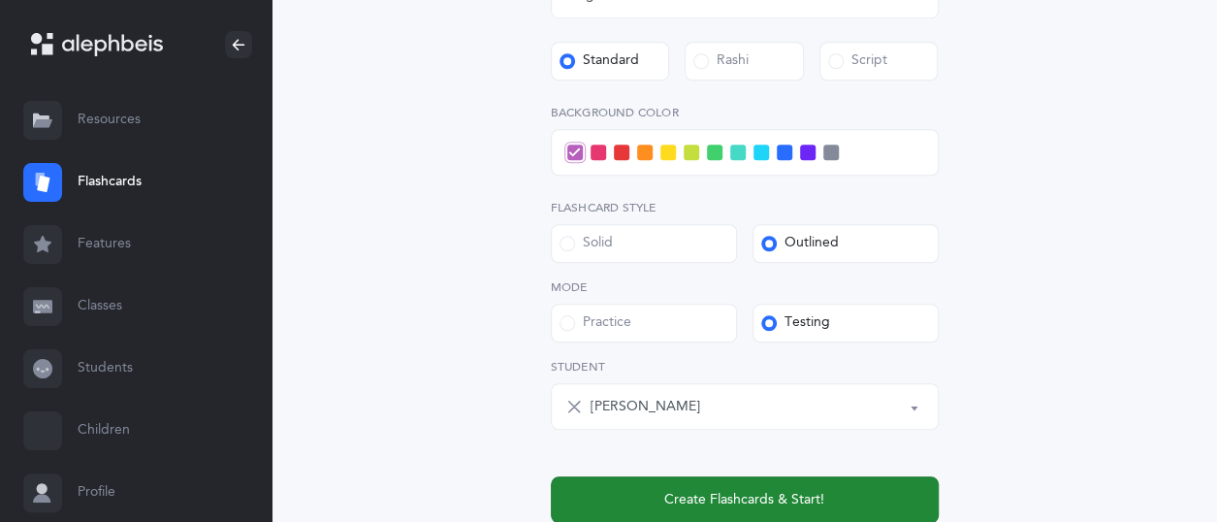
click at [731, 492] on span "Create Flashcards & Start!" at bounding box center [744, 500] width 160 height 20
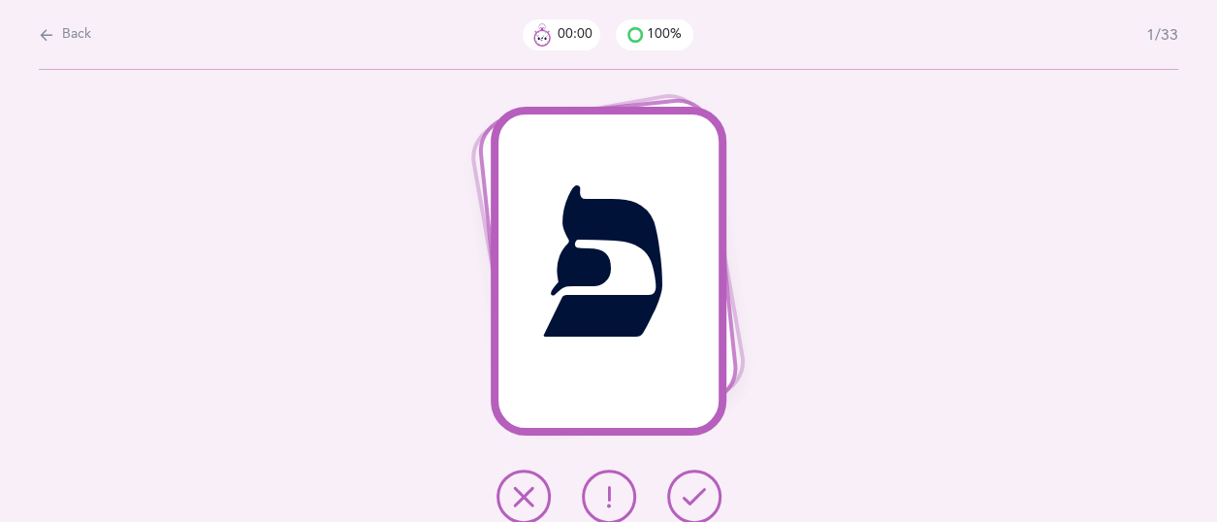
scroll to position [0, 0]
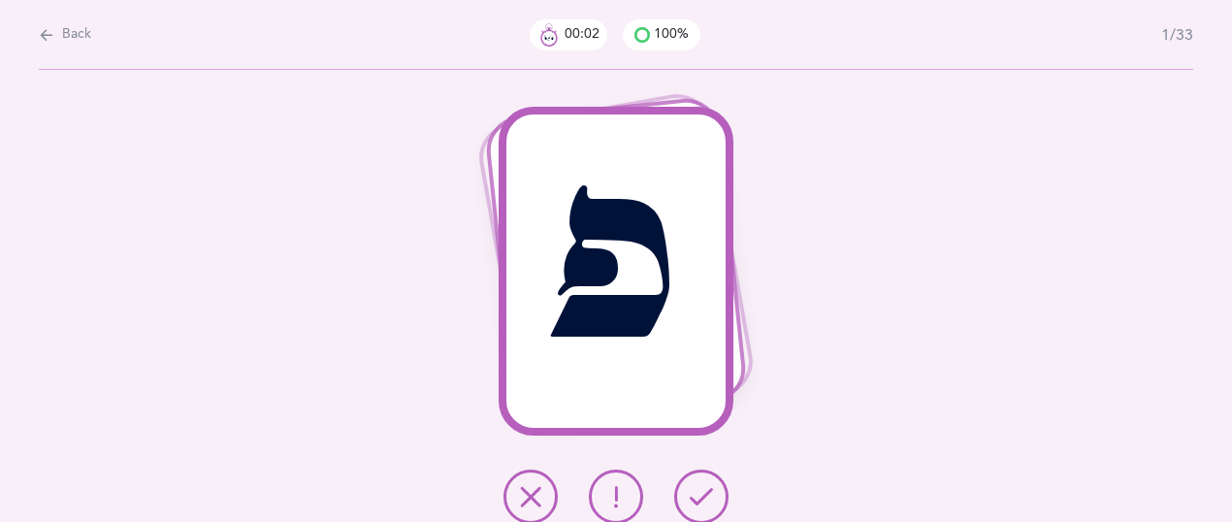
click at [708, 496] on icon at bounding box center [700, 496] width 23 height 23
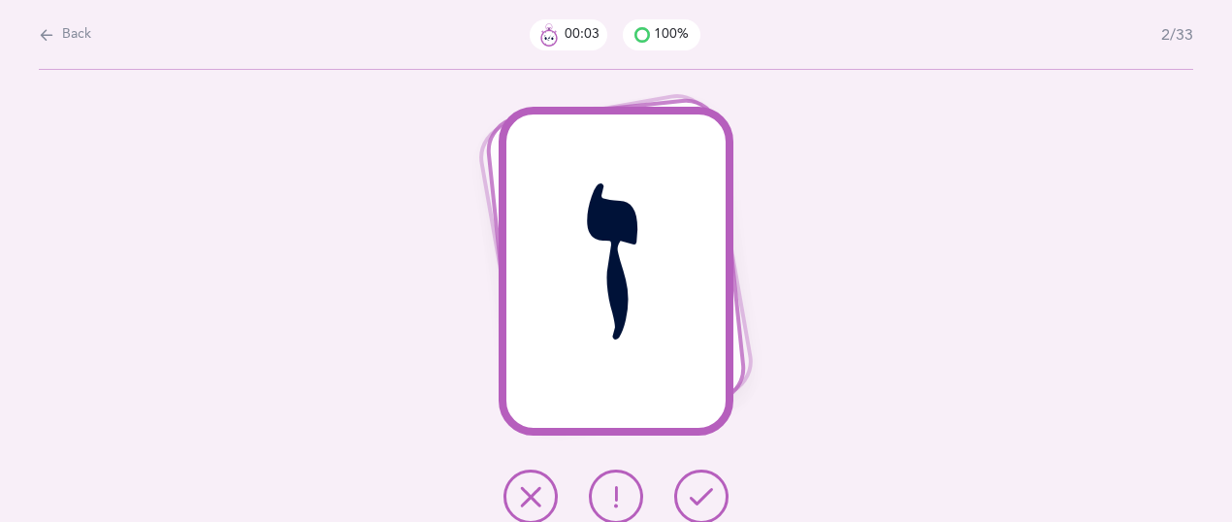
click at [707, 496] on icon at bounding box center [700, 496] width 23 height 23
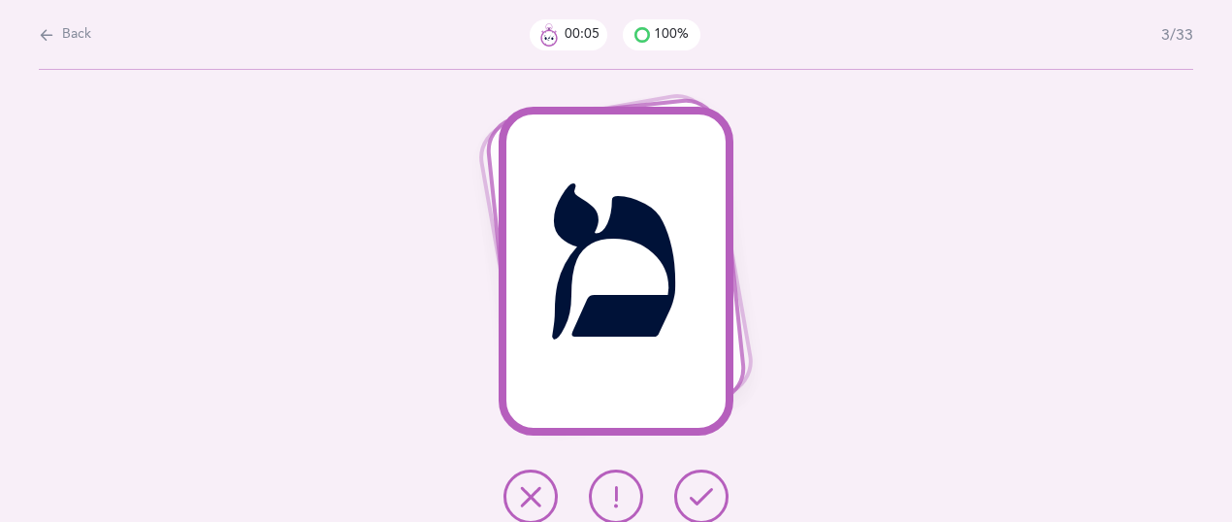
click at [706, 496] on icon at bounding box center [700, 496] width 23 height 23
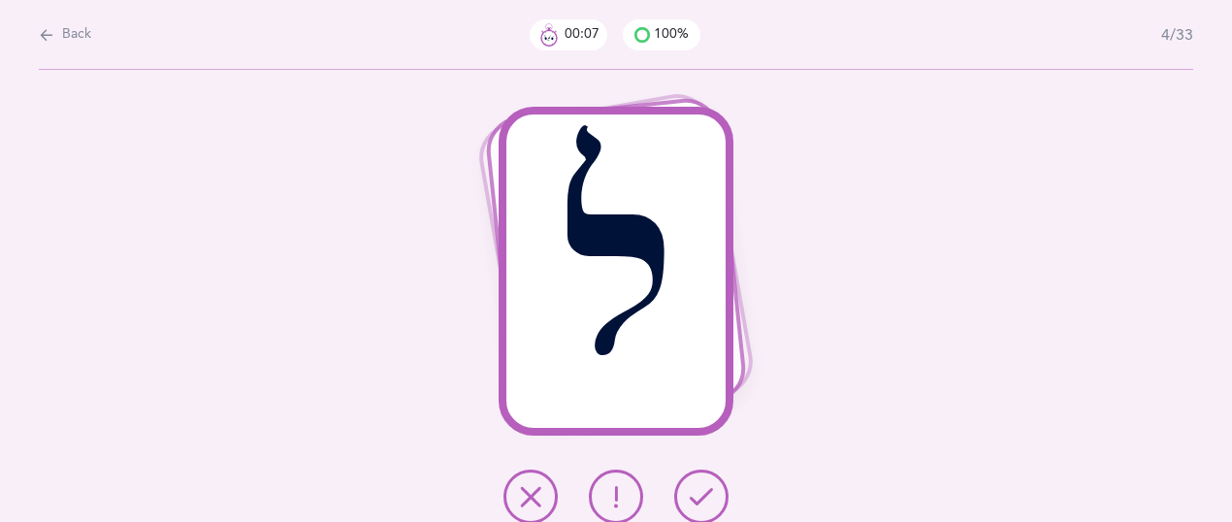
click at [706, 496] on icon at bounding box center [700, 496] width 23 height 23
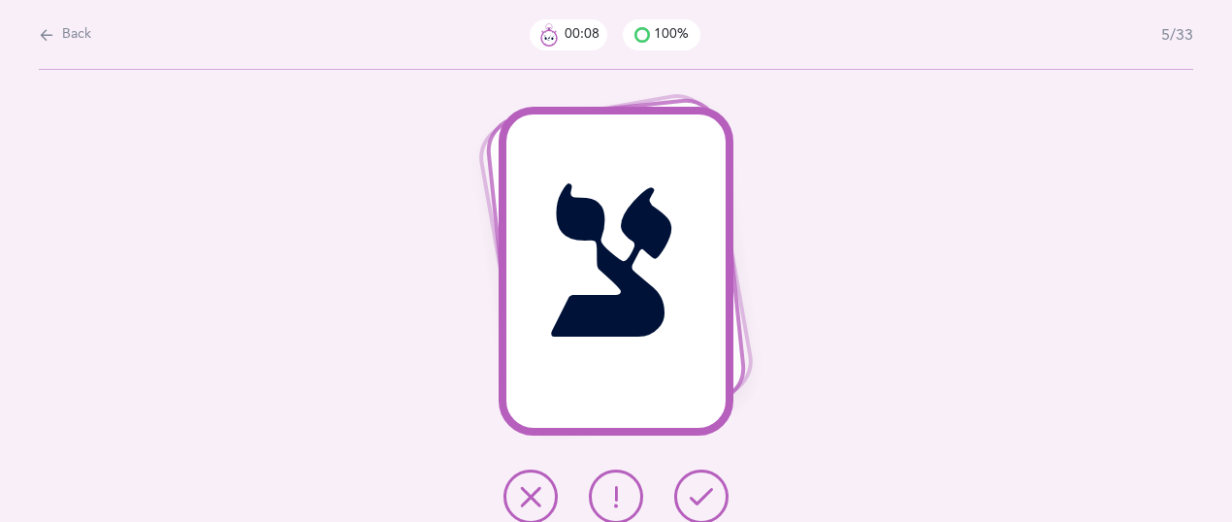
click at [706, 496] on icon at bounding box center [700, 496] width 23 height 23
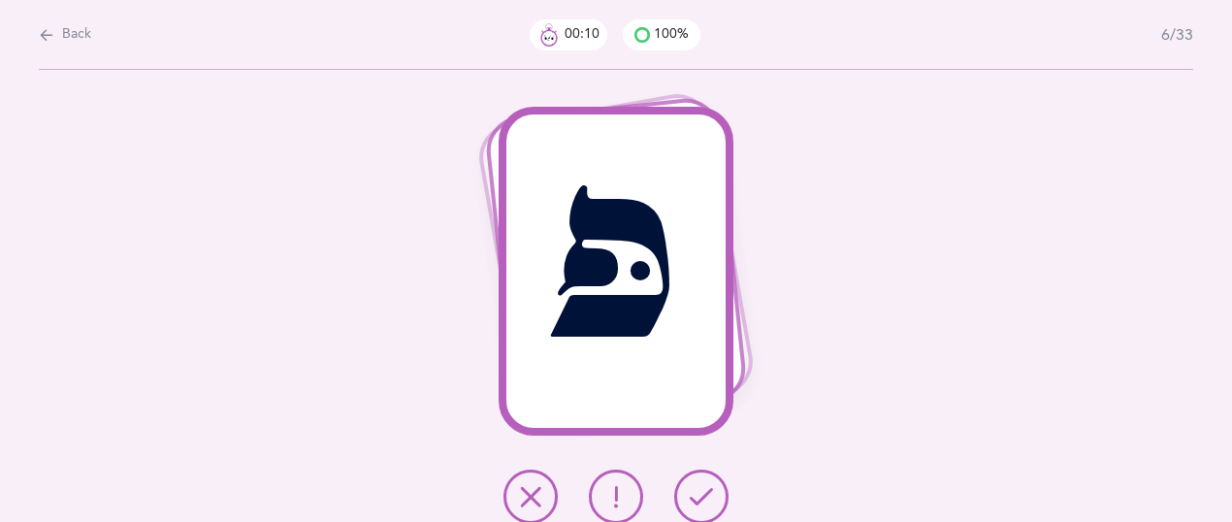
click at [706, 496] on icon at bounding box center [700, 496] width 23 height 23
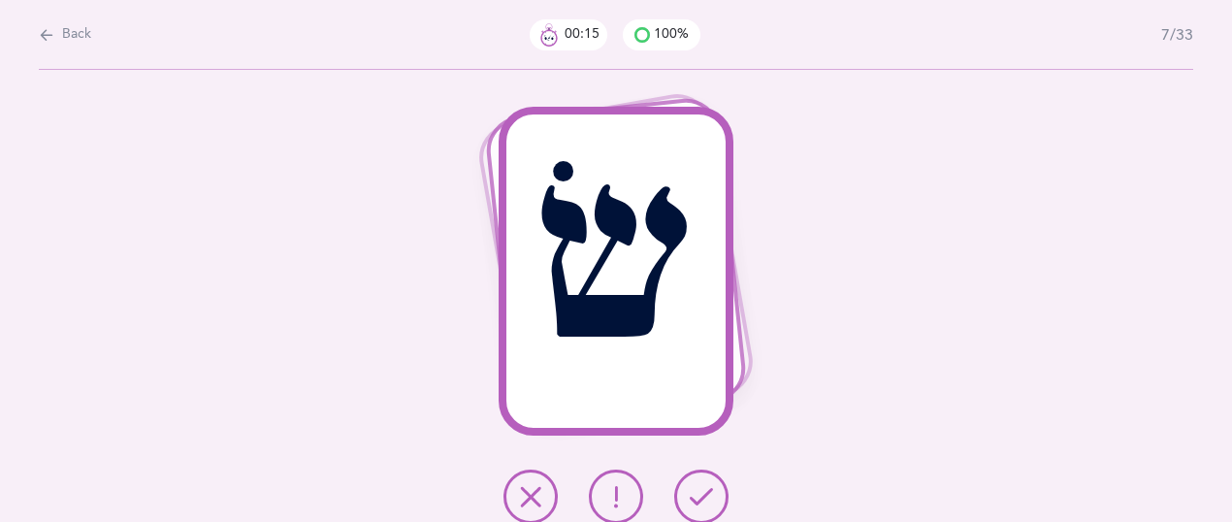
click at [616, 491] on icon at bounding box center [615, 496] width 23 height 23
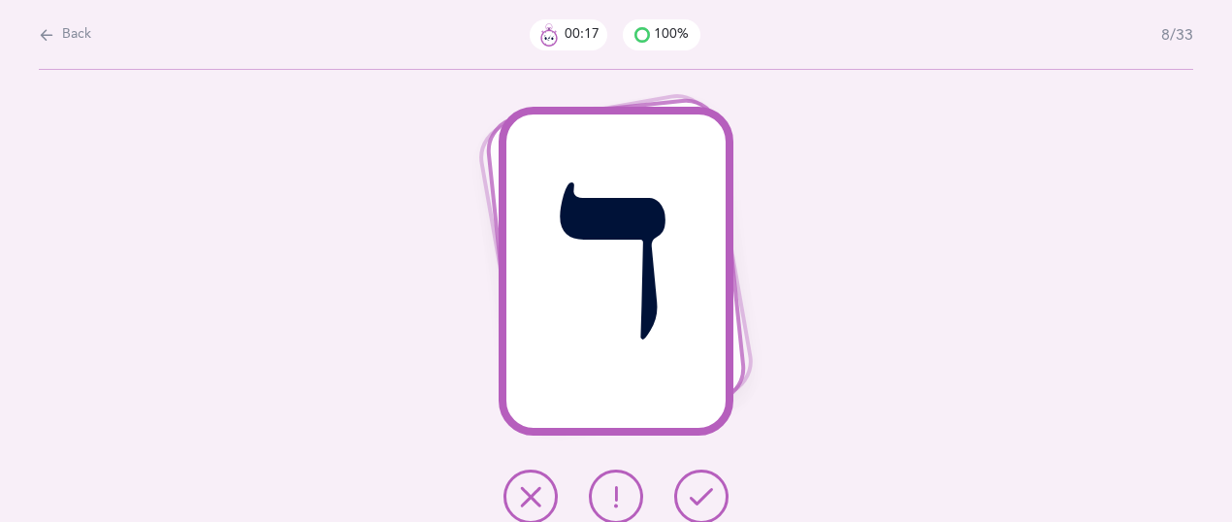
click at [695, 494] on icon at bounding box center [700, 496] width 23 height 23
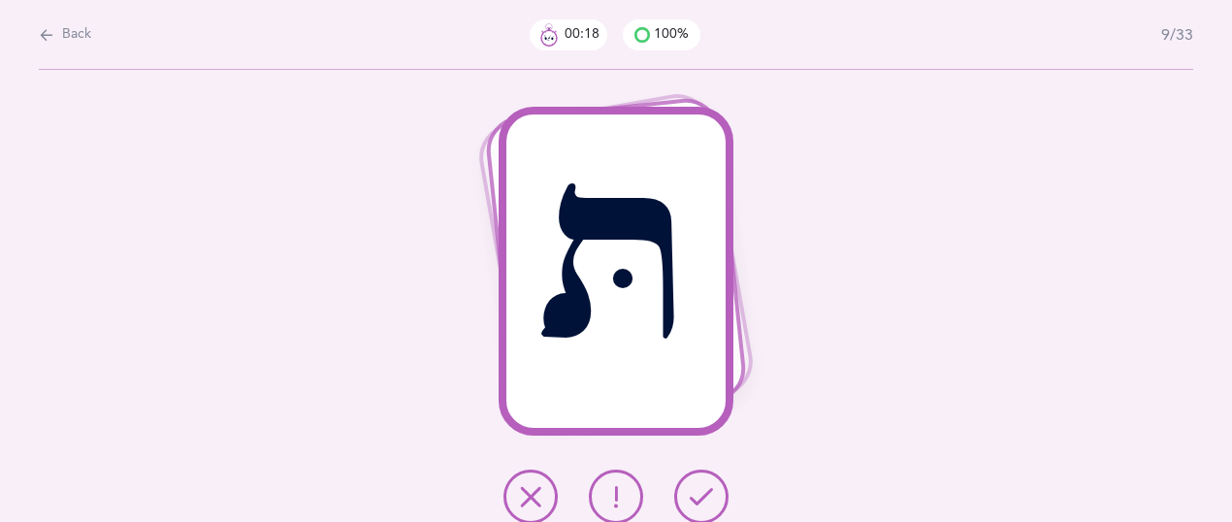
click at [695, 494] on icon at bounding box center [700, 496] width 23 height 23
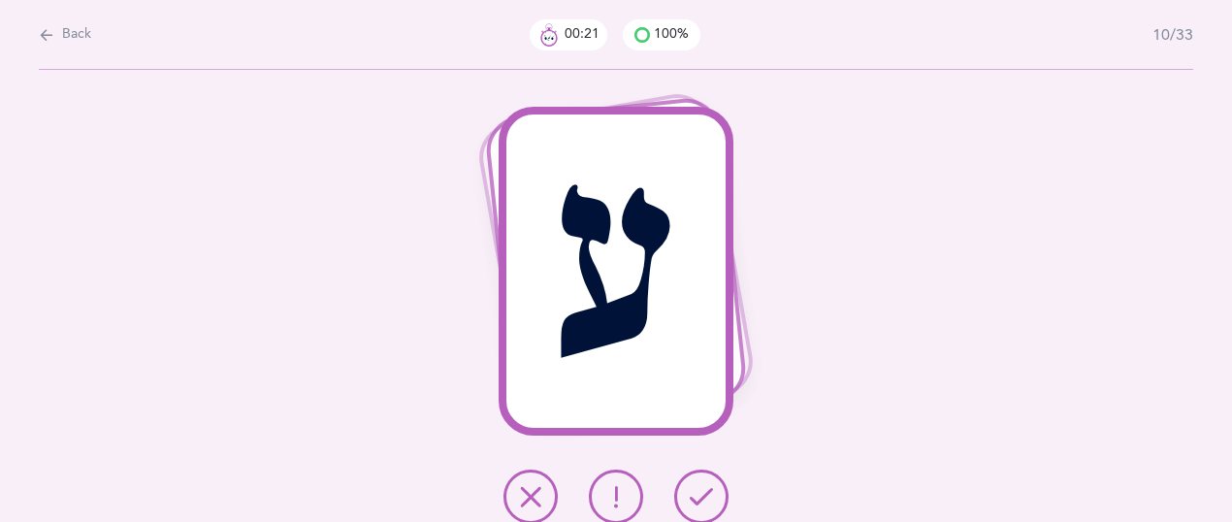
click at [695, 494] on icon at bounding box center [700, 496] width 23 height 23
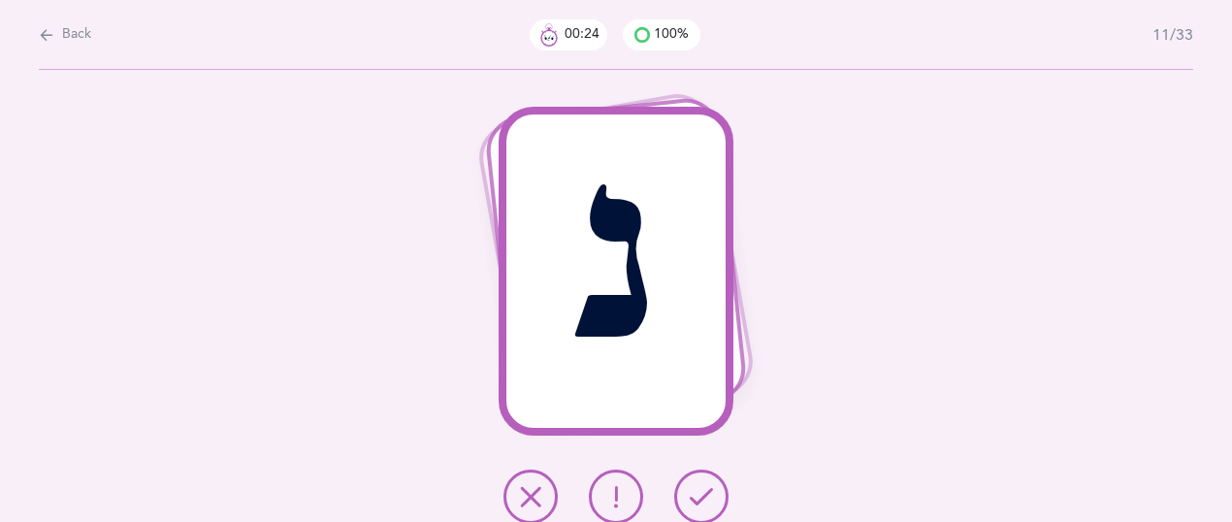
click at [609, 495] on icon at bounding box center [615, 496] width 23 height 23
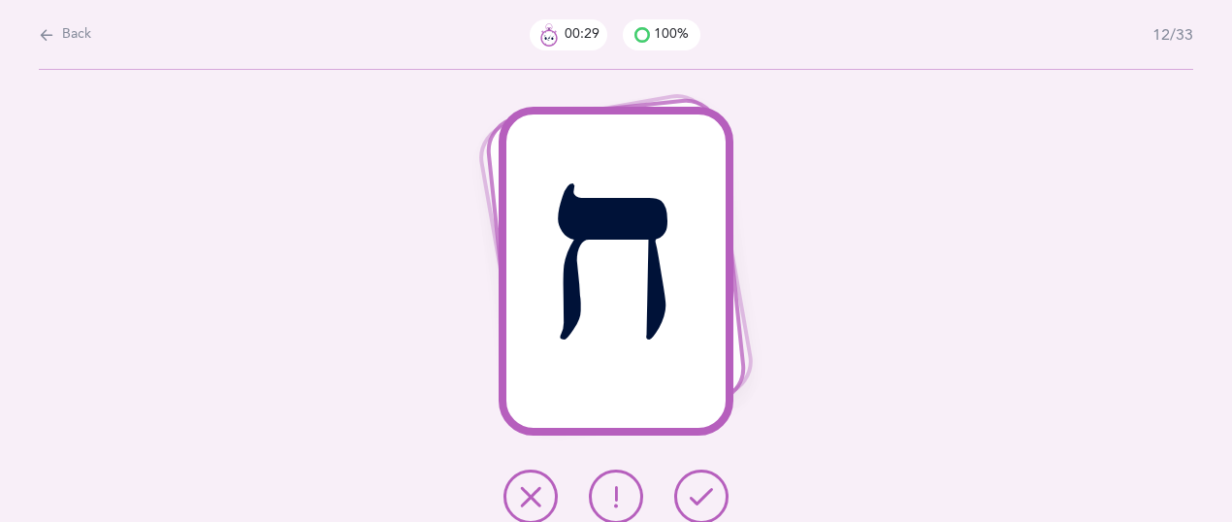
click at [700, 496] on icon at bounding box center [700, 496] width 23 height 23
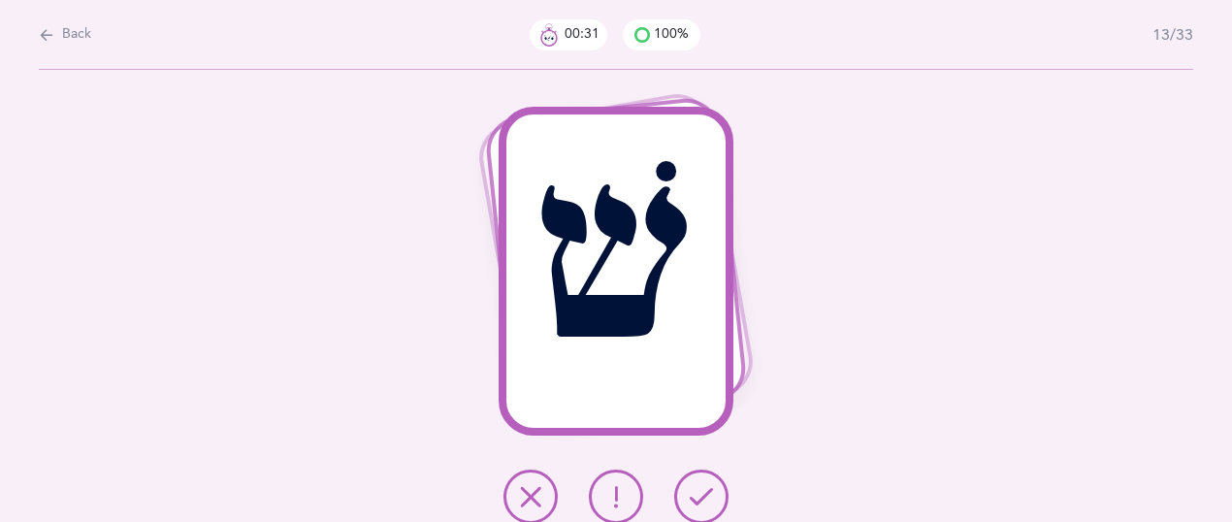
click at [700, 496] on icon at bounding box center [700, 496] width 23 height 23
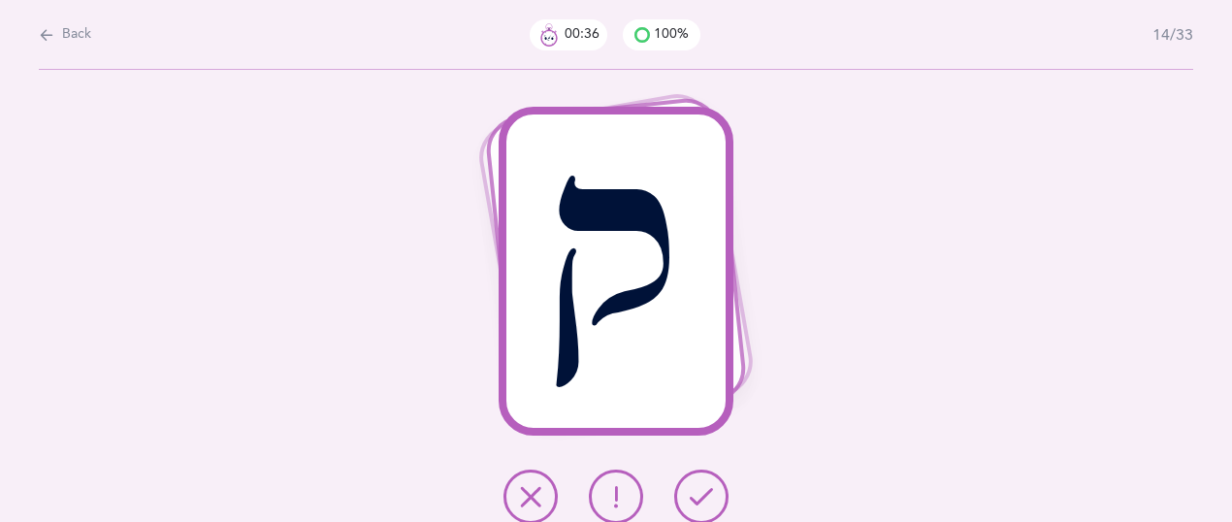
click at [700, 495] on icon at bounding box center [700, 496] width 23 height 23
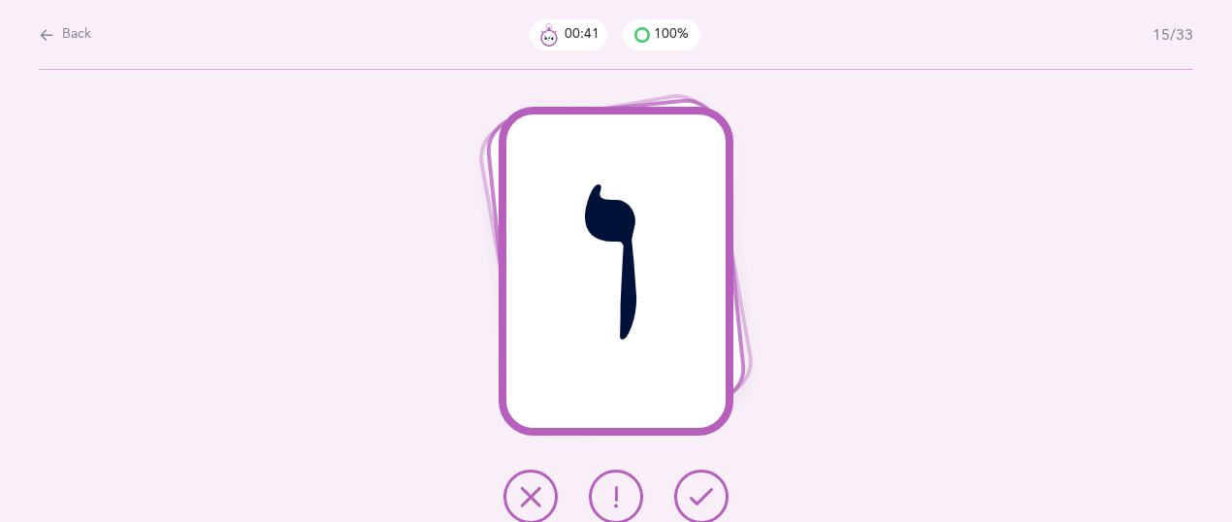
click at [700, 495] on icon at bounding box center [700, 496] width 23 height 23
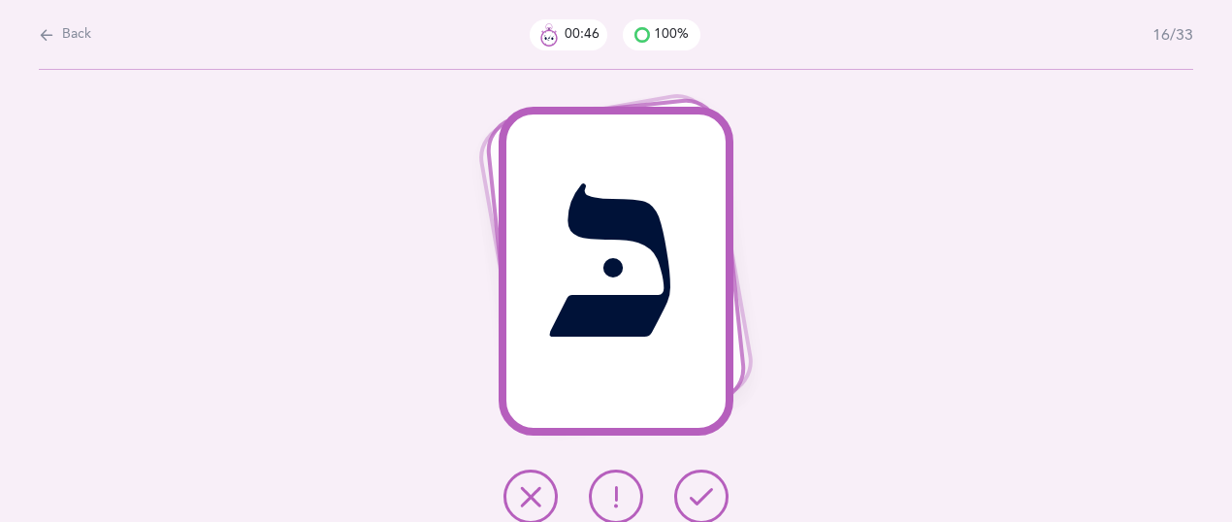
click at [597, 482] on button at bounding box center [616, 496] width 54 height 54
click at [89, 26] on div "Back 00:51 100% 17/33" at bounding box center [616, 35] width 1154 height 70
click at [56, 42] on button "Back" at bounding box center [65, 34] width 52 height 21
select select "27"
select select "single"
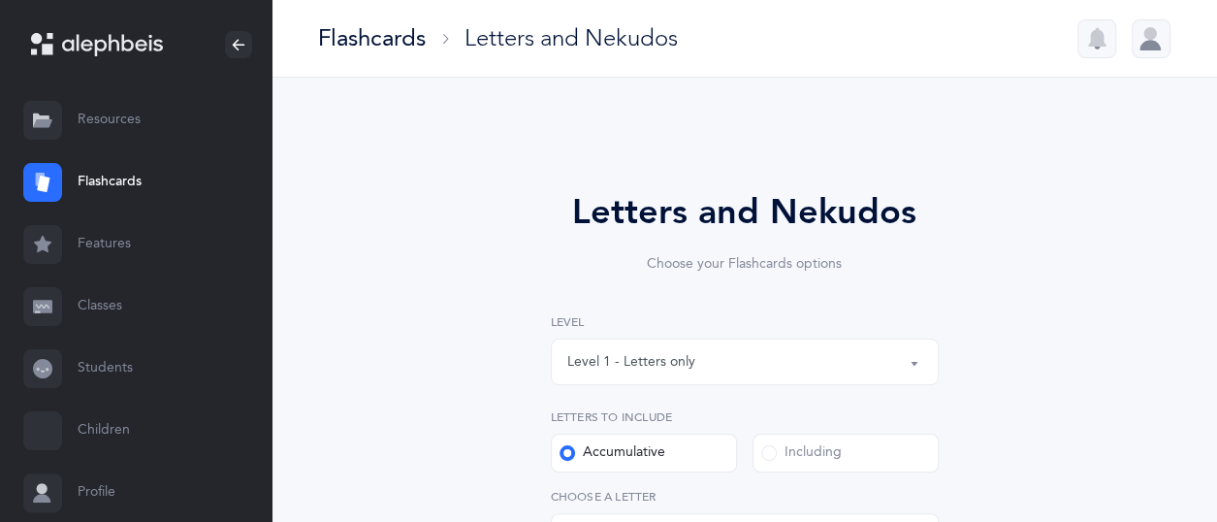
select select "14499"
